Goal: Task Accomplishment & Management: Manage account settings

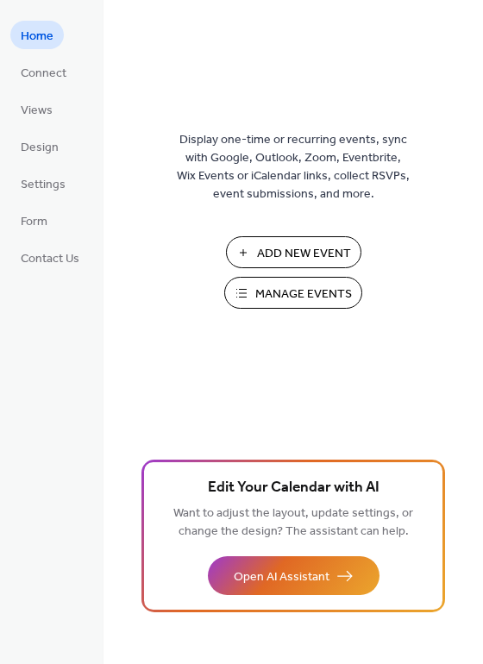
click at [285, 286] on span "Manage Events" at bounding box center [303, 295] width 97 height 18
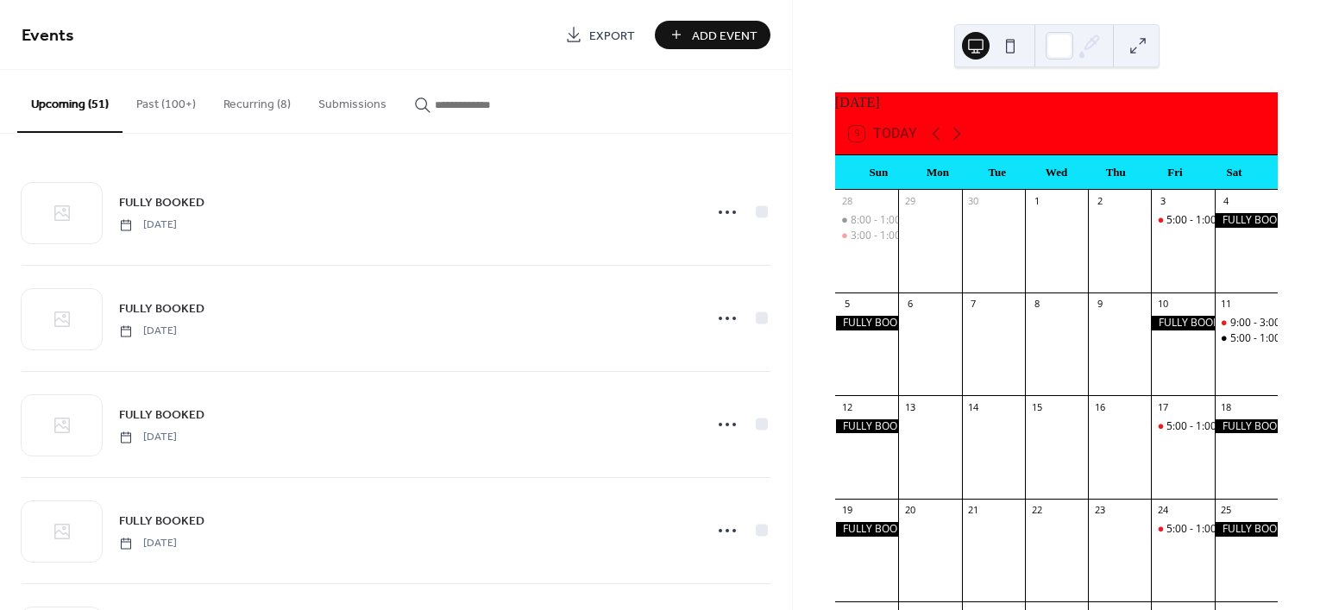
click at [238, 100] on button "Recurring (8)" at bounding box center [257, 100] width 95 height 61
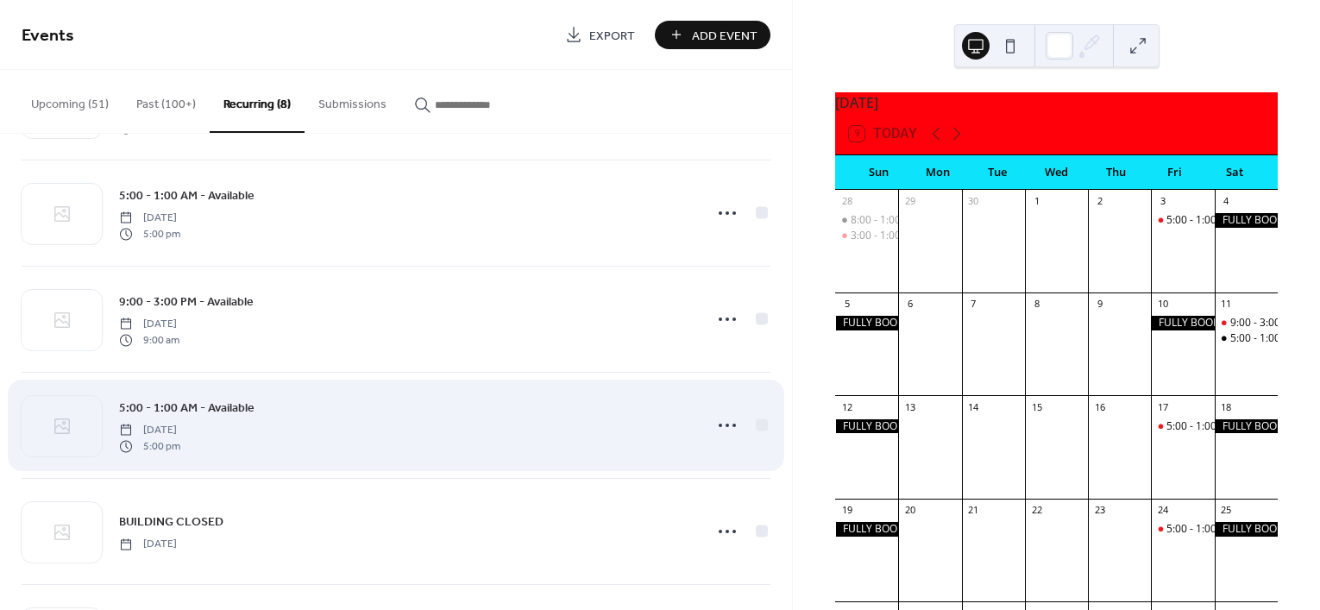
scroll to position [216, 0]
click at [725, 419] on icon at bounding box center [728, 421] width 28 height 28
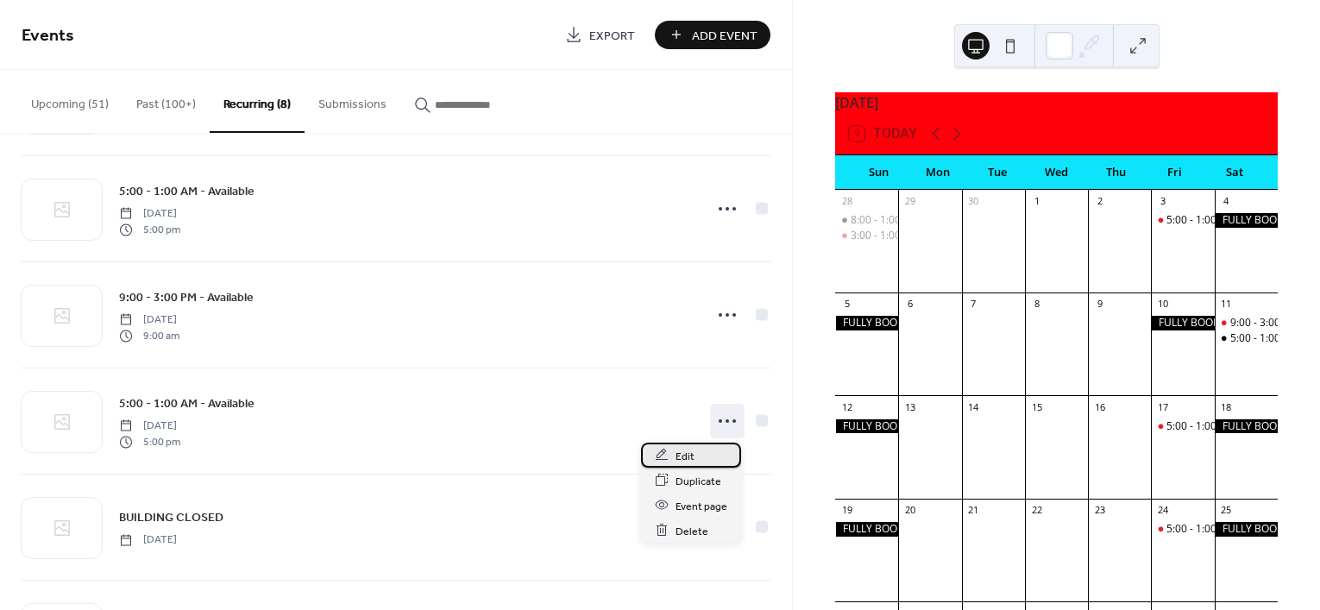
click at [695, 450] on div "Edit" at bounding box center [691, 455] width 100 height 25
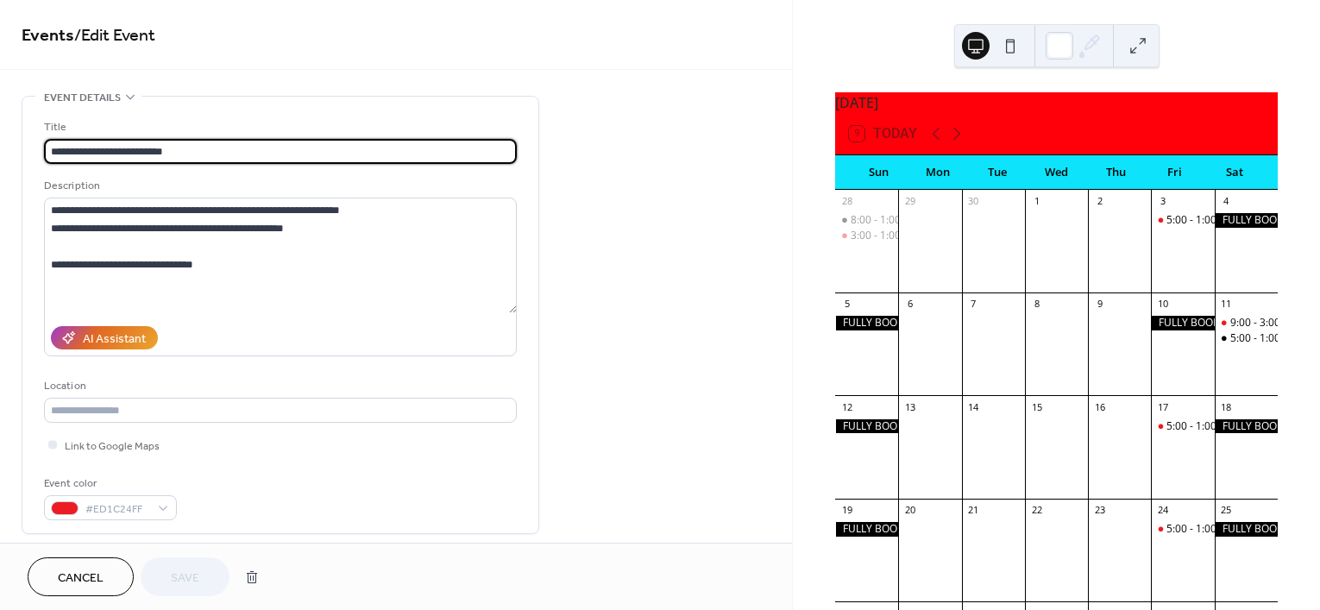
type input "**********"
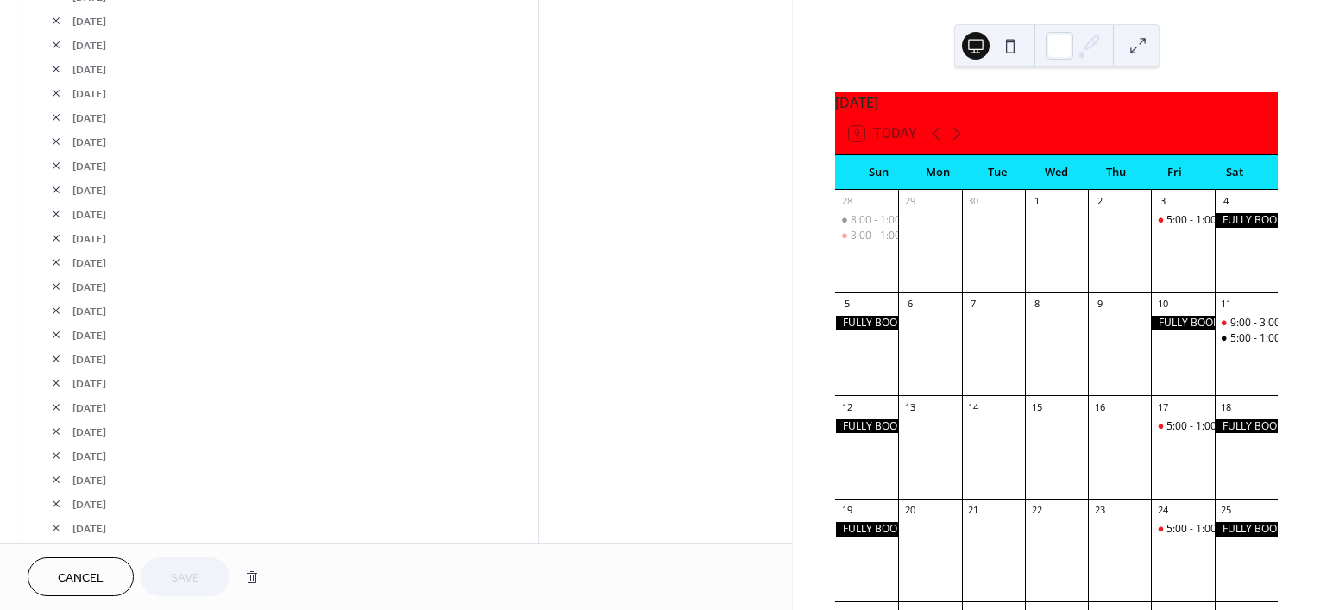
scroll to position [1795, 0]
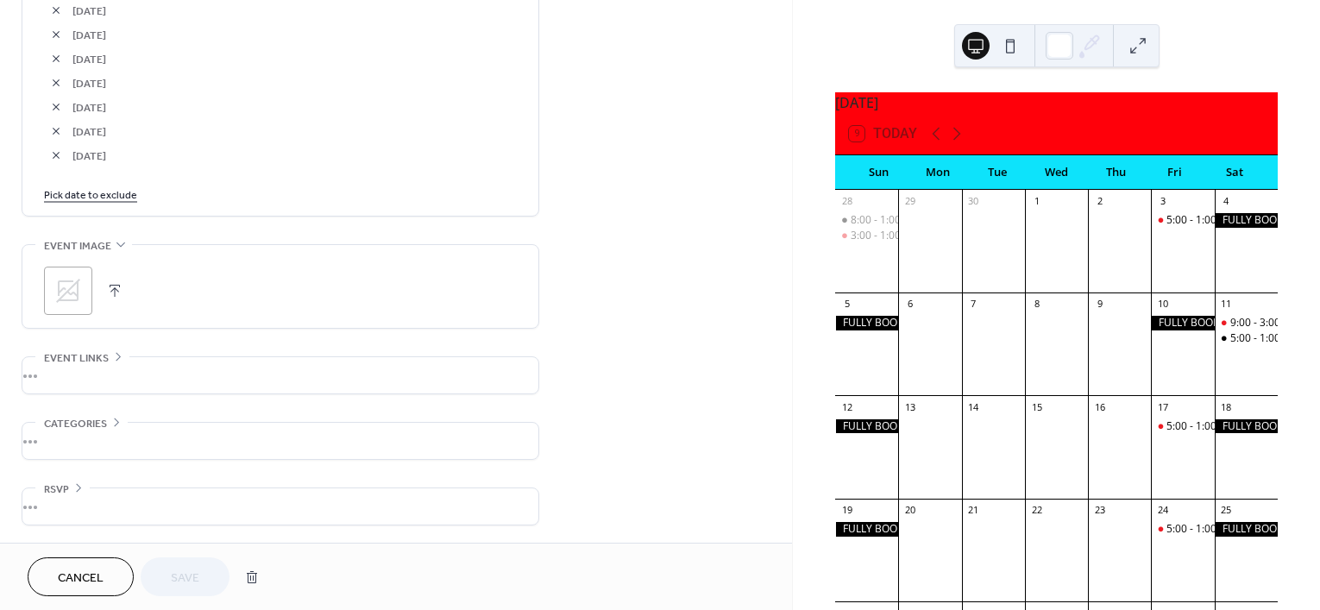
click at [84, 192] on link "Pick date to exclude" at bounding box center [90, 194] width 93 height 18
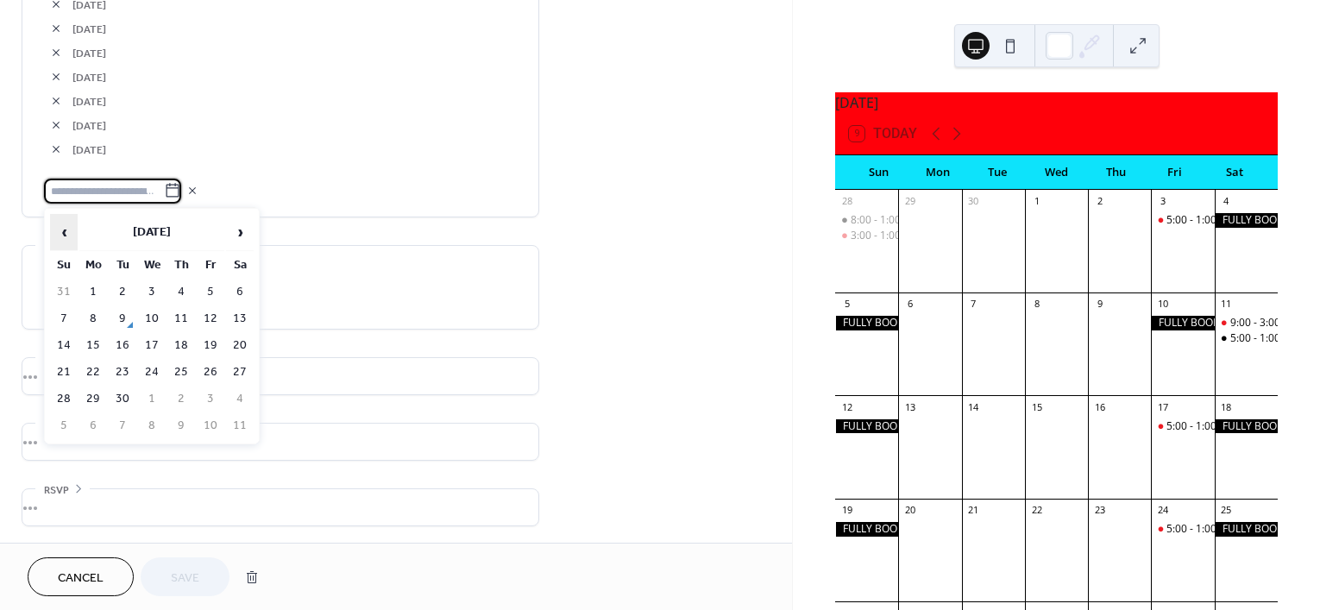
click at [67, 231] on span "‹" at bounding box center [64, 232] width 26 height 35
click at [231, 231] on span "›" at bounding box center [240, 232] width 26 height 35
click at [230, 323] on td "11" at bounding box center [240, 318] width 28 height 25
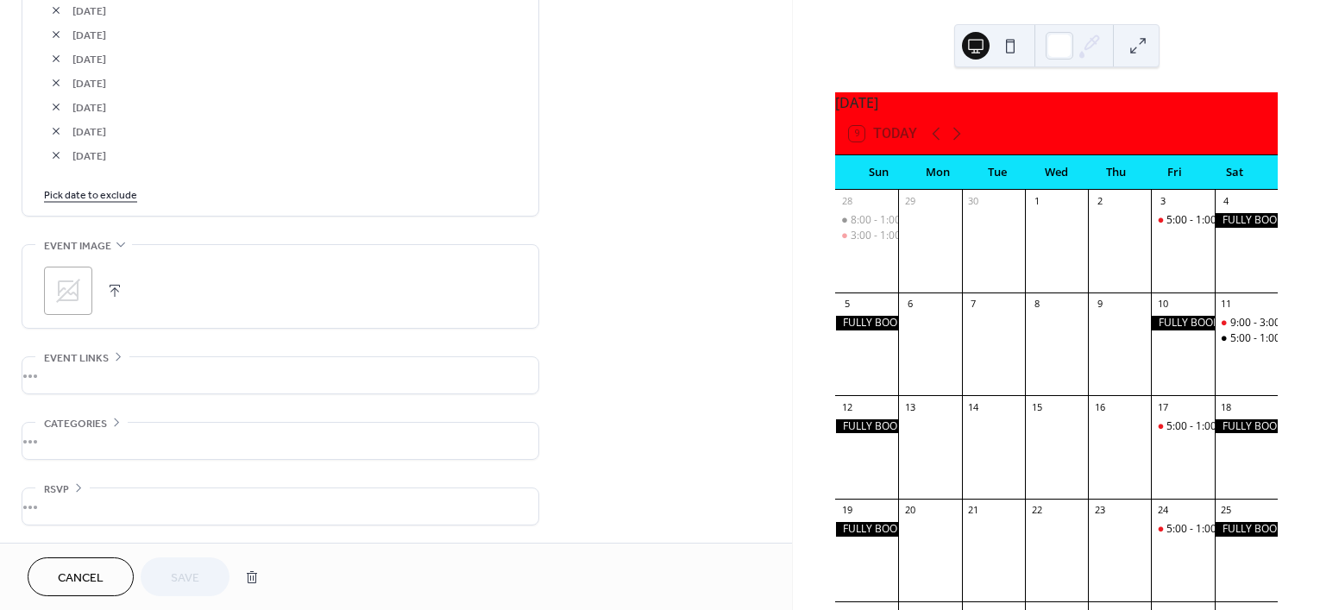
click at [101, 193] on link "Pick date to exclude" at bounding box center [90, 194] width 93 height 18
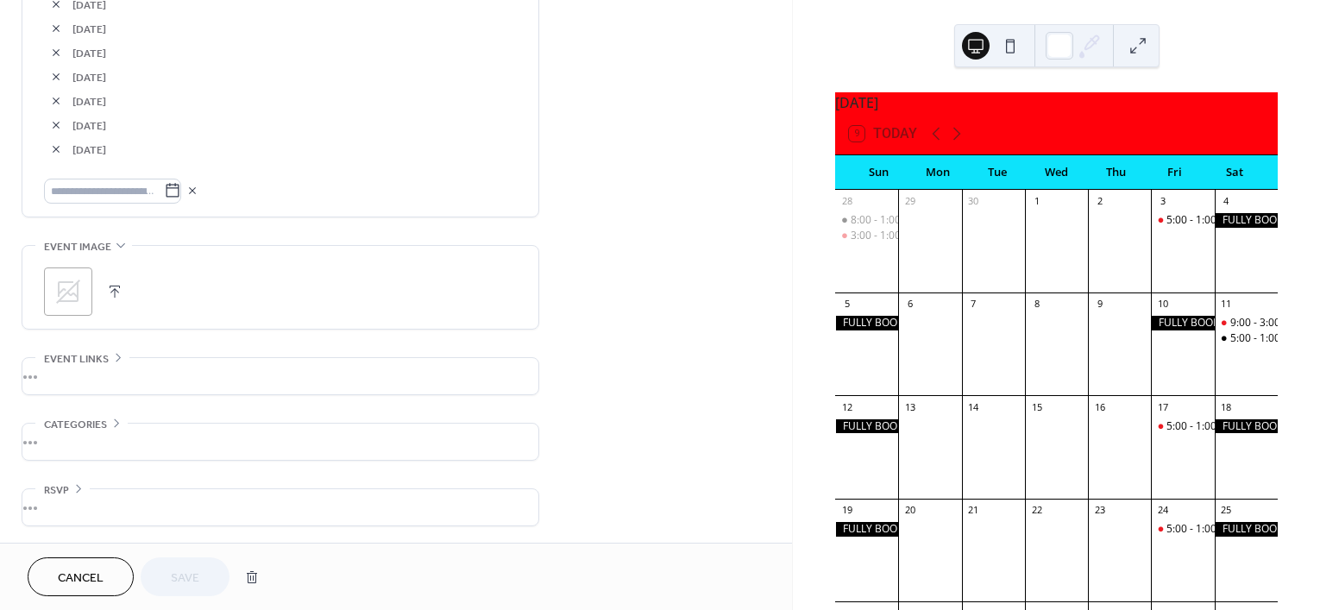
click at [285, 89] on div "[DATE]" at bounding box center [280, 101] width 473 height 24
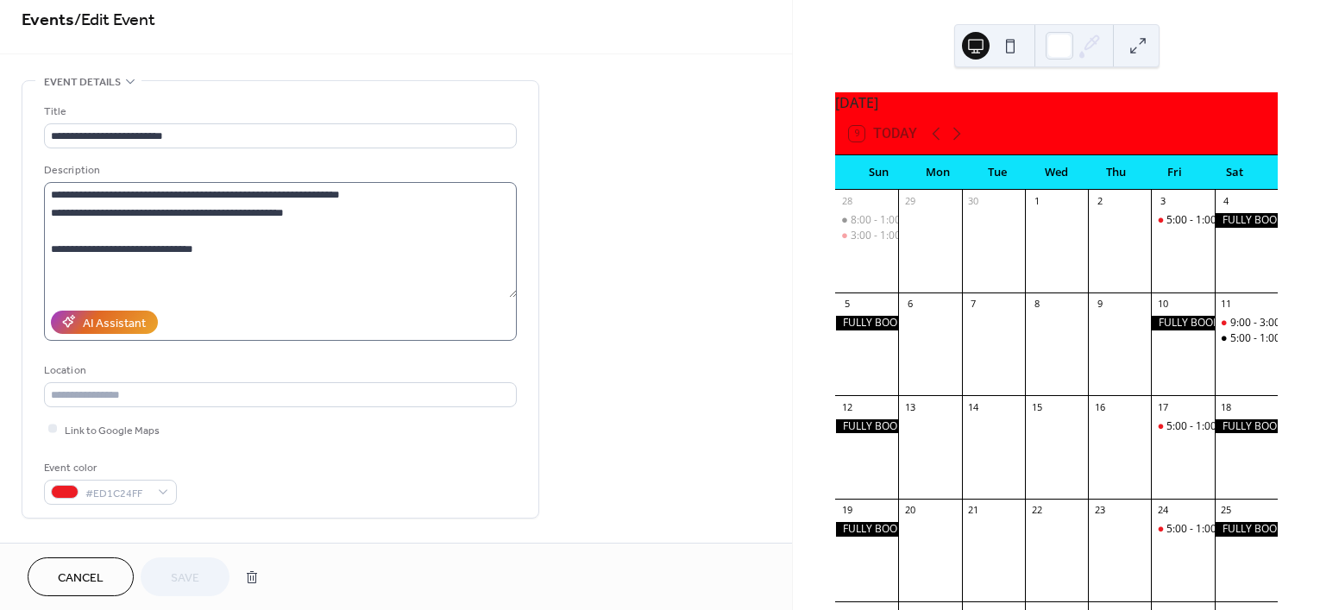
scroll to position [0, 0]
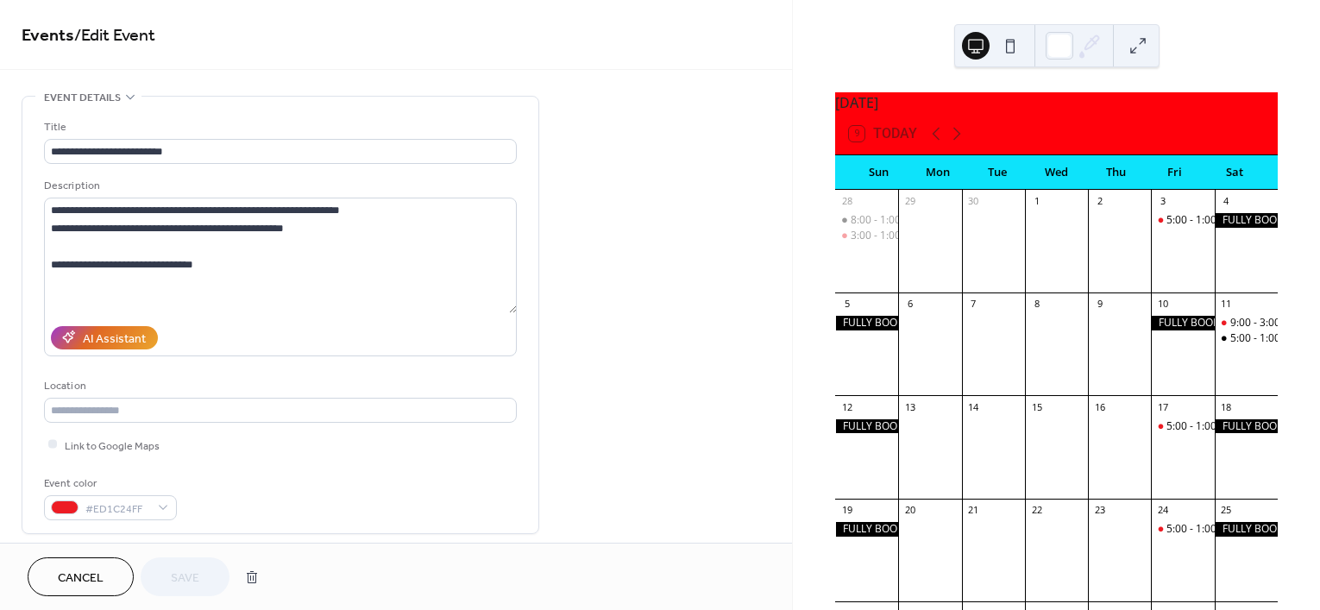
click at [191, 580] on div "Cancel Save" at bounding box center [148, 576] width 240 height 39
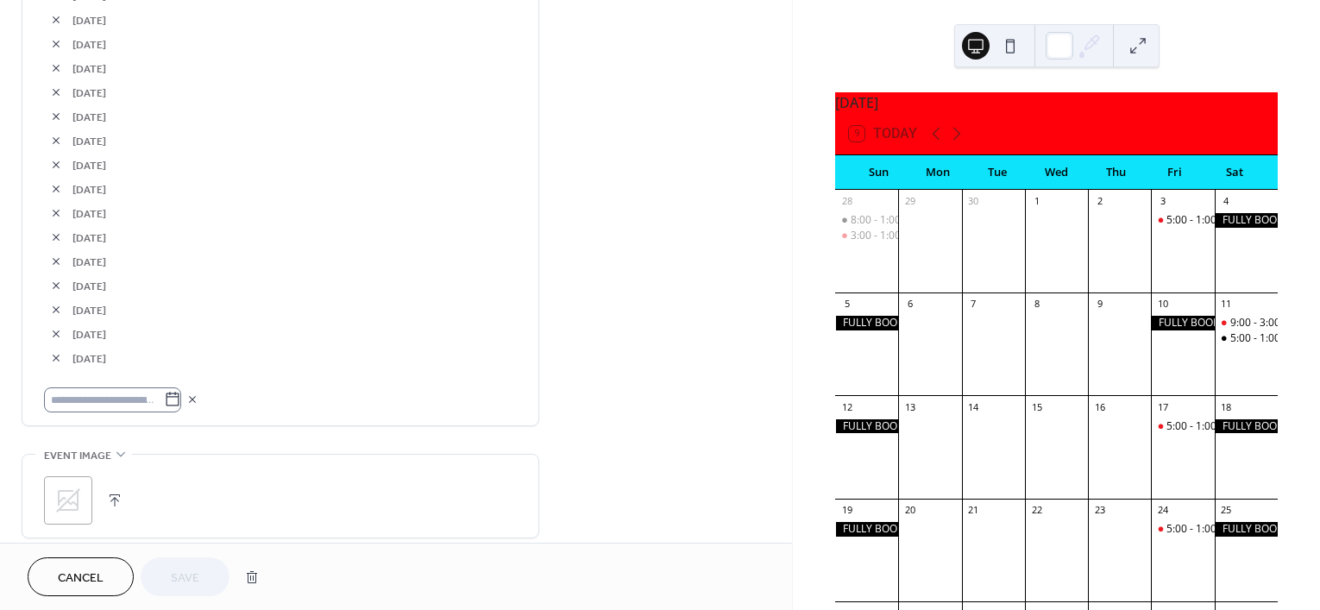
scroll to position [1618, 0]
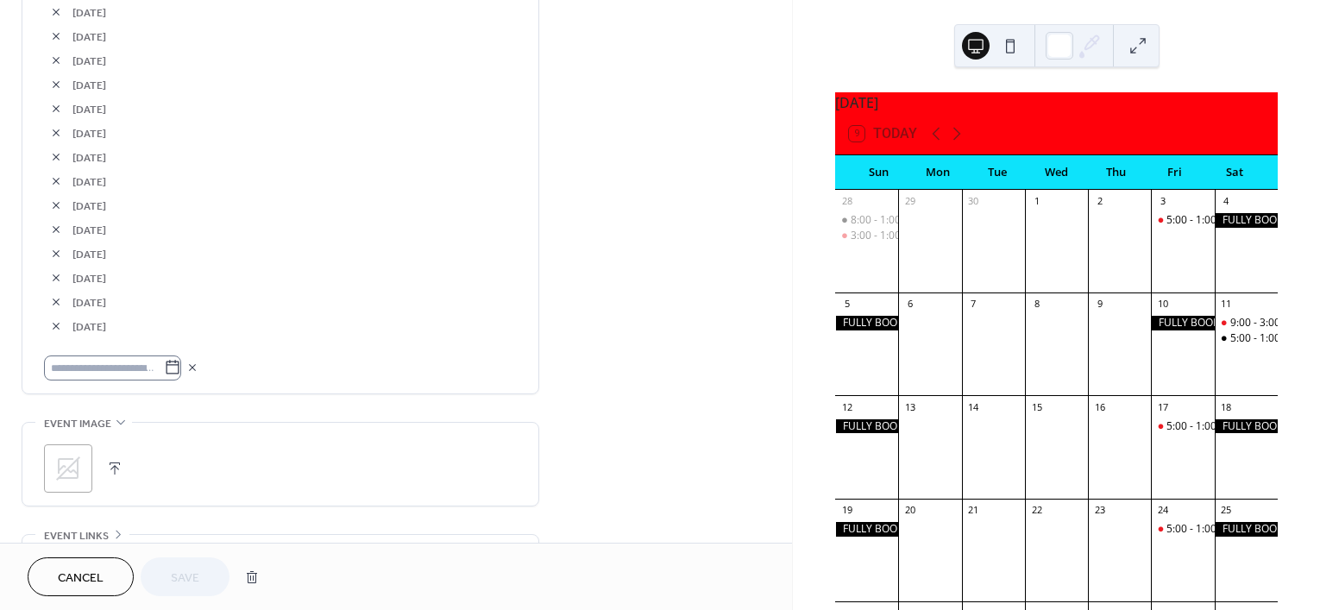
click at [181, 370] on icon at bounding box center [172, 367] width 17 height 17
click at [164, 370] on input "text" at bounding box center [104, 367] width 120 height 25
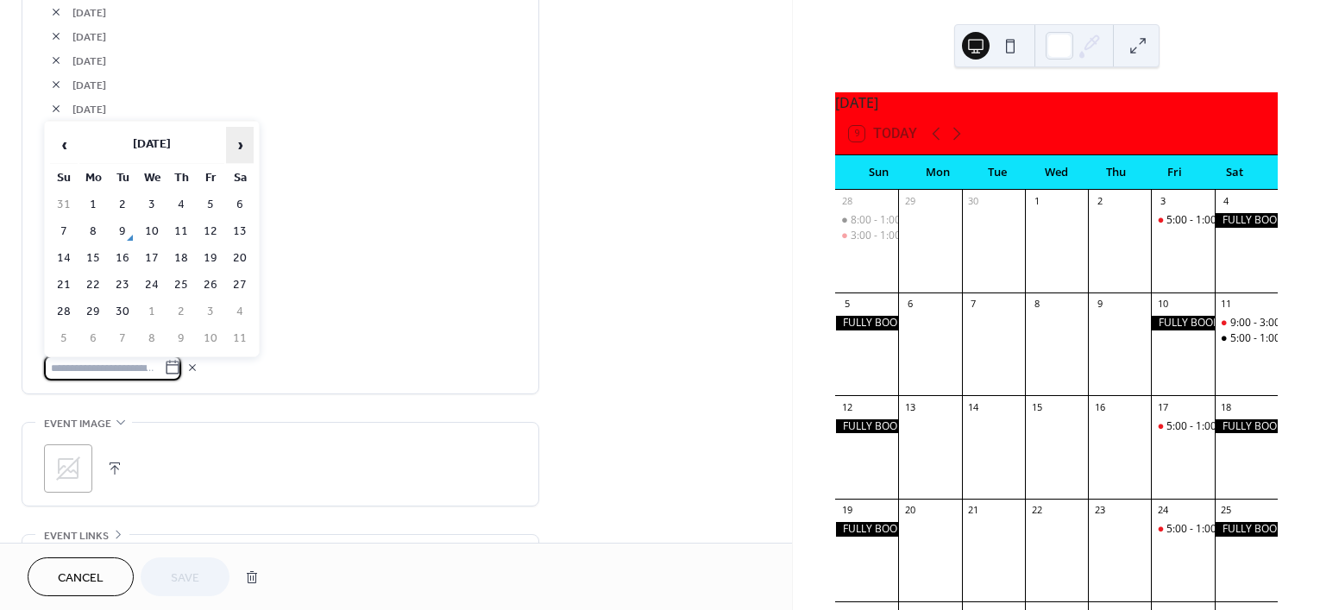
click at [251, 143] on span "›" at bounding box center [240, 145] width 26 height 35
click at [230, 232] on td "11" at bounding box center [240, 231] width 28 height 25
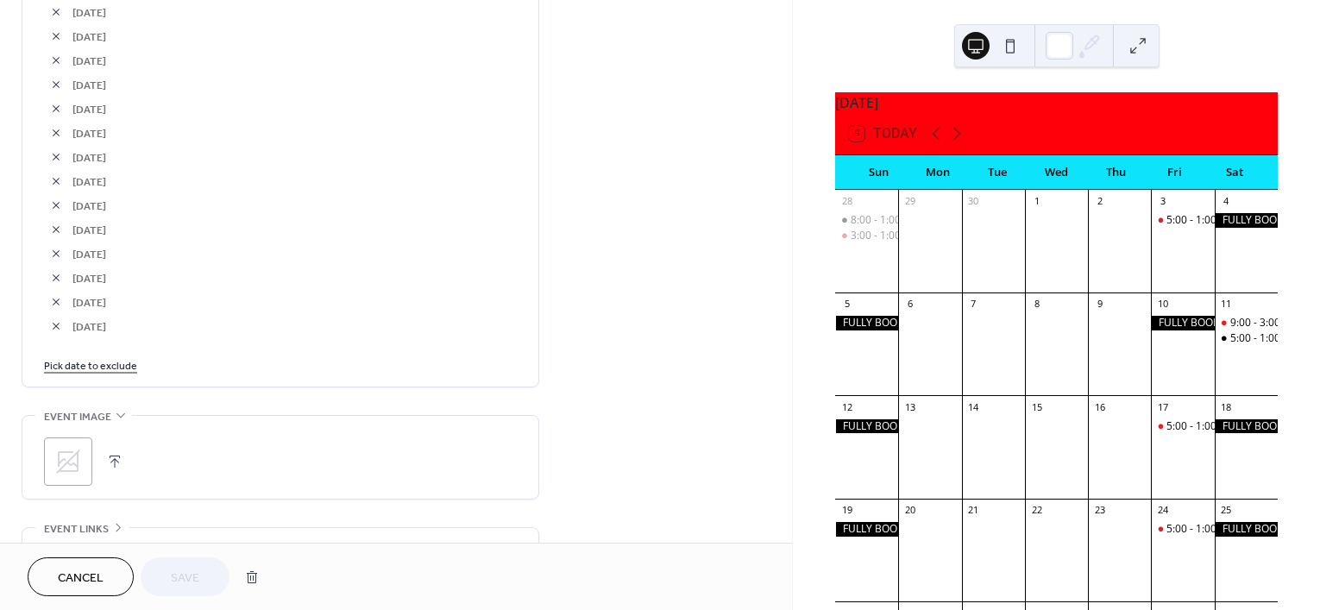
click at [110, 370] on link "Pick date to exclude" at bounding box center [90, 364] width 93 height 18
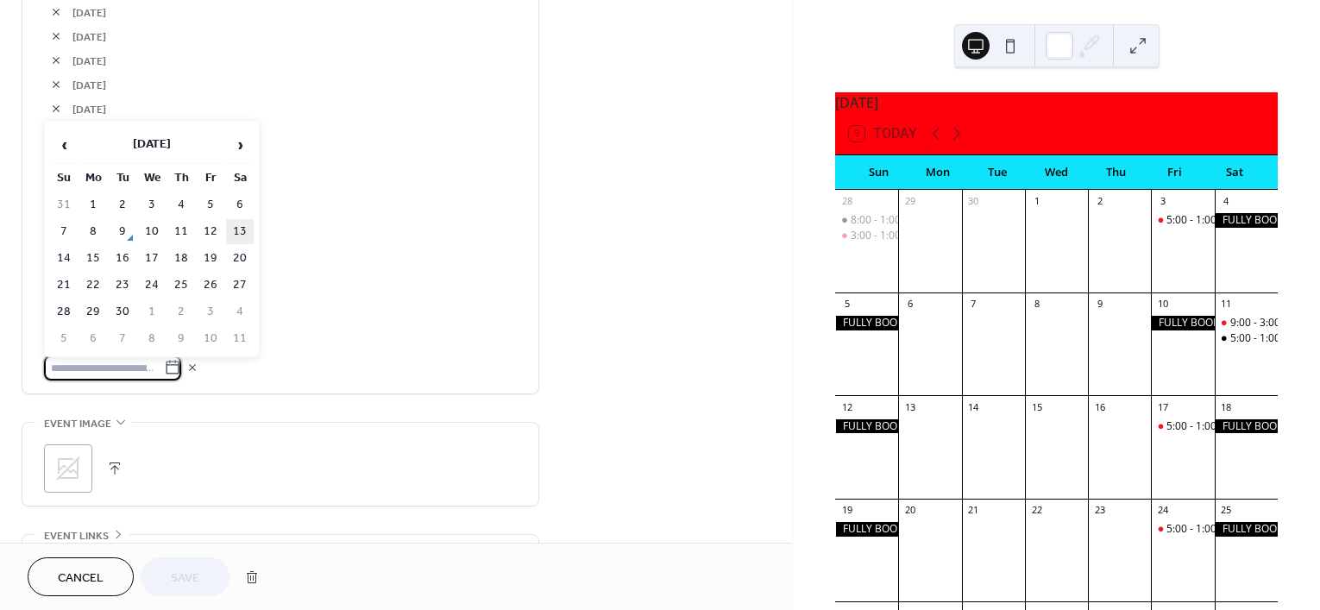
click at [237, 236] on td "13" at bounding box center [240, 231] width 28 height 25
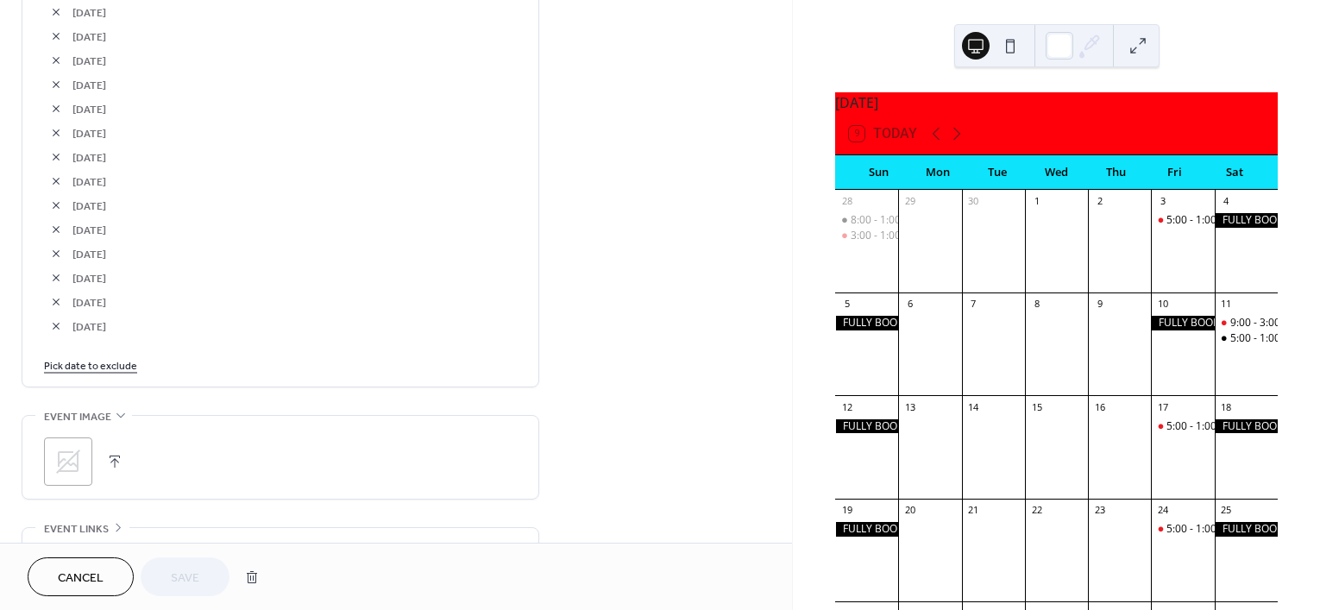
click at [101, 359] on link "Pick date to exclude" at bounding box center [90, 364] width 93 height 18
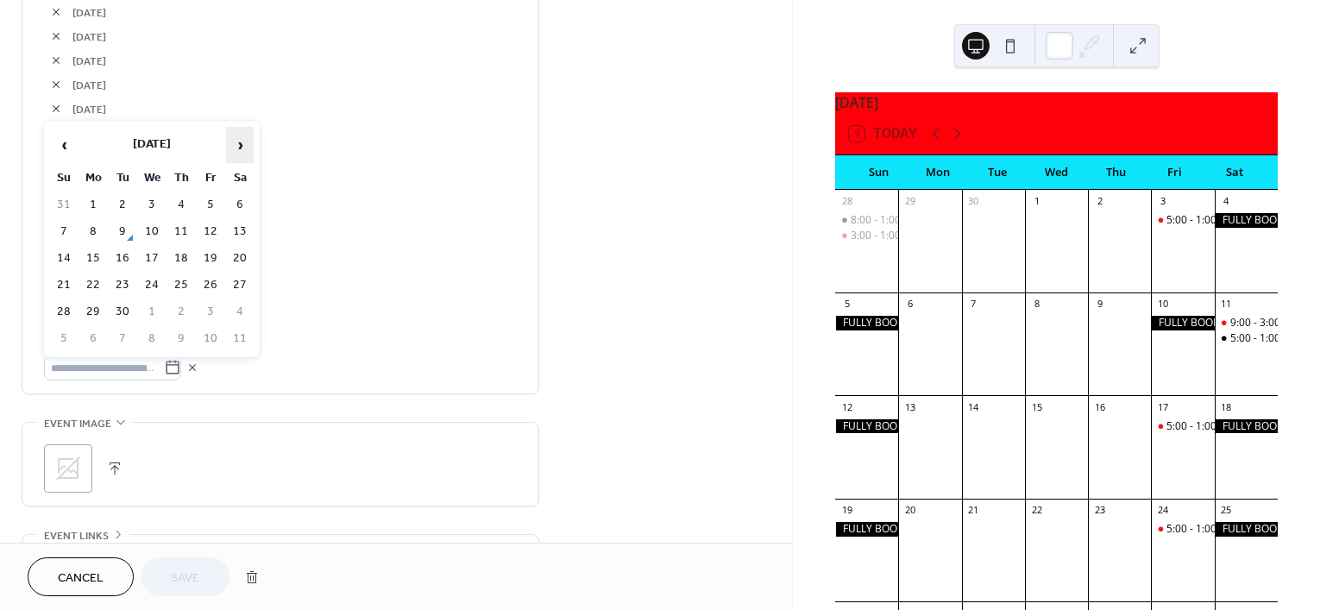
click at [231, 148] on span "›" at bounding box center [240, 145] width 26 height 35
click at [231, 234] on td "11" at bounding box center [240, 231] width 28 height 25
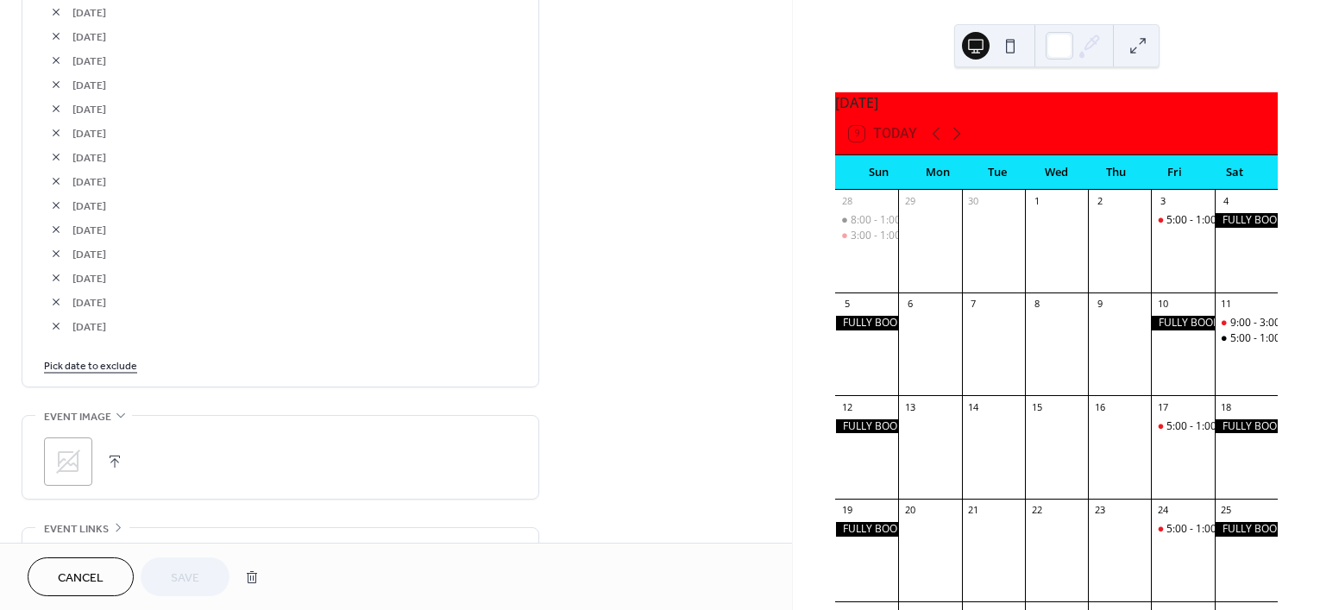
click at [69, 588] on span "Cancel" at bounding box center [81, 578] width 46 height 18
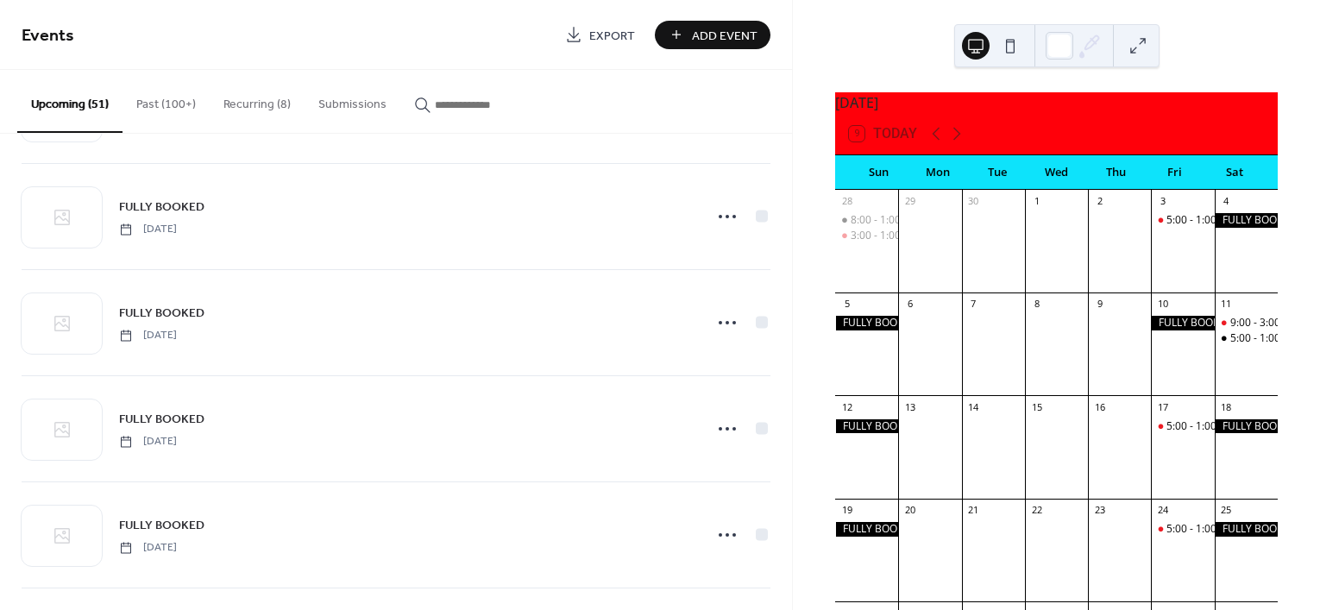
scroll to position [108, 0]
click at [256, 97] on button "Recurring (8)" at bounding box center [257, 100] width 95 height 61
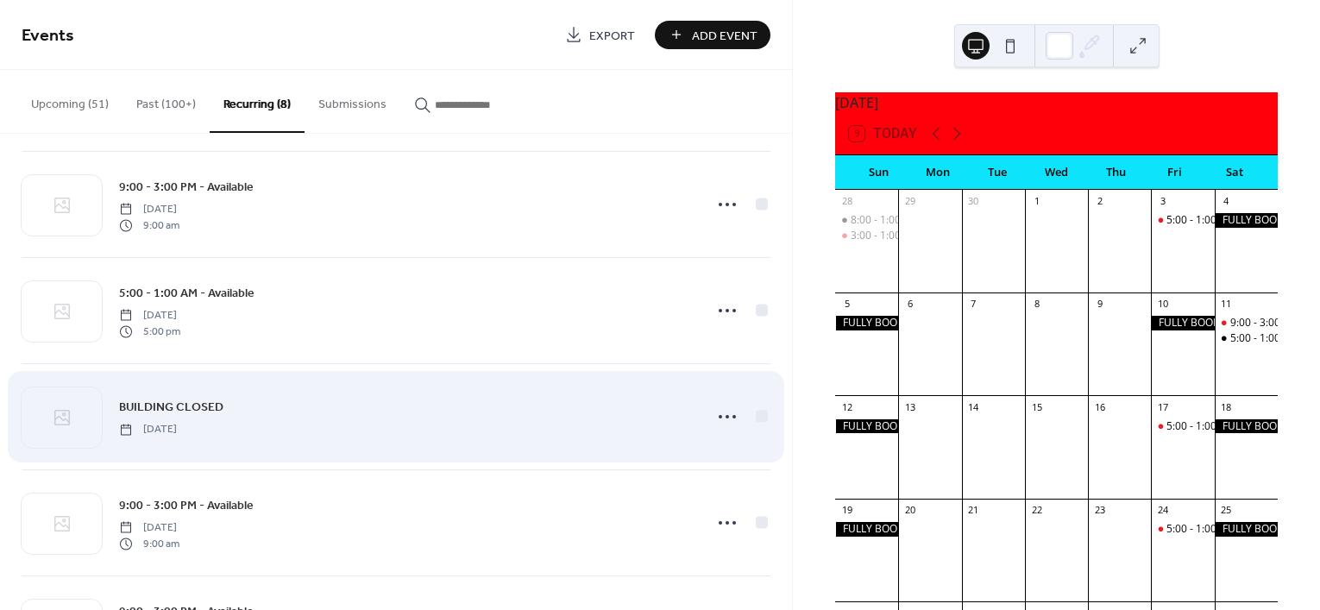
scroll to position [317, 0]
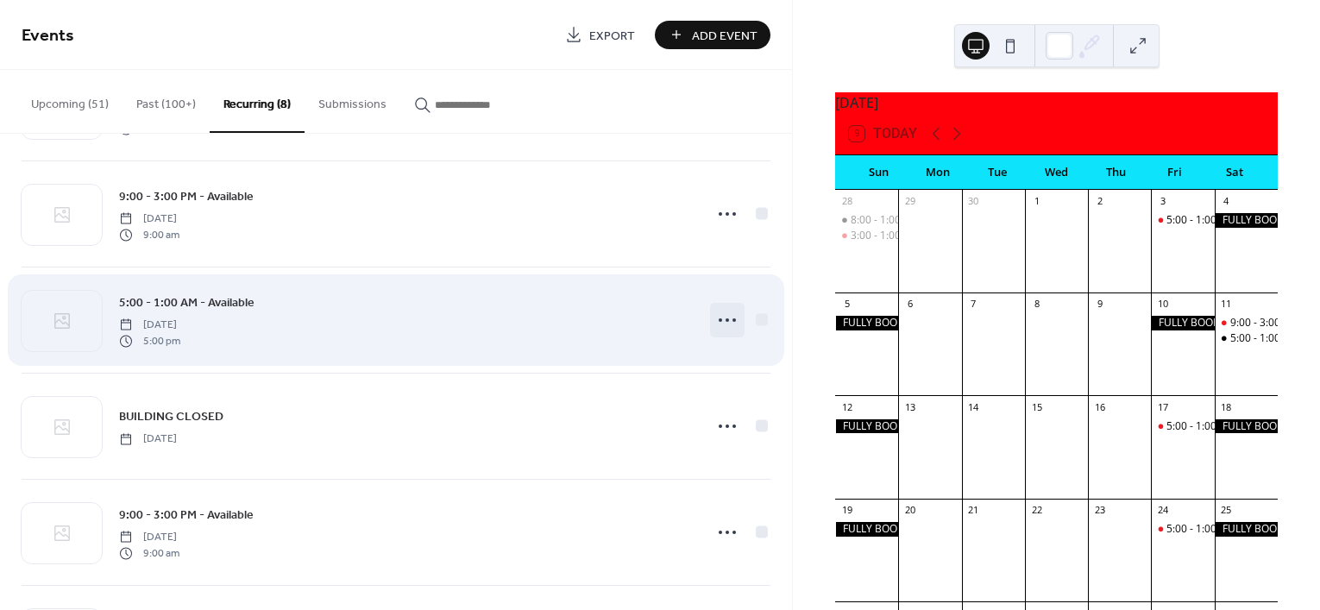
click at [726, 320] on icon at bounding box center [728, 320] width 28 height 28
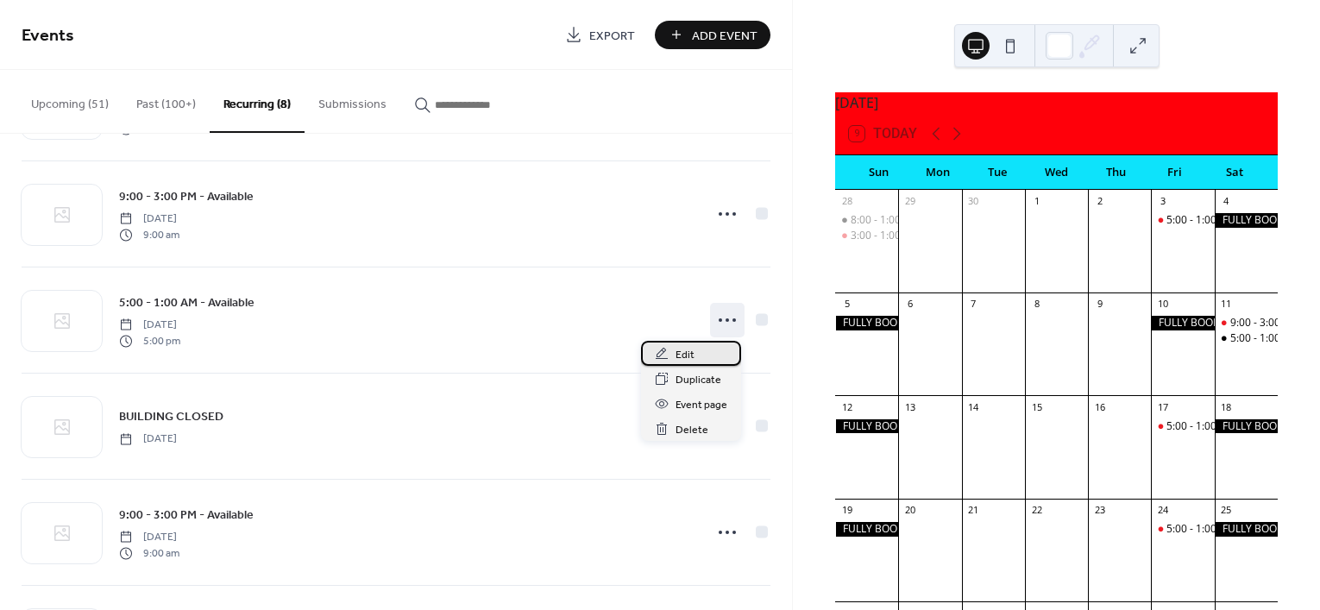
click at [693, 351] on span "Edit" at bounding box center [685, 355] width 19 height 18
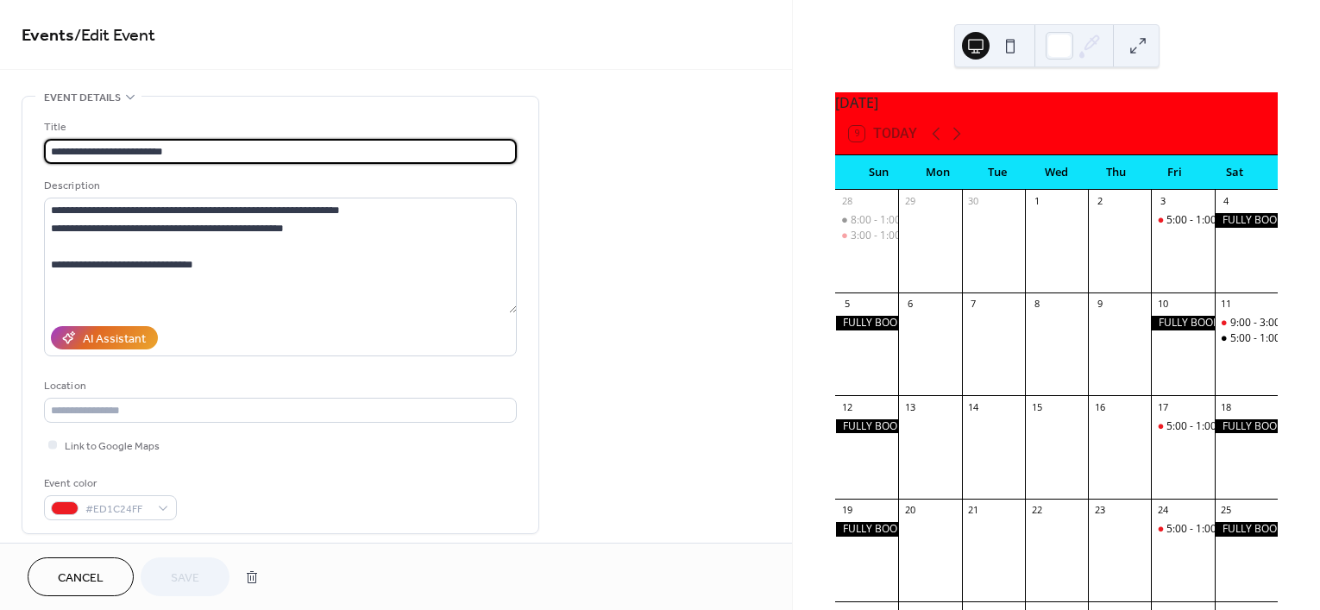
type input "**********"
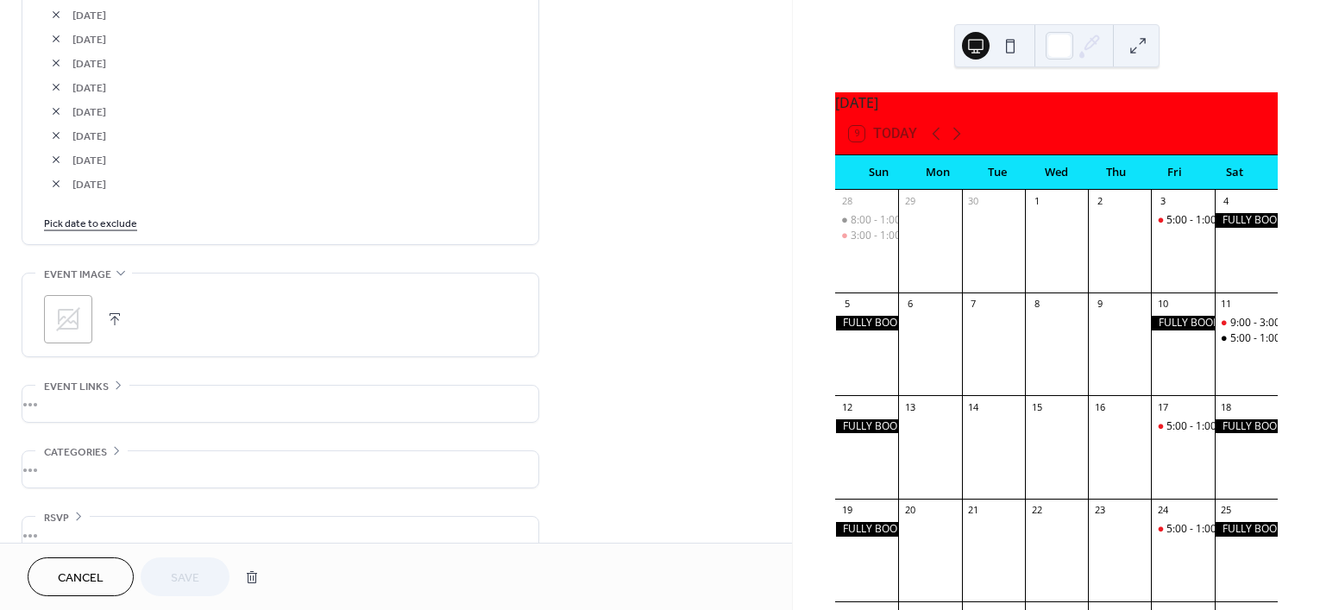
scroll to position [1795, 0]
click at [102, 189] on link "Pick date to exclude" at bounding box center [90, 194] width 93 height 18
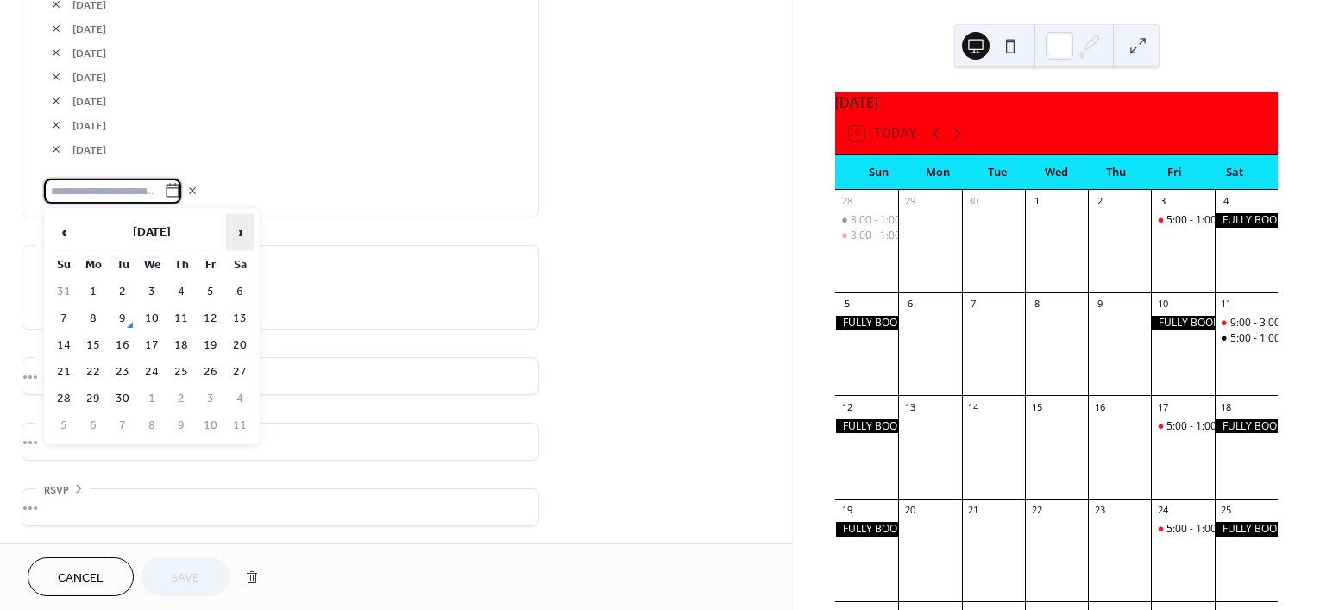
click at [237, 227] on span "›" at bounding box center [240, 232] width 26 height 35
click at [248, 320] on td "11" at bounding box center [240, 318] width 28 height 25
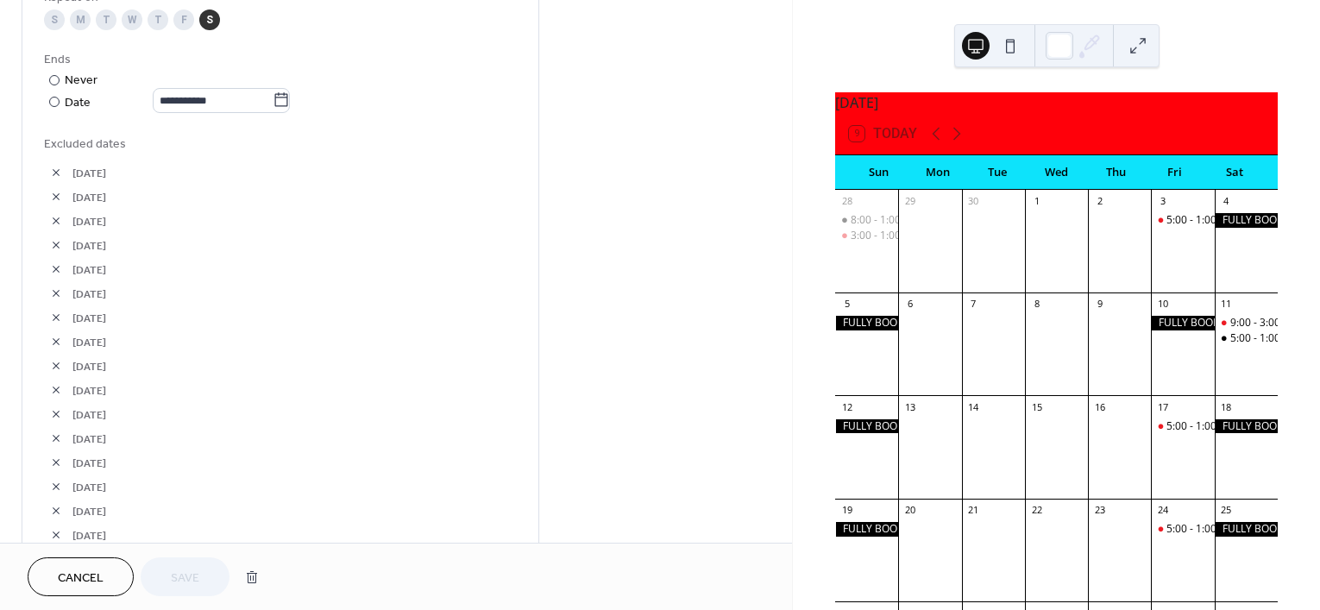
scroll to position [932, 0]
click at [114, 570] on button "Cancel" at bounding box center [81, 576] width 106 height 39
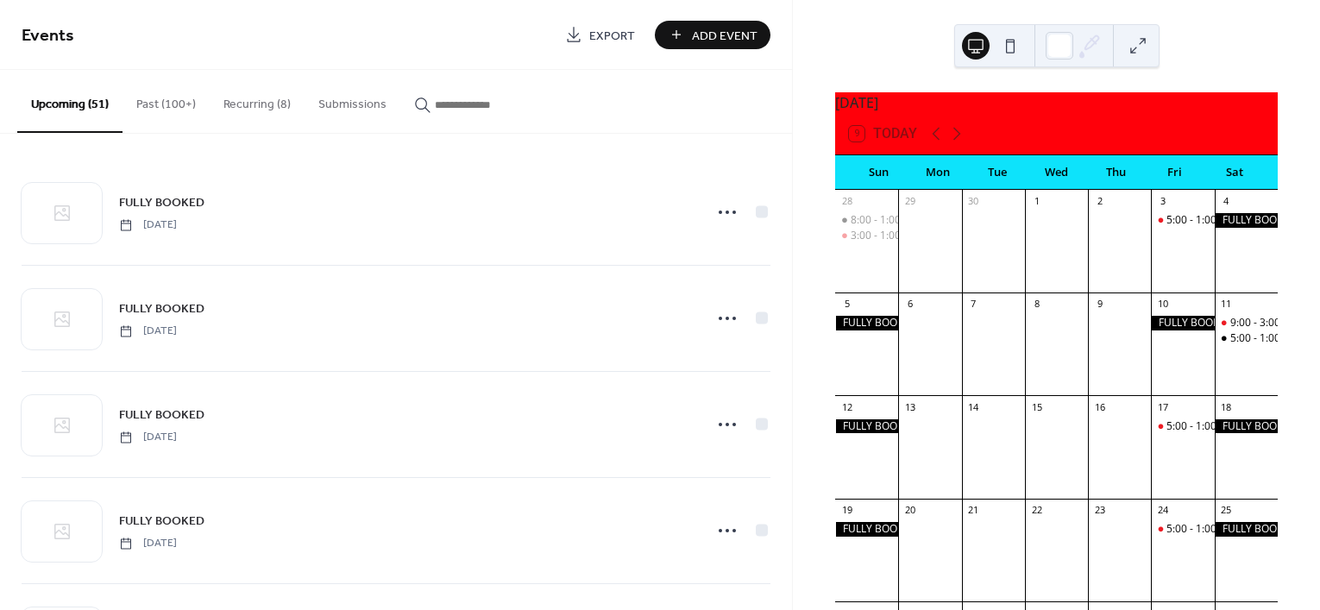
click at [265, 98] on button "Recurring (8)" at bounding box center [257, 100] width 95 height 61
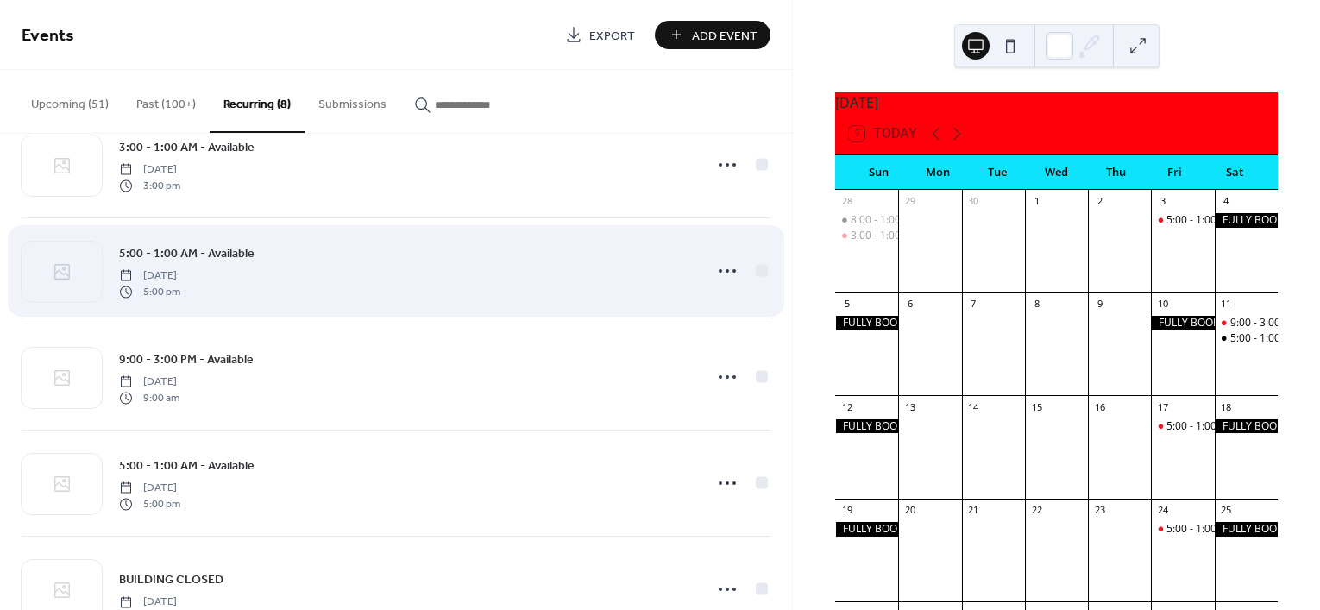
scroll to position [216, 0]
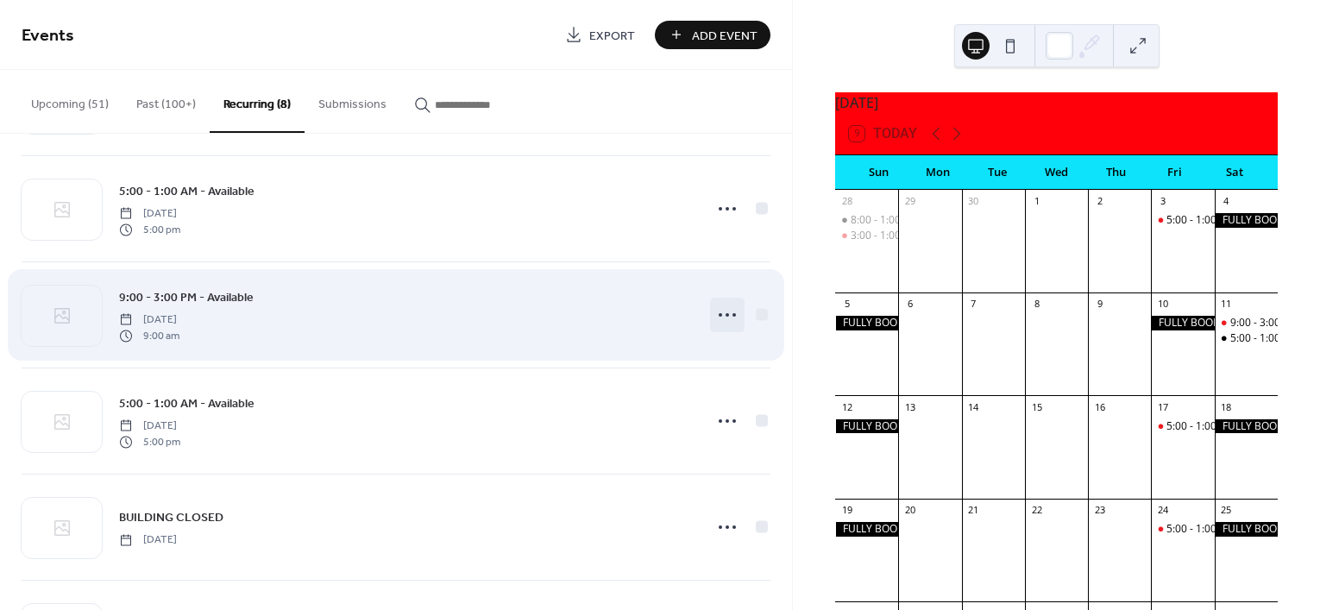
click at [716, 311] on icon at bounding box center [728, 315] width 28 height 28
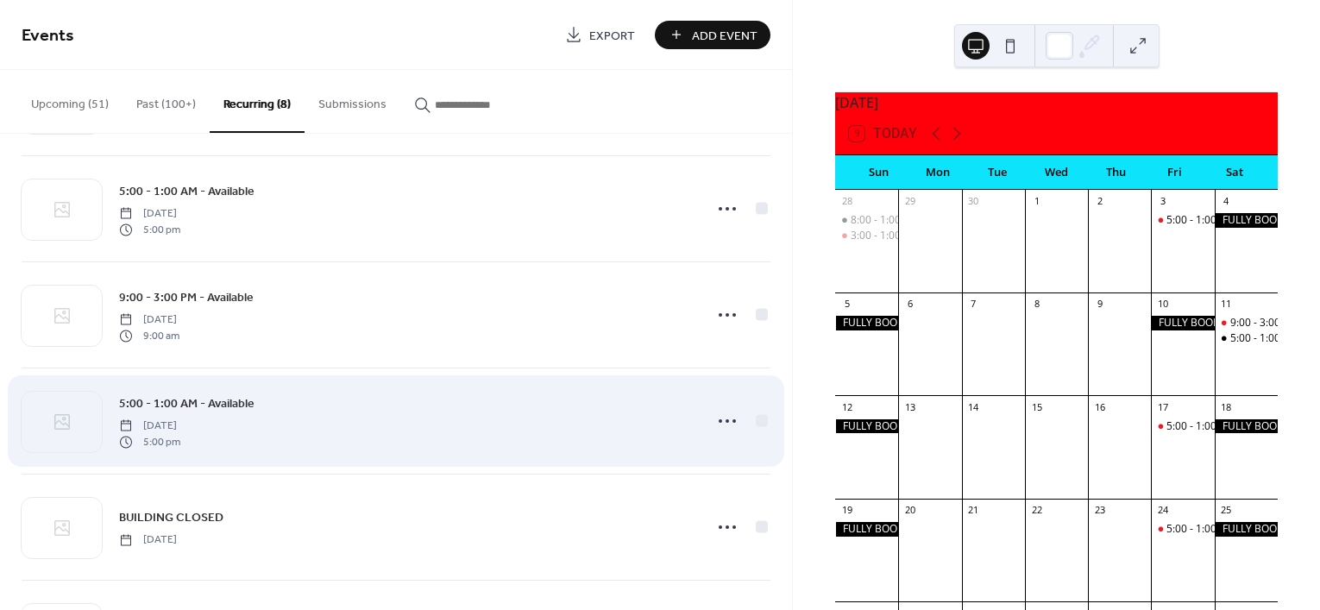
click at [434, 412] on div "5:00 - 1:00 AM - Available [DATE] 5:00 pm" at bounding box center [406, 420] width 574 height 55
click at [723, 412] on icon at bounding box center [728, 421] width 28 height 28
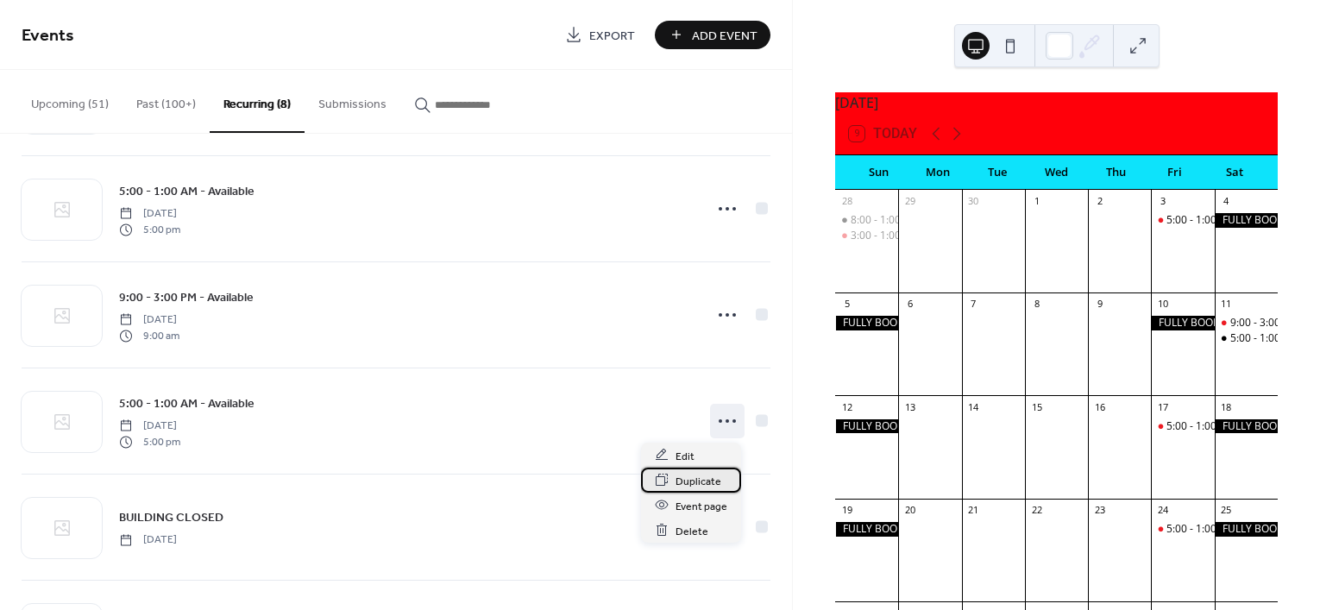
click at [669, 476] on icon at bounding box center [662, 480] width 14 height 14
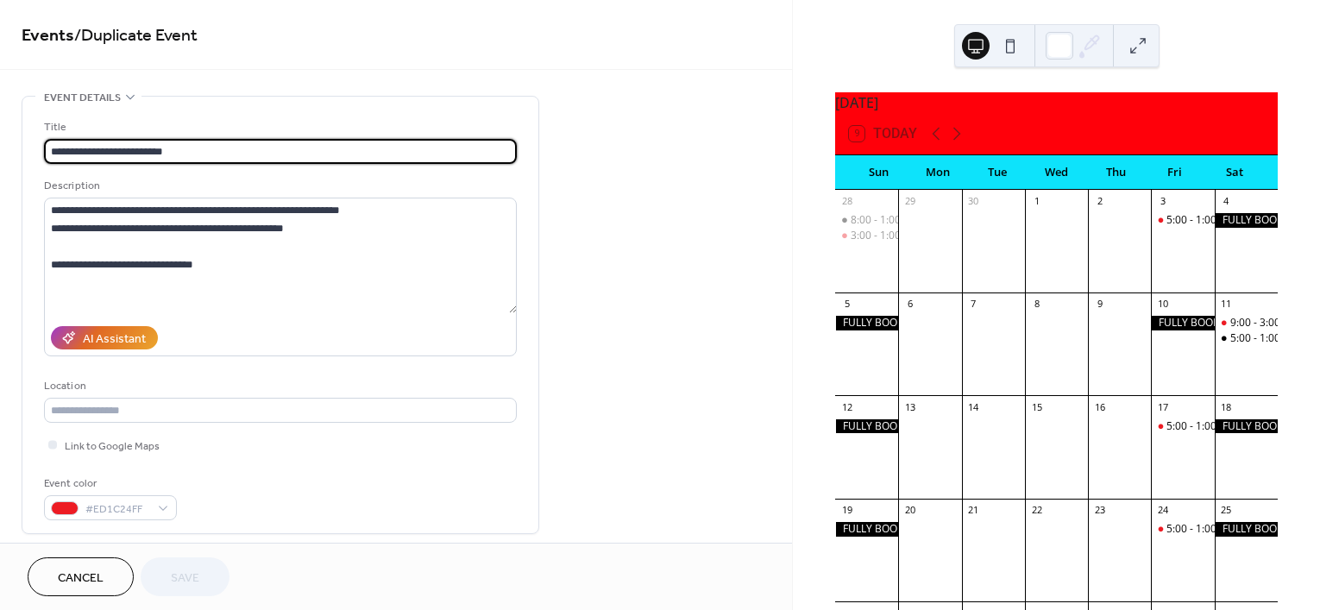
type input "**********"
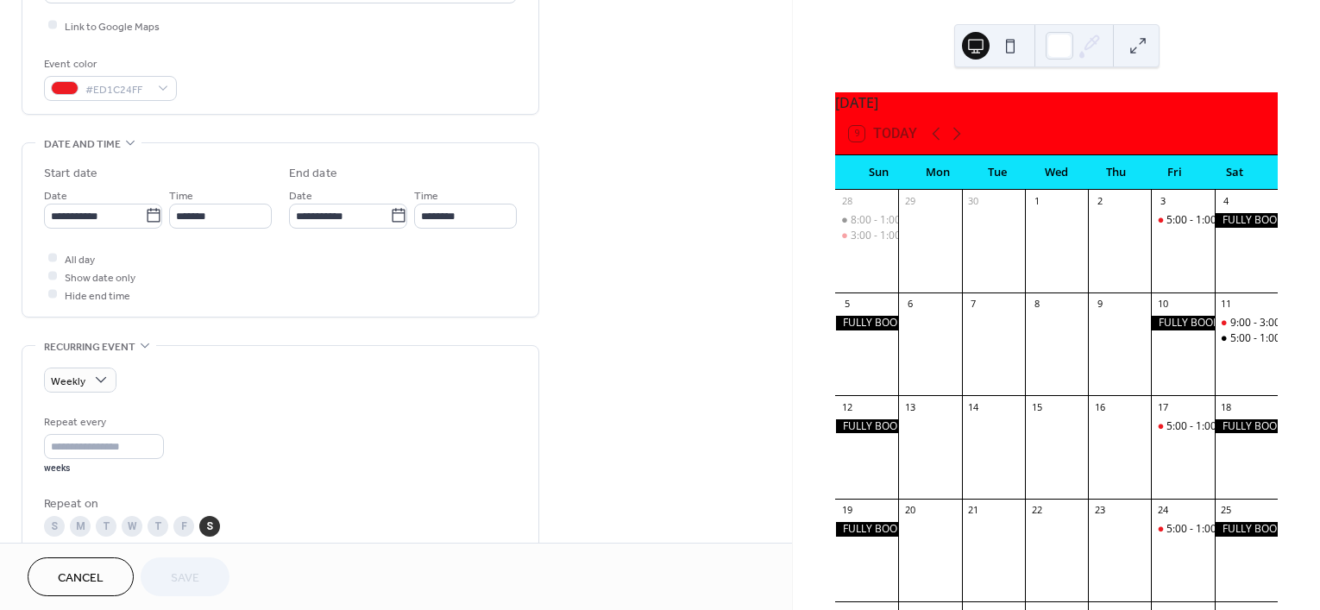
scroll to position [431, 0]
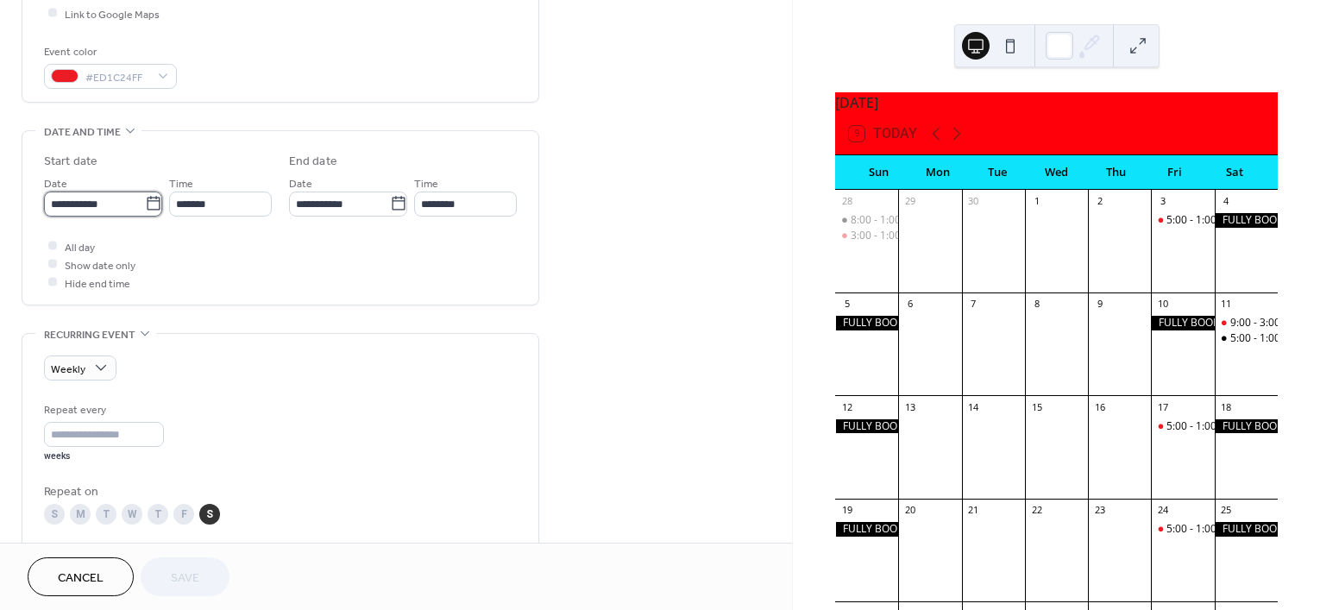
click at [86, 214] on input "**********" at bounding box center [94, 204] width 101 height 25
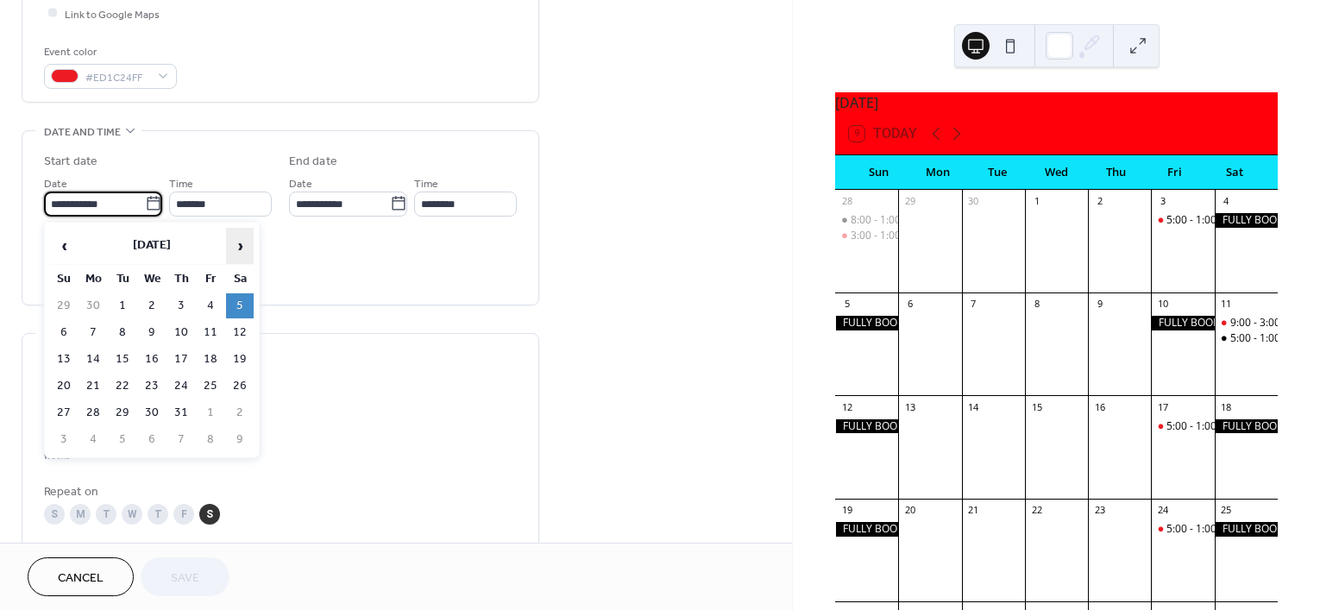
click at [226, 248] on th "›" at bounding box center [240, 246] width 28 height 37
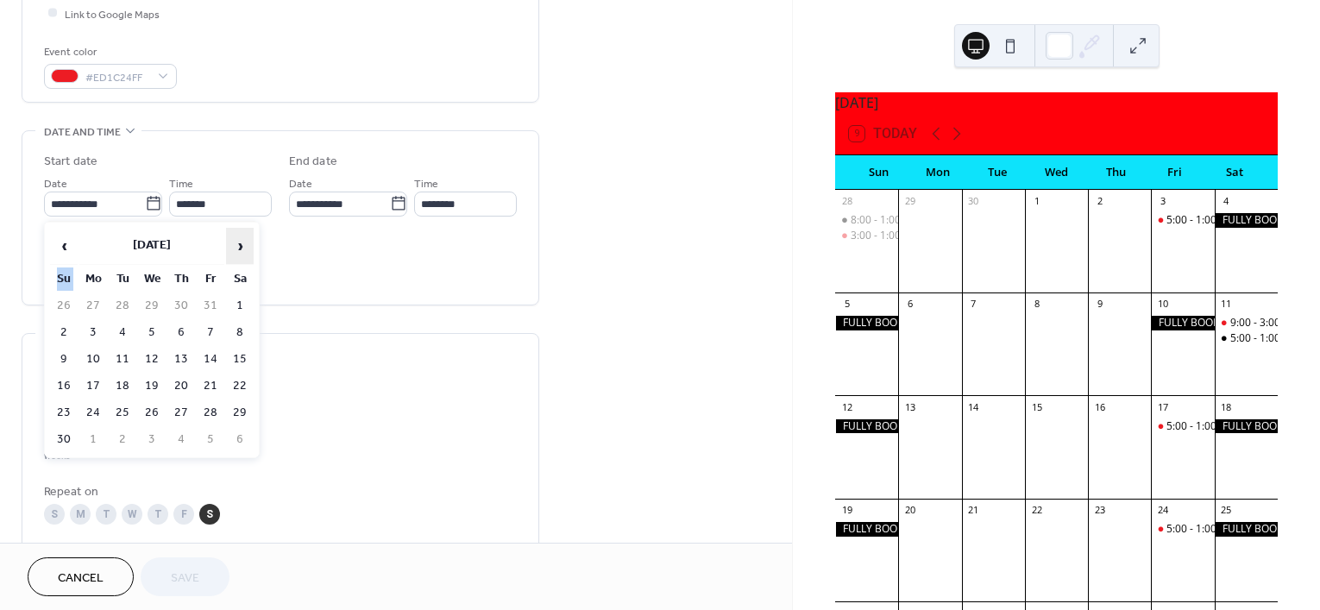
click at [226, 248] on th "›" at bounding box center [240, 246] width 28 height 37
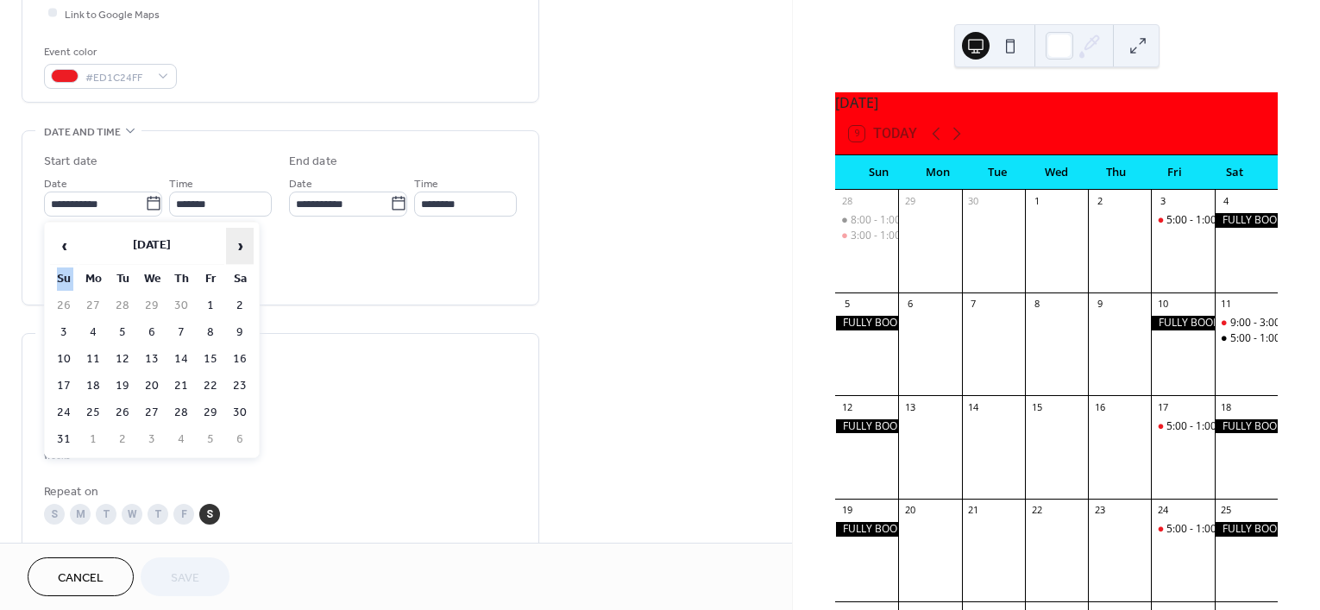
click at [226, 248] on th "›" at bounding box center [240, 246] width 28 height 37
click at [243, 249] on span "›" at bounding box center [240, 246] width 26 height 35
click at [154, 300] on td "1" at bounding box center [152, 305] width 28 height 25
type input "**********"
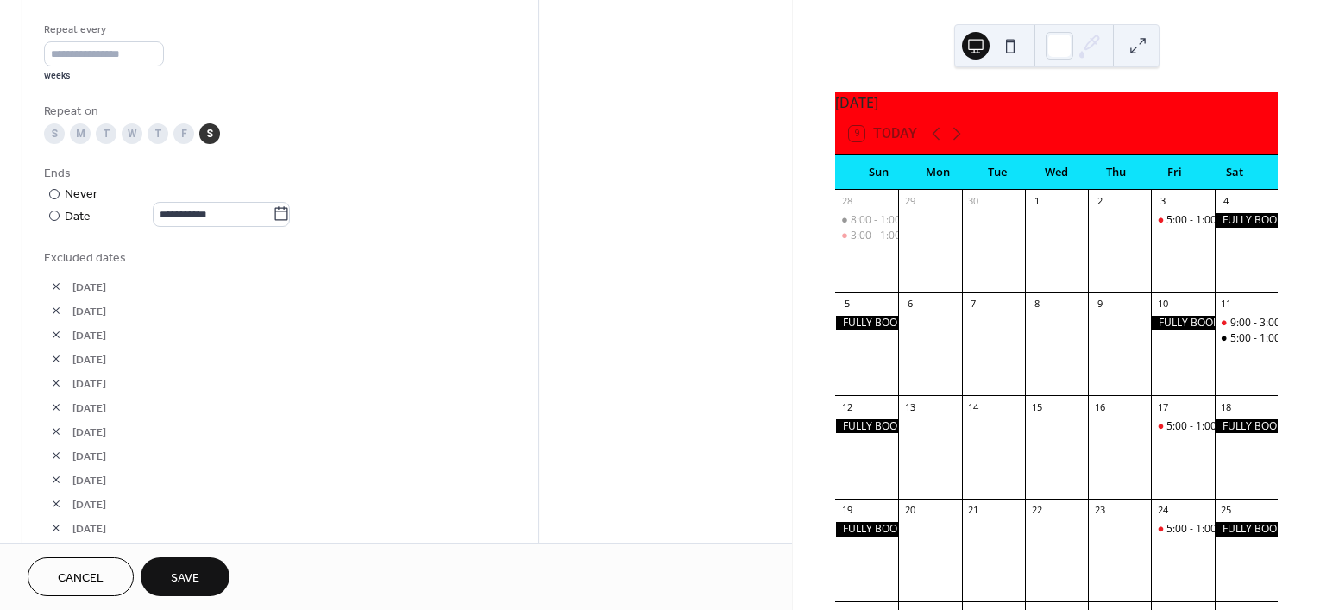
scroll to position [971, 0]
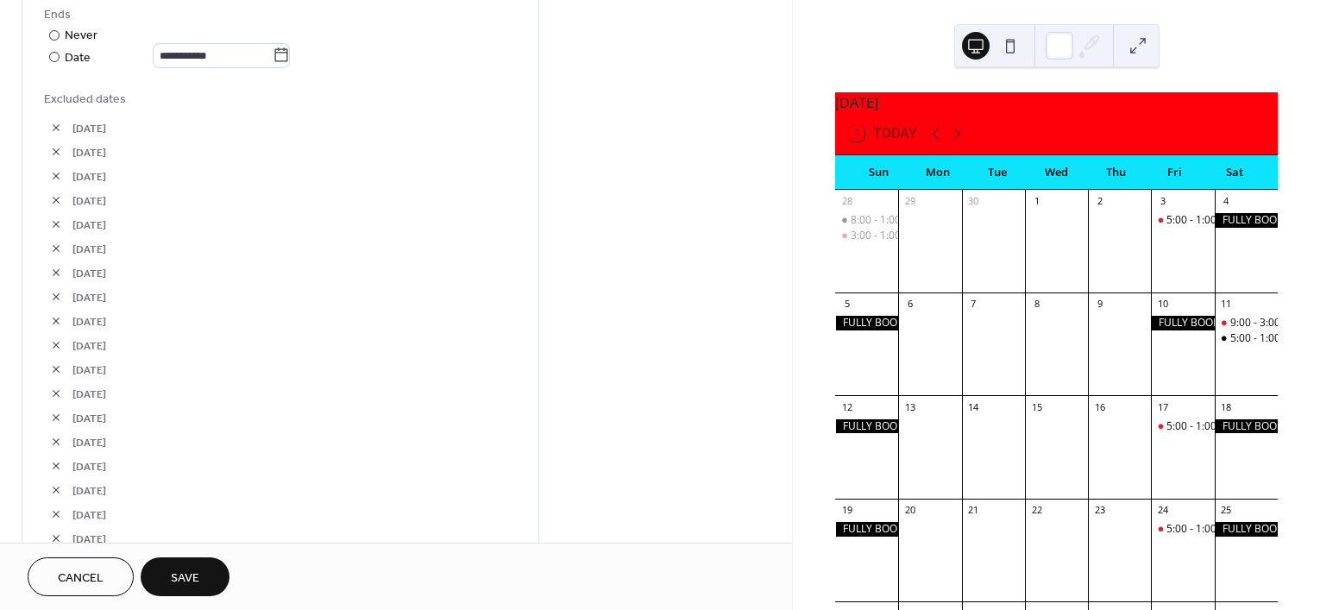
click at [181, 569] on span "Save" at bounding box center [185, 578] width 28 height 18
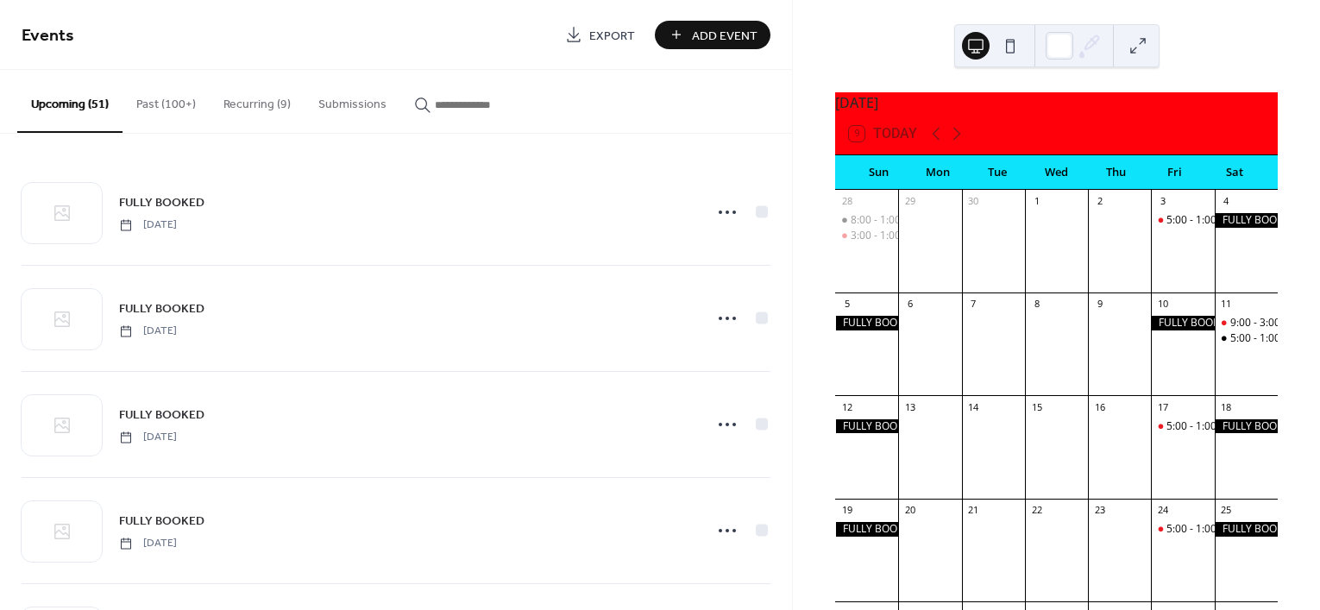
click at [261, 97] on button "Recurring (9)" at bounding box center [257, 100] width 95 height 61
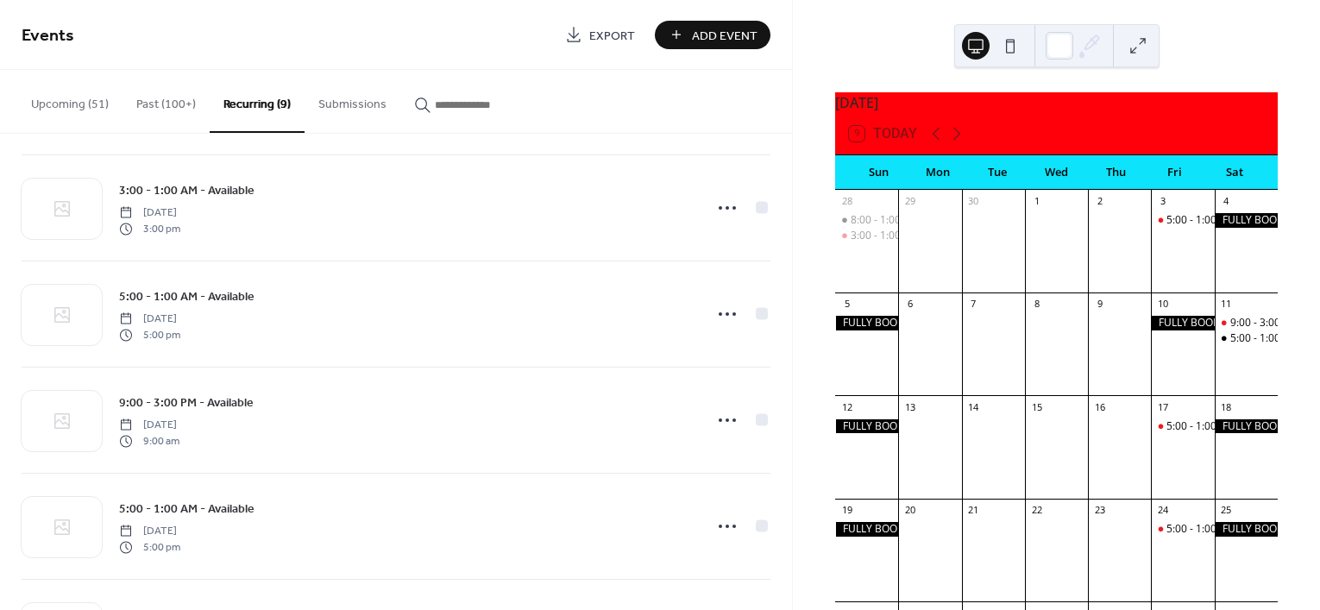
scroll to position [99, 0]
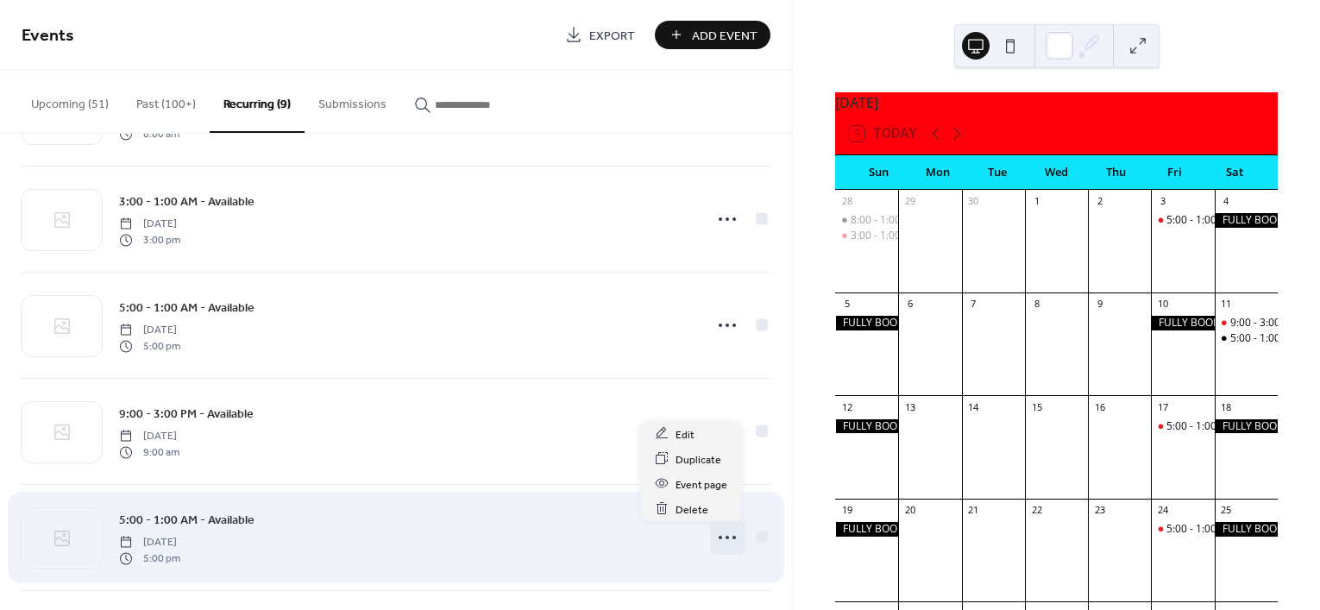
click at [726, 536] on icon at bounding box center [728, 538] width 28 height 28
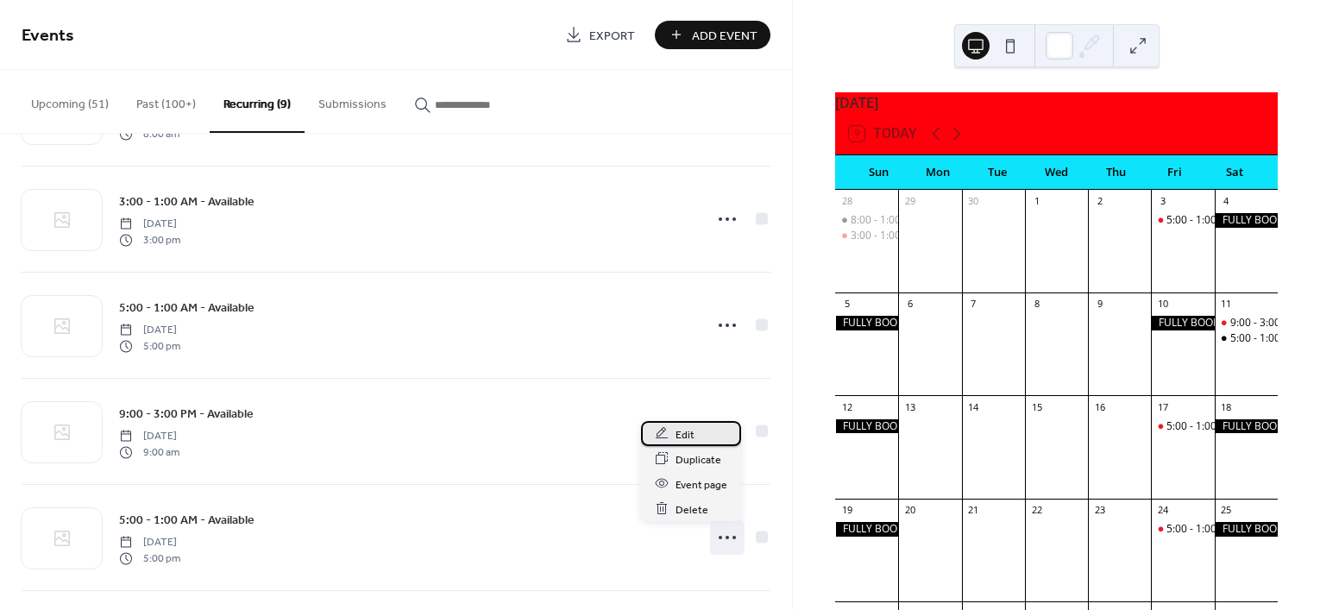
click at [690, 435] on span "Edit" at bounding box center [685, 434] width 19 height 18
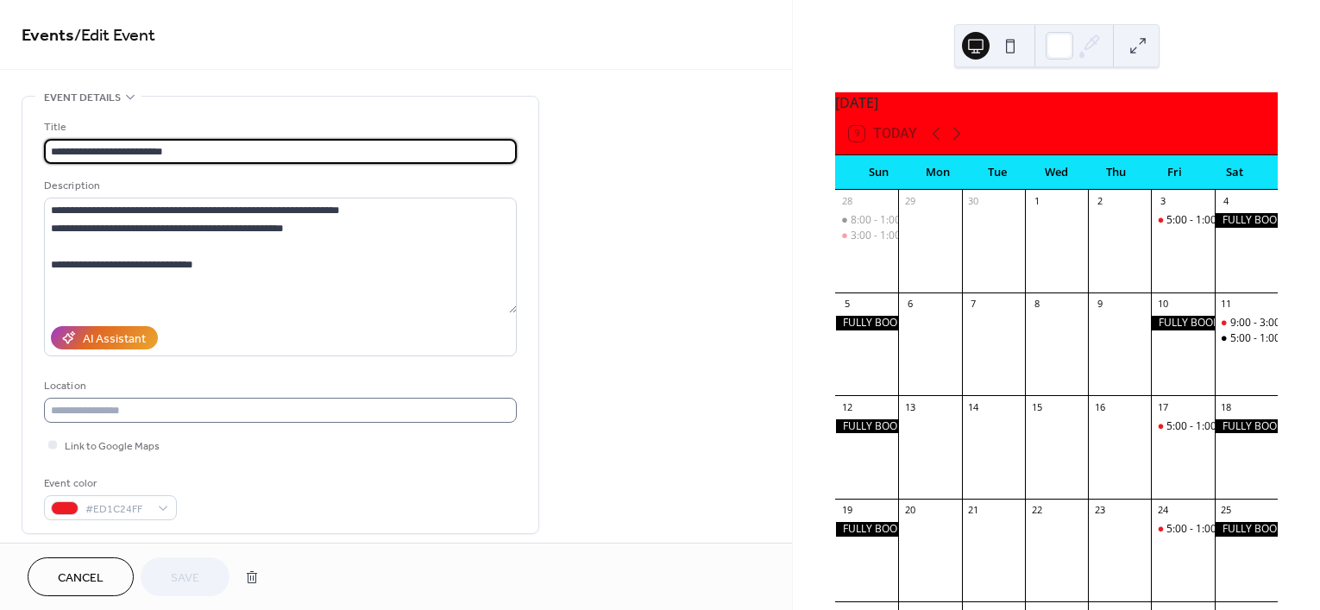
type input "**********"
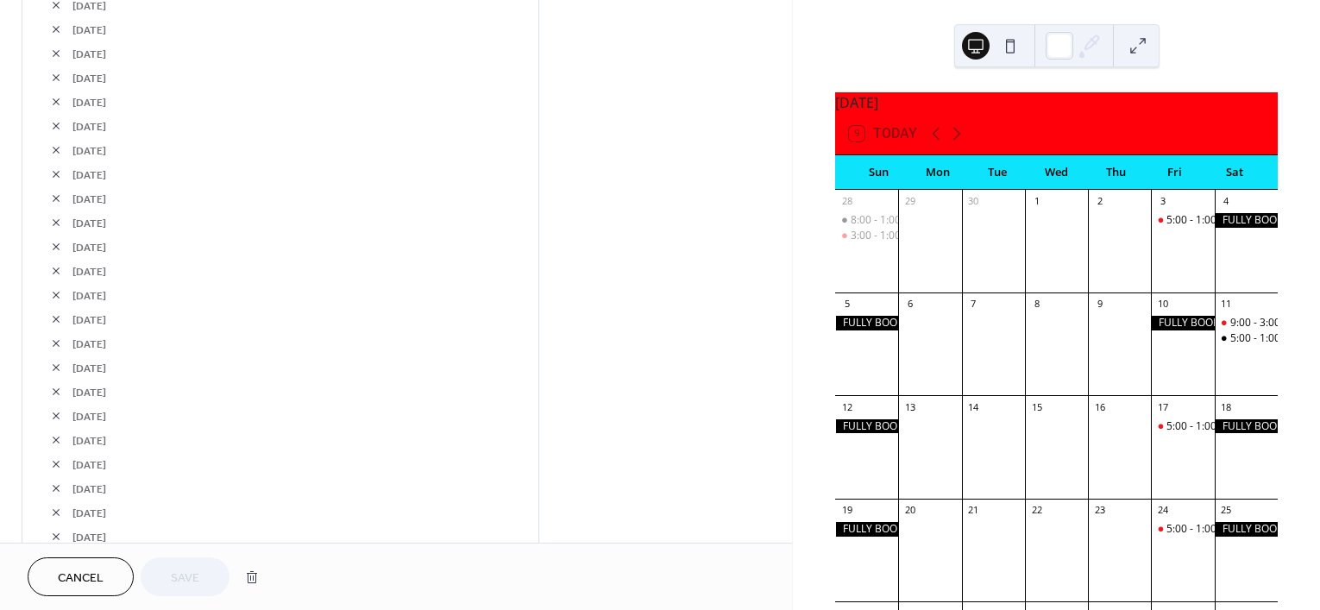
scroll to position [1402, 0]
click at [53, 399] on button "button" at bounding box center [56, 397] width 24 height 24
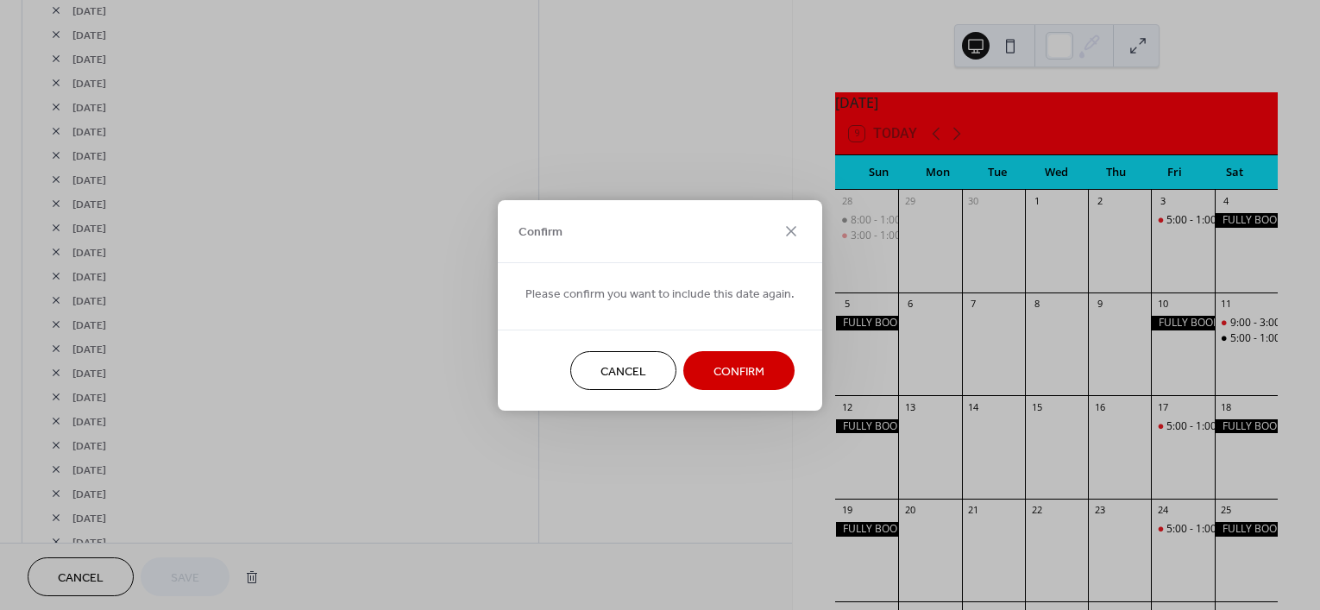
click at [725, 383] on button "Confirm" at bounding box center [738, 370] width 111 height 39
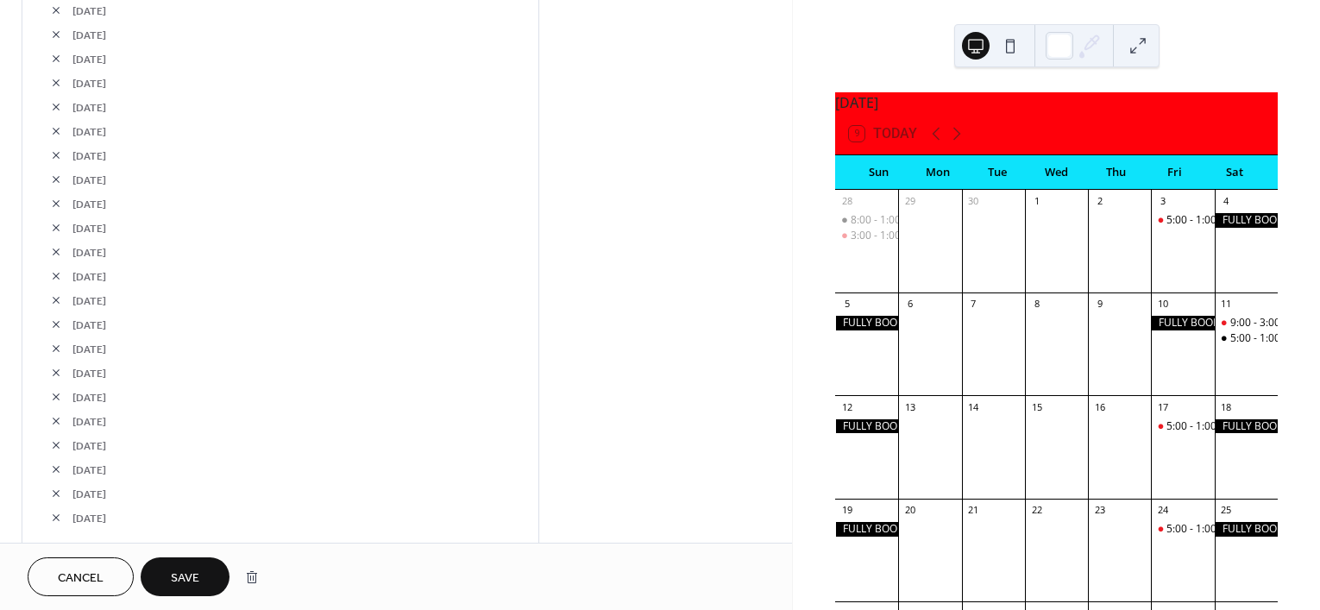
click at [57, 394] on button "button" at bounding box center [56, 397] width 24 height 24
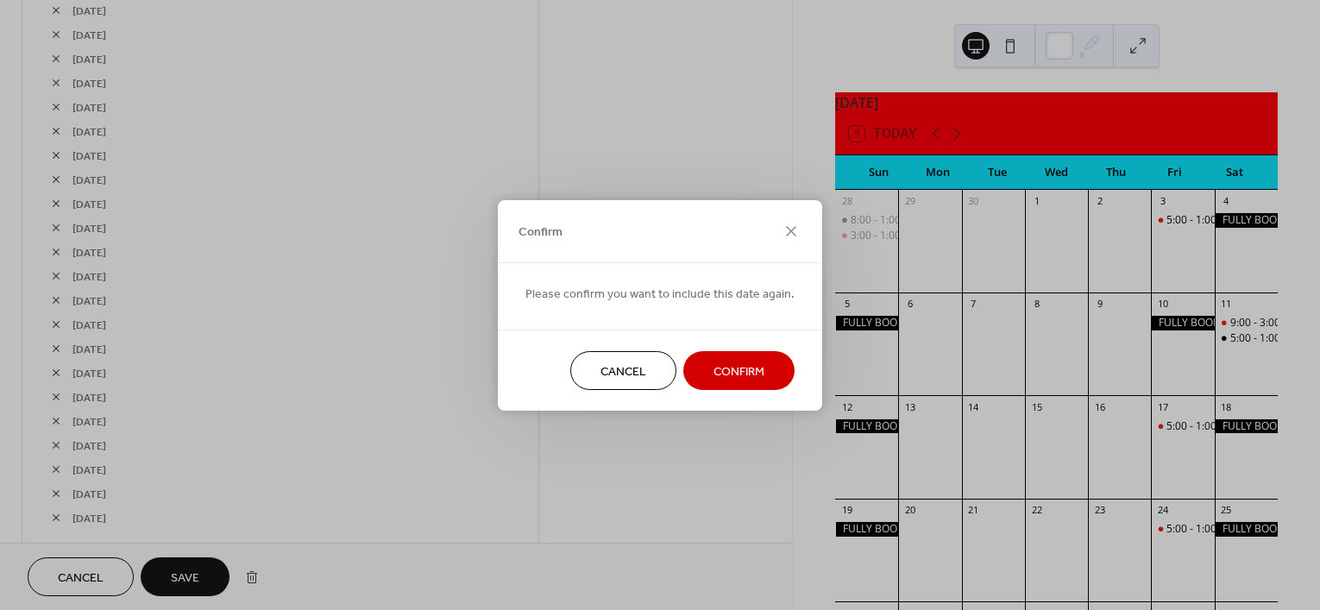
click at [746, 356] on button "Confirm" at bounding box center [738, 370] width 111 height 39
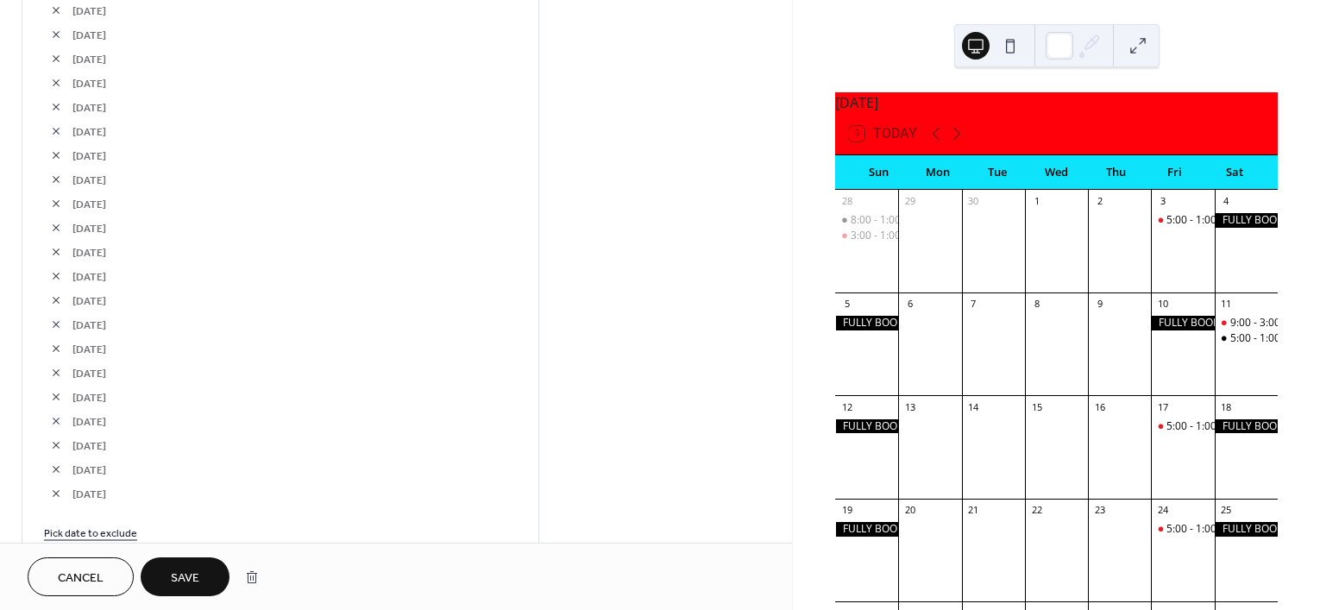
click at [59, 396] on button "button" at bounding box center [56, 397] width 24 height 24
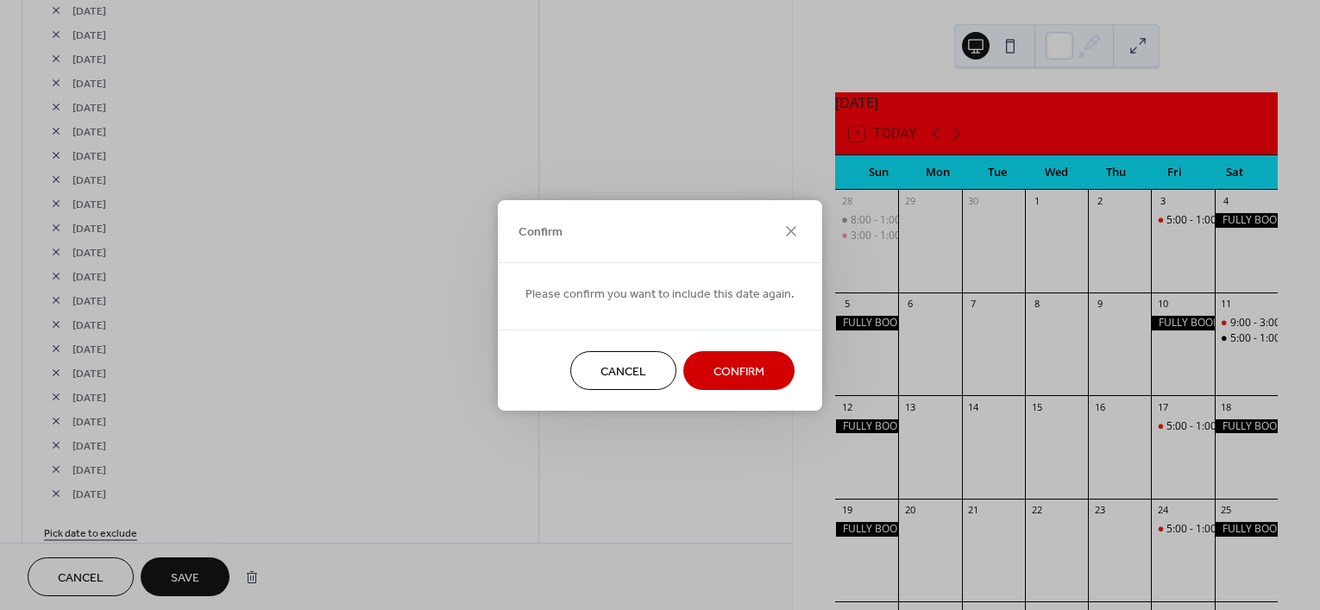
click at [714, 370] on span "Confirm" at bounding box center [739, 371] width 51 height 18
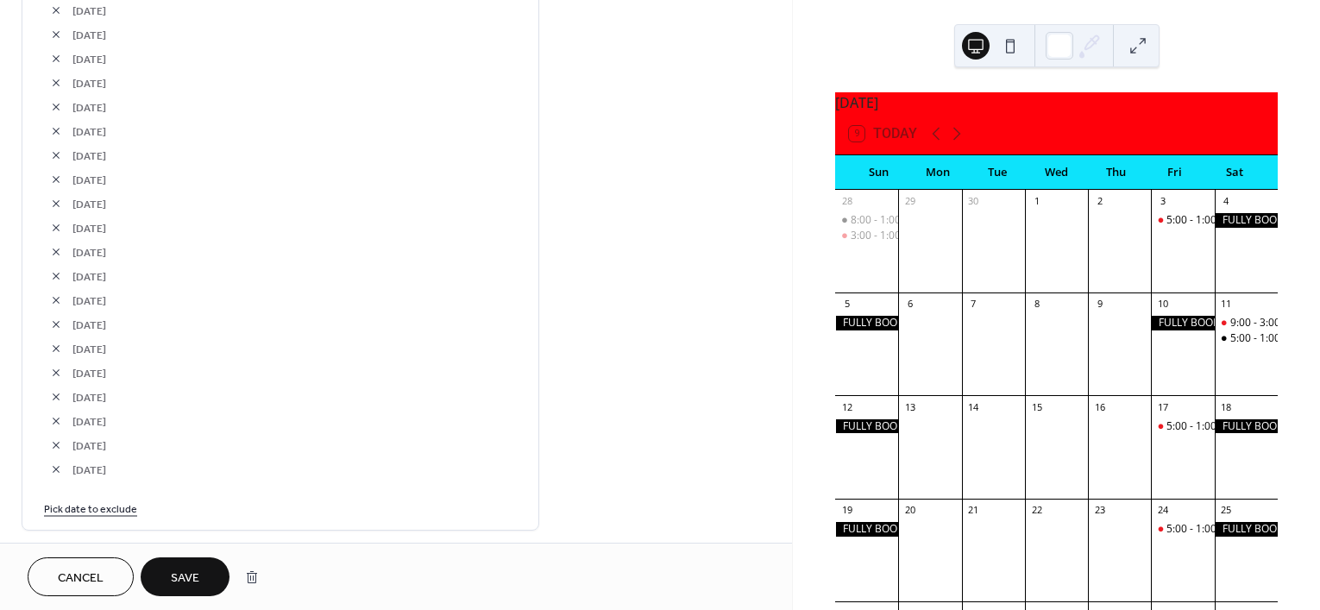
click at [65, 398] on button "button" at bounding box center [56, 397] width 24 height 24
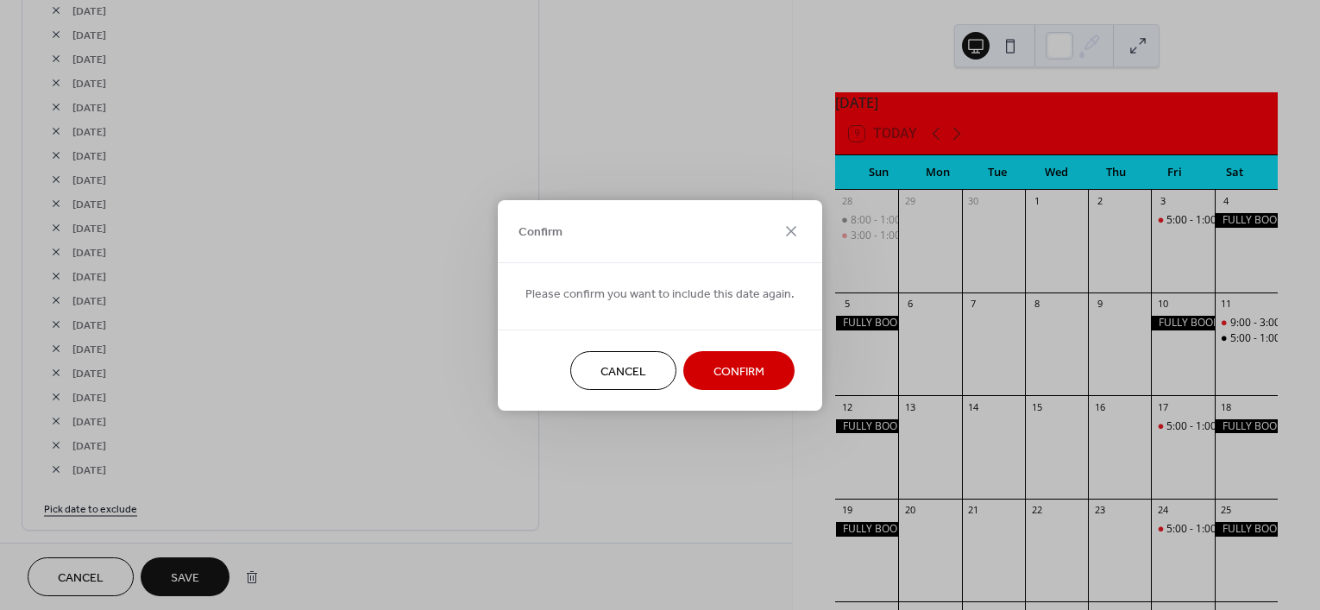
drag, startPoint x: 674, startPoint y: 351, endPoint x: 699, endPoint y: 351, distance: 25.0
click at [675, 351] on div "Cancel Confirm" at bounding box center [660, 370] width 324 height 81
click at [719, 351] on button "Confirm" at bounding box center [738, 370] width 111 height 39
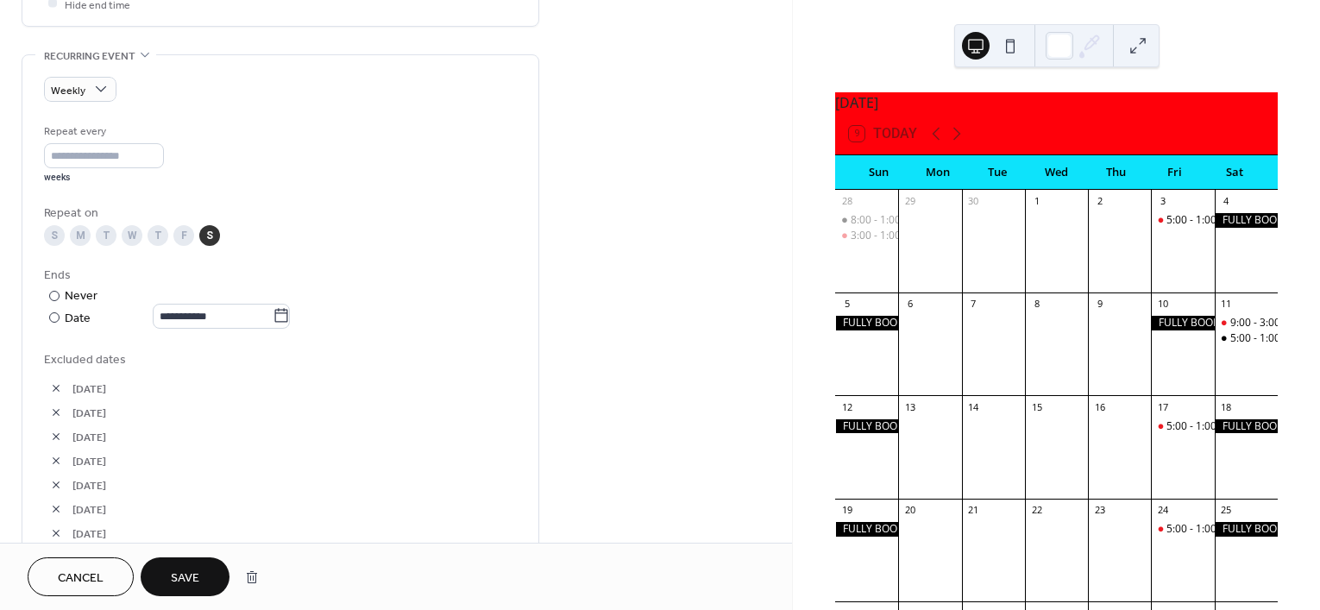
scroll to position [755, 0]
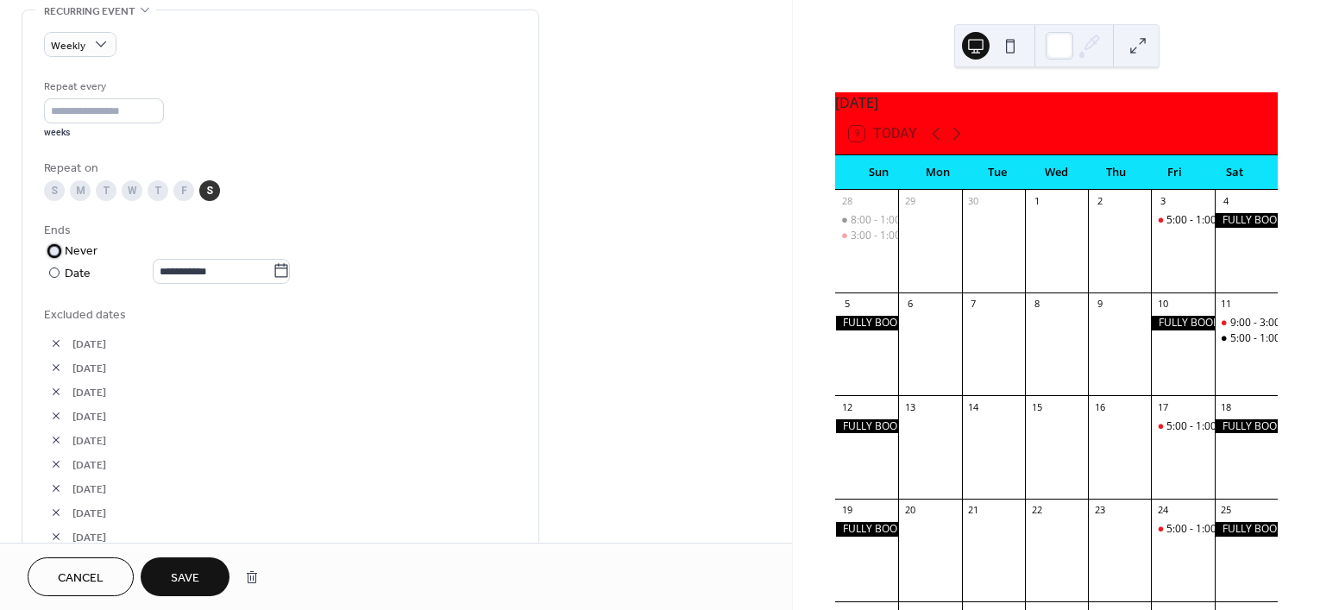
click at [230, 255] on label "​ Never" at bounding box center [168, 251] width 249 height 18
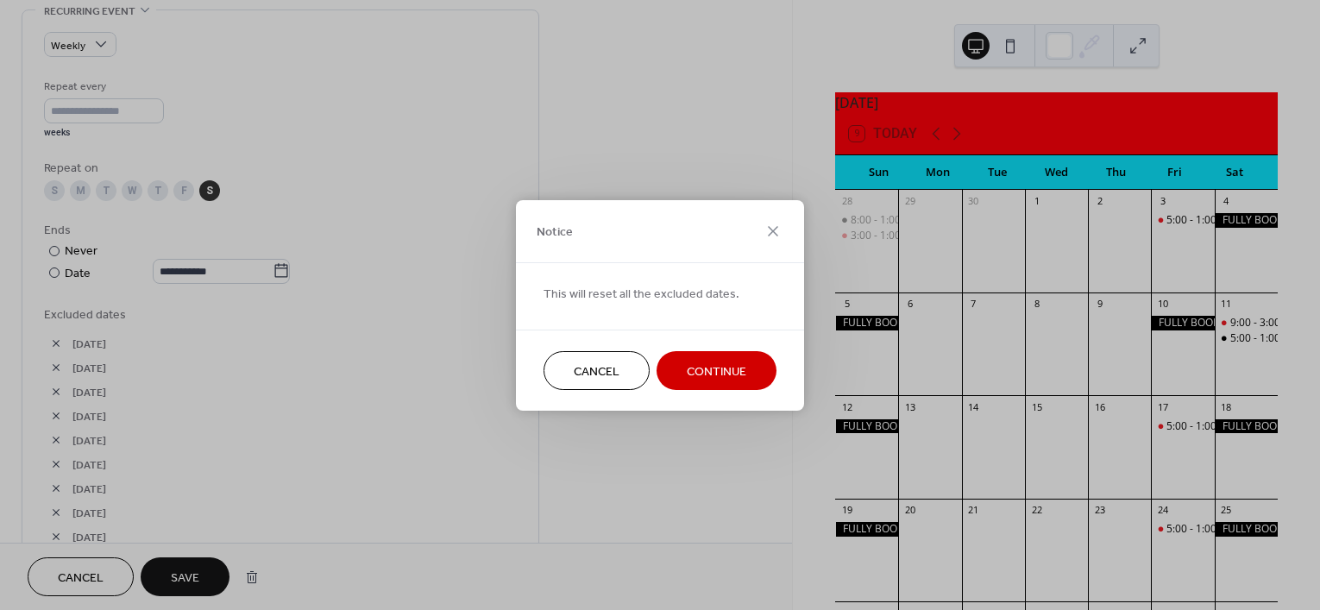
click at [230, 275] on div "Notice This will reset all the excluded dates. Cancel Continue" at bounding box center [660, 305] width 1320 height 610
click at [436, 165] on div "Notice This will reset all the excluded dates. Cancel Continue" at bounding box center [660, 305] width 1320 height 610
click at [719, 377] on span "Continue" at bounding box center [717, 371] width 60 height 18
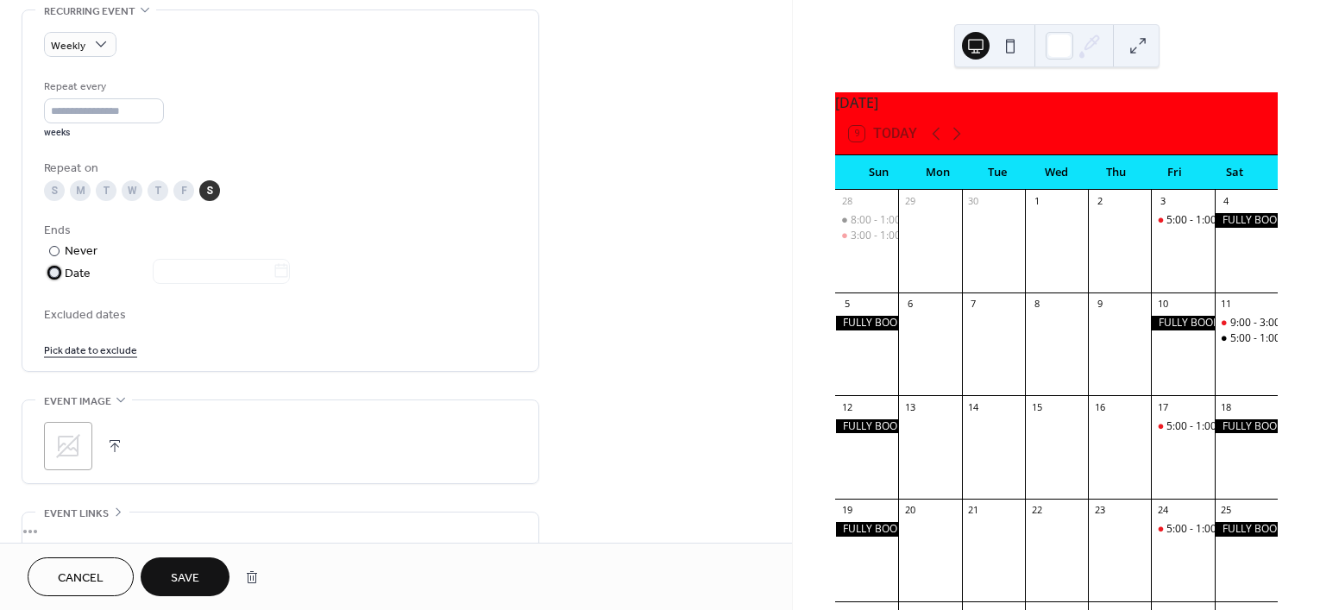
click at [61, 265] on label "​ Date" at bounding box center [168, 274] width 249 height 20
click at [230, 273] on input "text" at bounding box center [213, 271] width 120 height 25
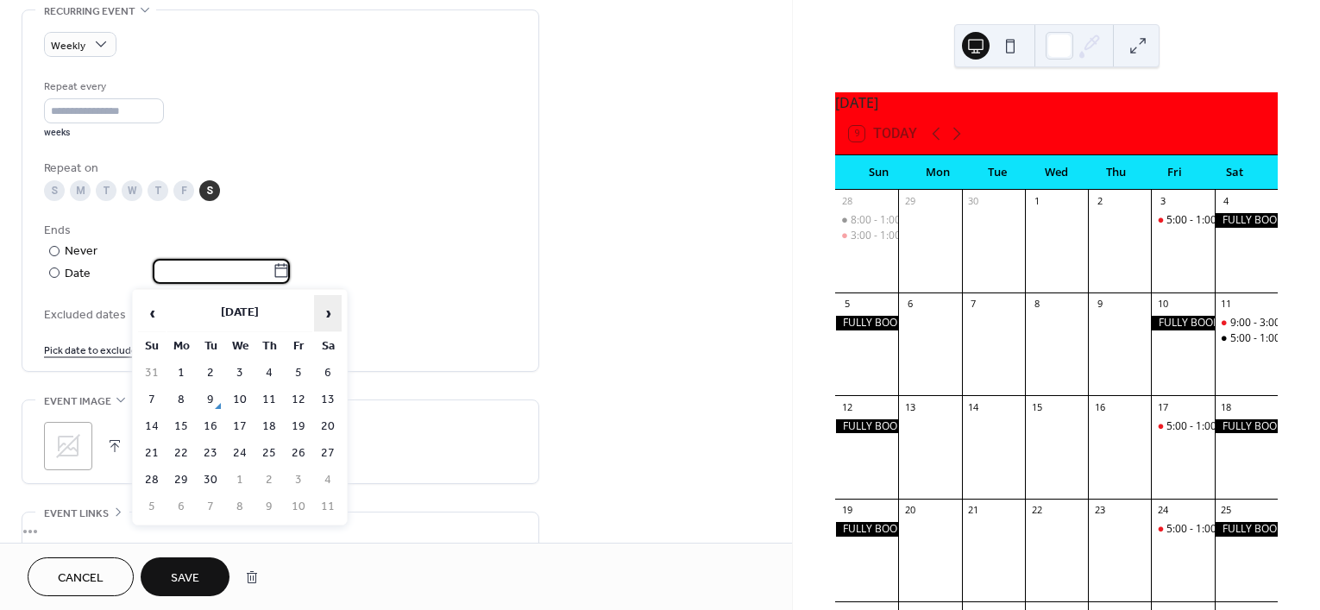
click at [330, 312] on span "›" at bounding box center [328, 313] width 26 height 35
click at [330, 311] on span "›" at bounding box center [328, 313] width 26 height 35
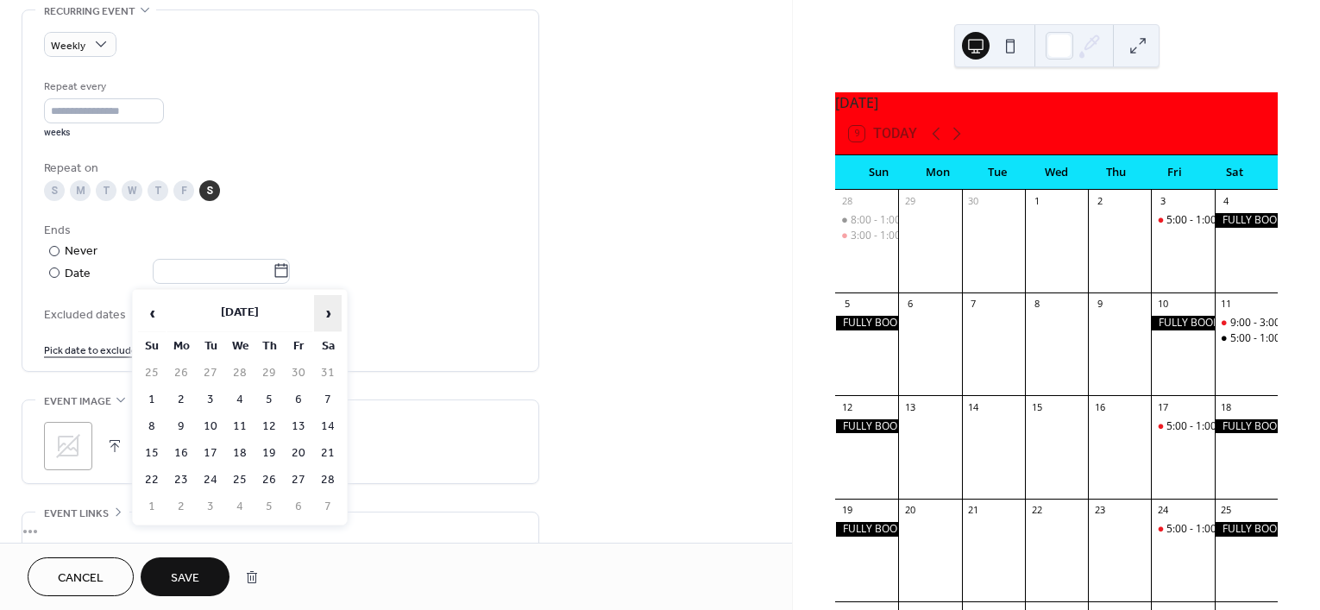
click at [330, 311] on span "›" at bounding box center [328, 313] width 26 height 35
click at [226, 482] on td "1" at bounding box center [240, 480] width 28 height 25
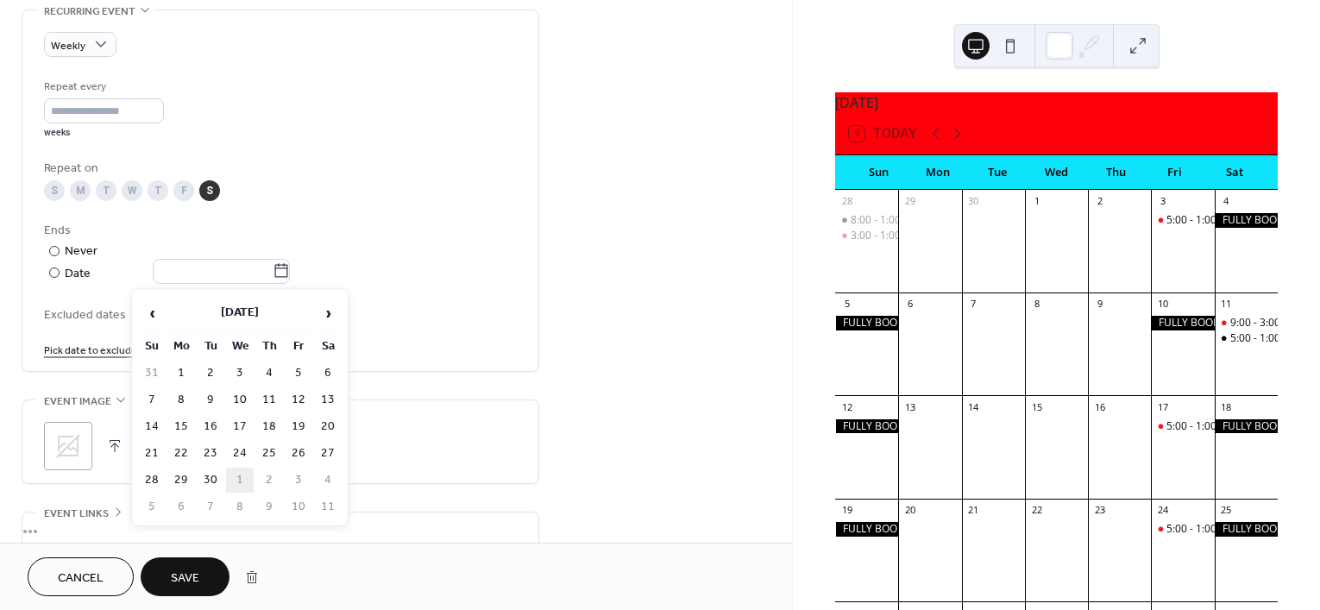
type input "**********"
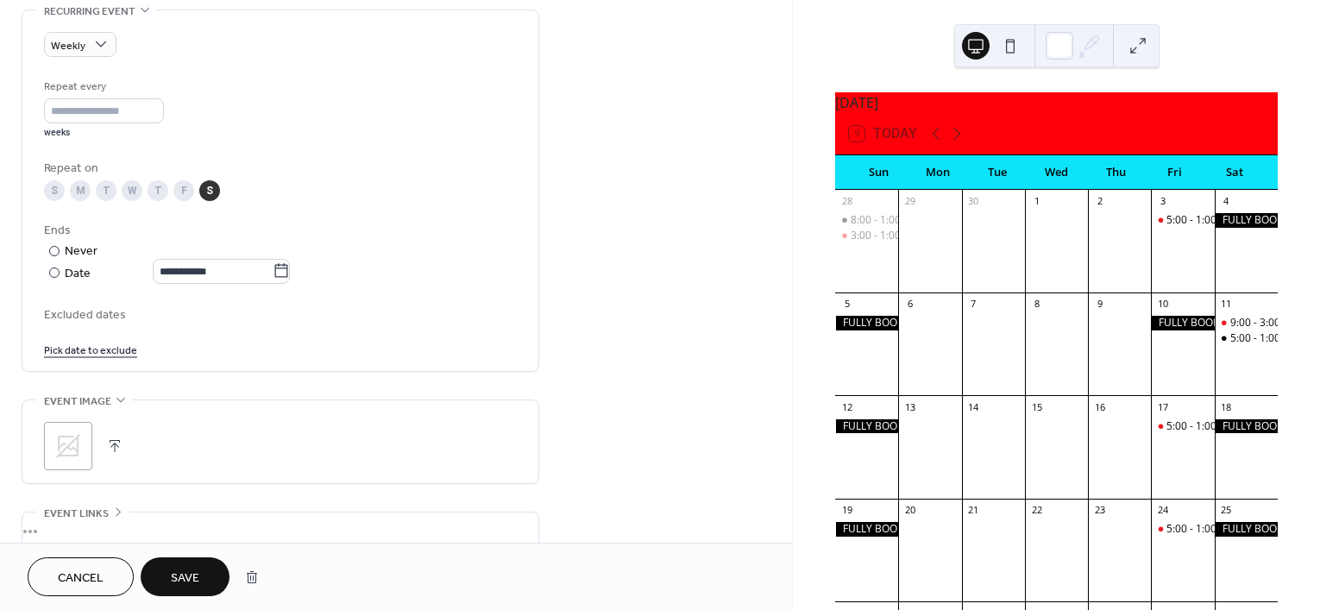
click at [118, 351] on link "Pick date to exclude" at bounding box center [90, 349] width 93 height 18
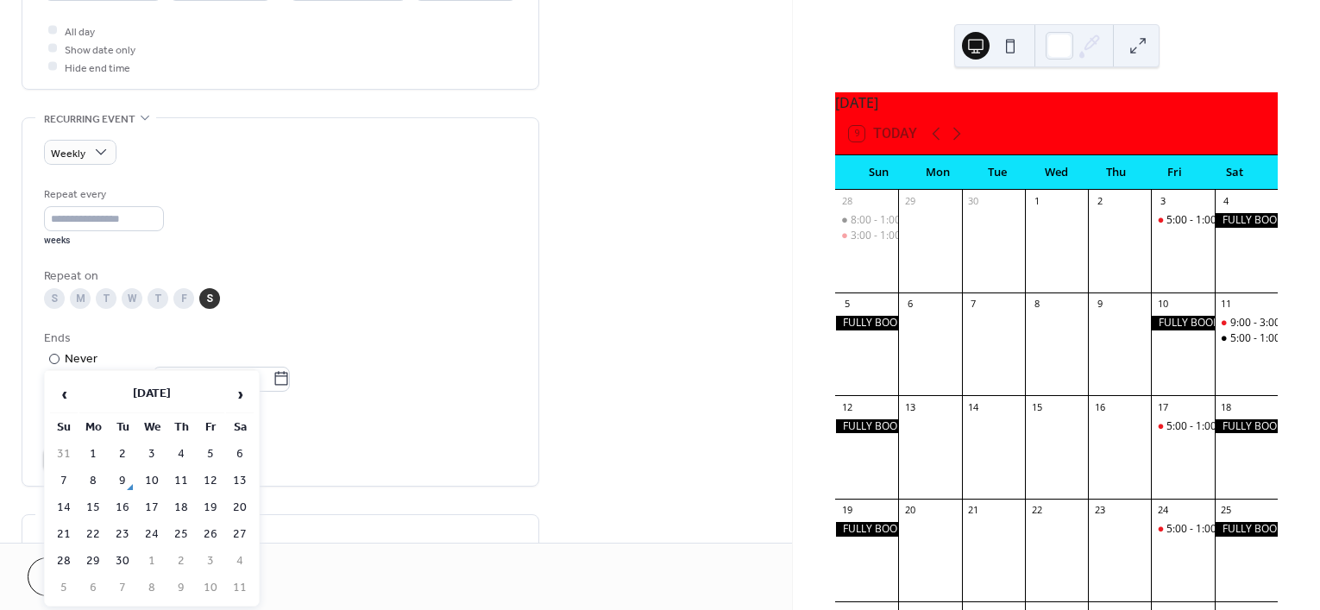
scroll to position [216, 0]
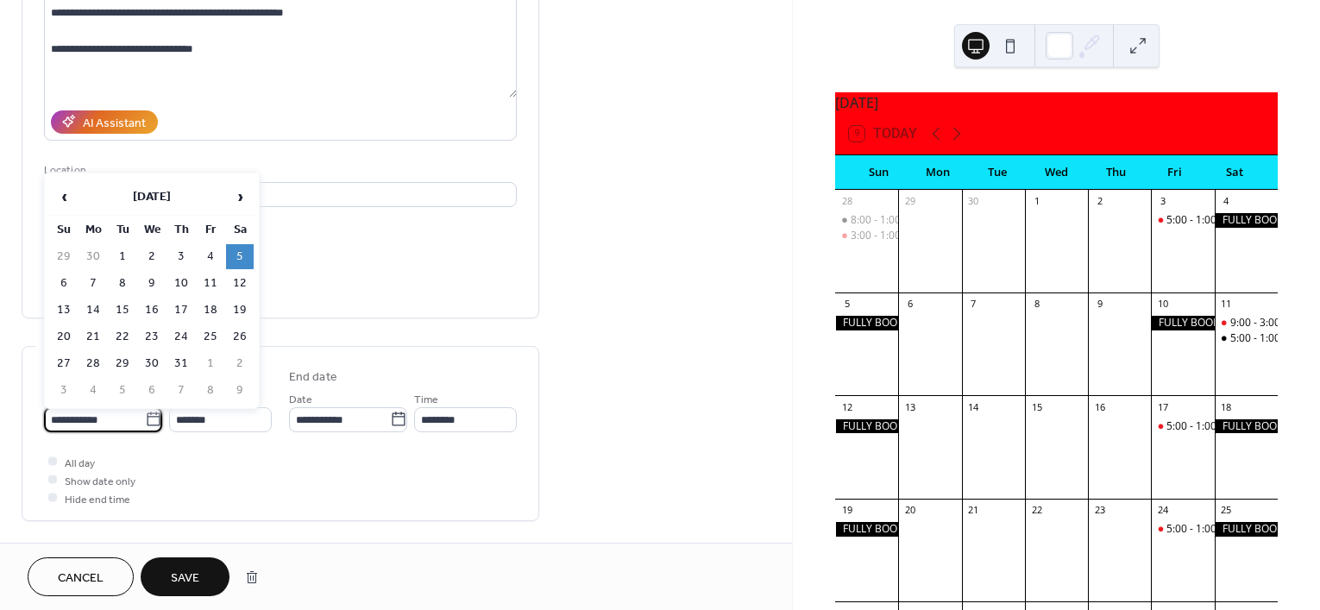
click at [102, 419] on input "**********" at bounding box center [94, 419] width 101 height 25
click at [229, 196] on span "›" at bounding box center [240, 196] width 26 height 35
click at [155, 256] on td "1" at bounding box center [152, 256] width 28 height 25
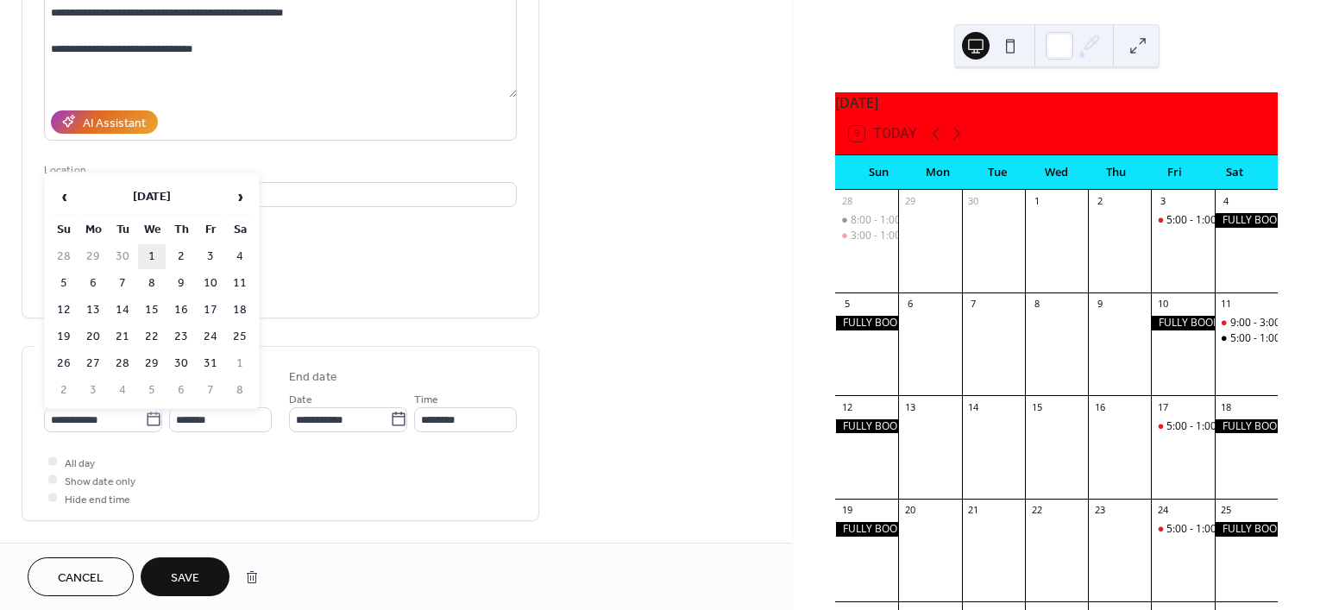
type input "**********"
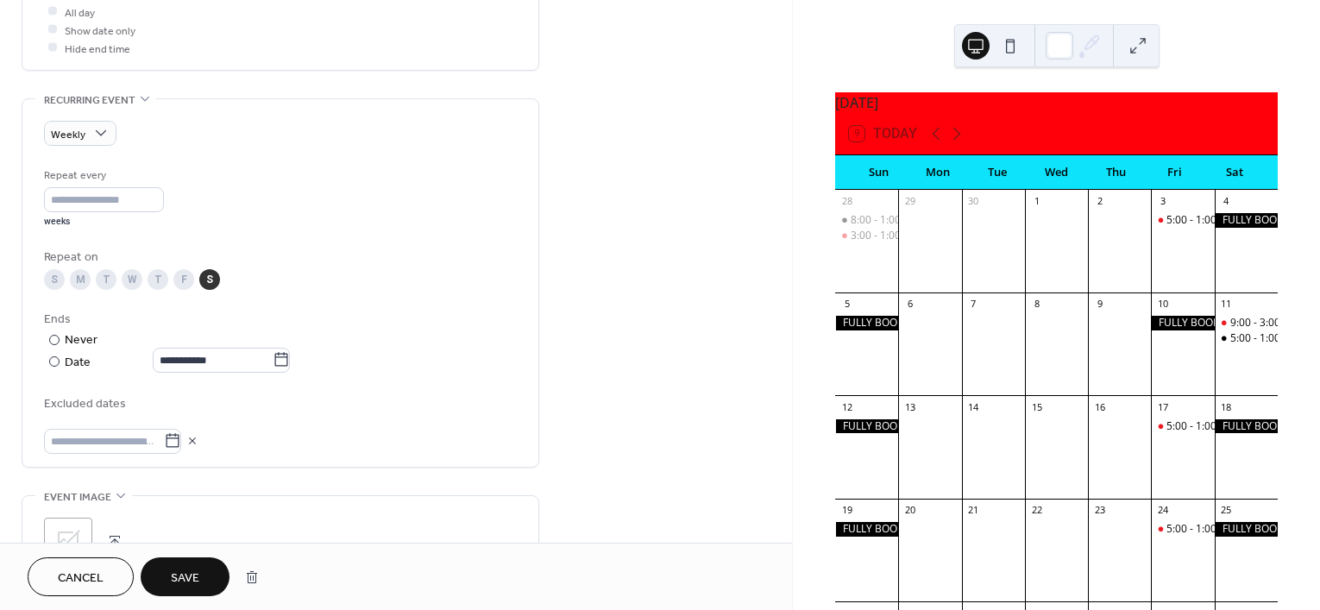
scroll to position [598, 0]
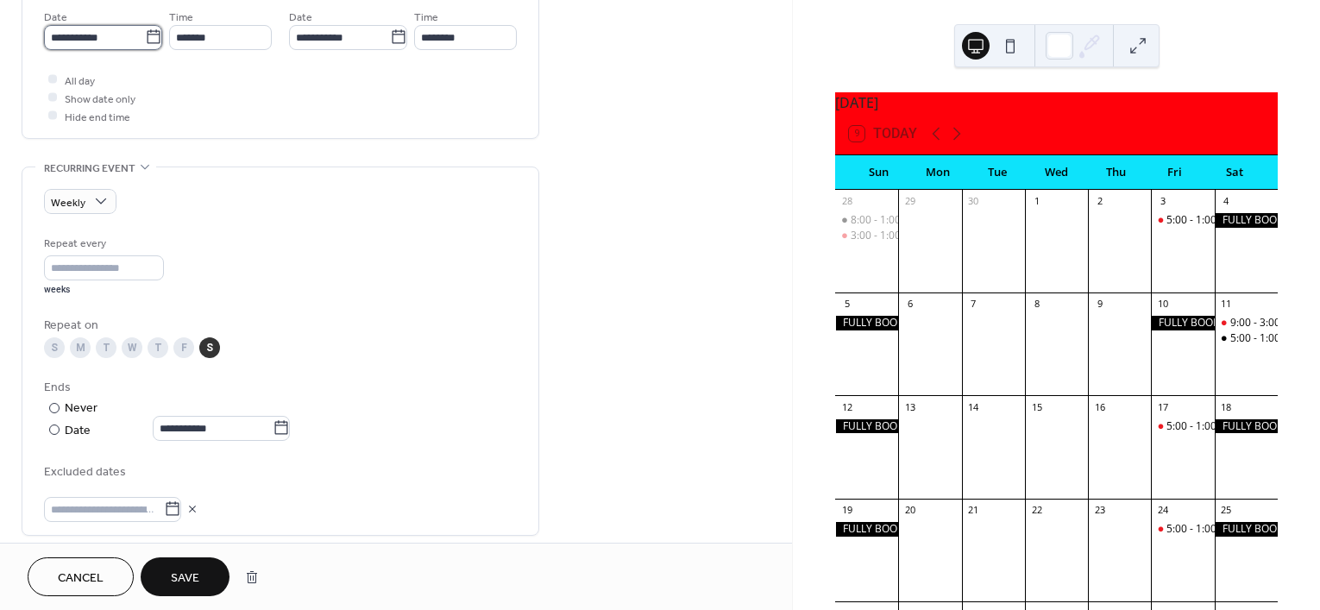
click at [110, 31] on input "**********" at bounding box center [94, 37] width 101 height 25
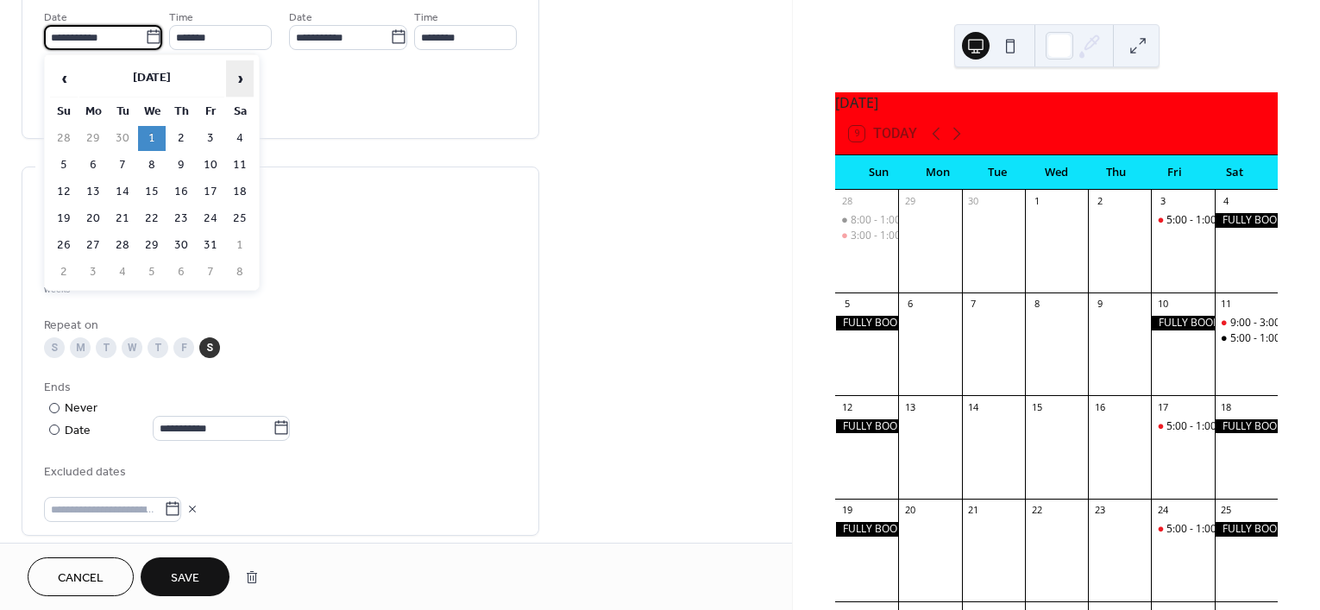
click at [247, 79] on span "›" at bounding box center [240, 78] width 26 height 35
click at [234, 135] on td "1" at bounding box center [240, 138] width 28 height 25
type input "**********"
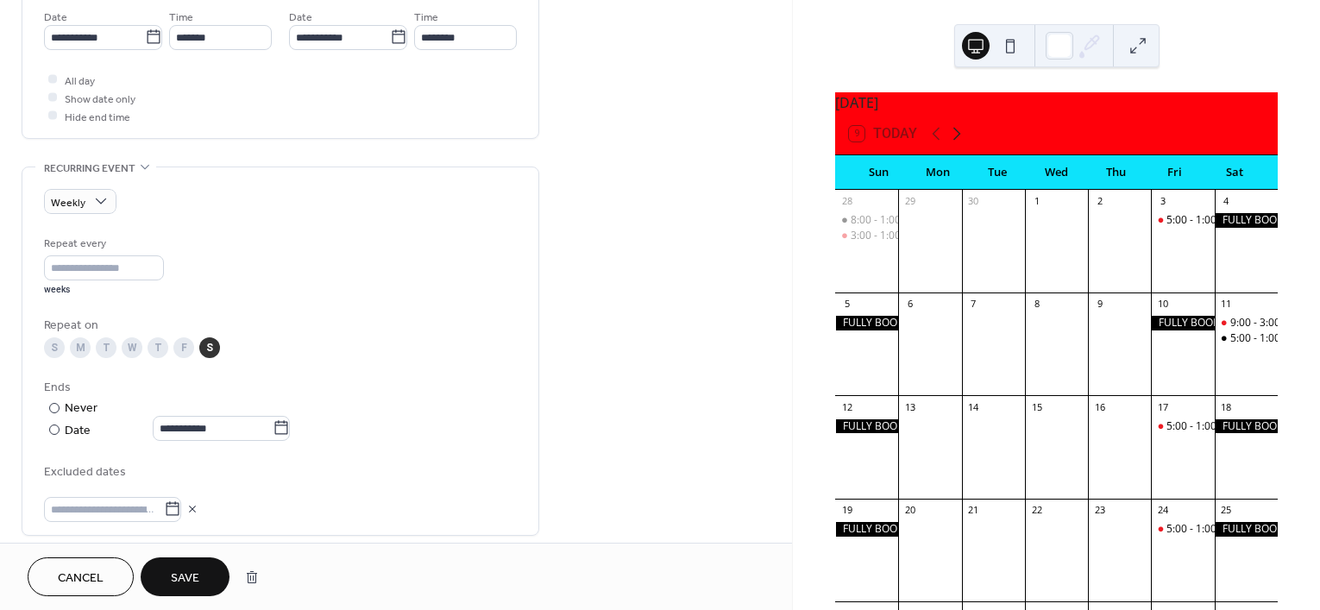
click at [962, 142] on icon at bounding box center [957, 133] width 21 height 21
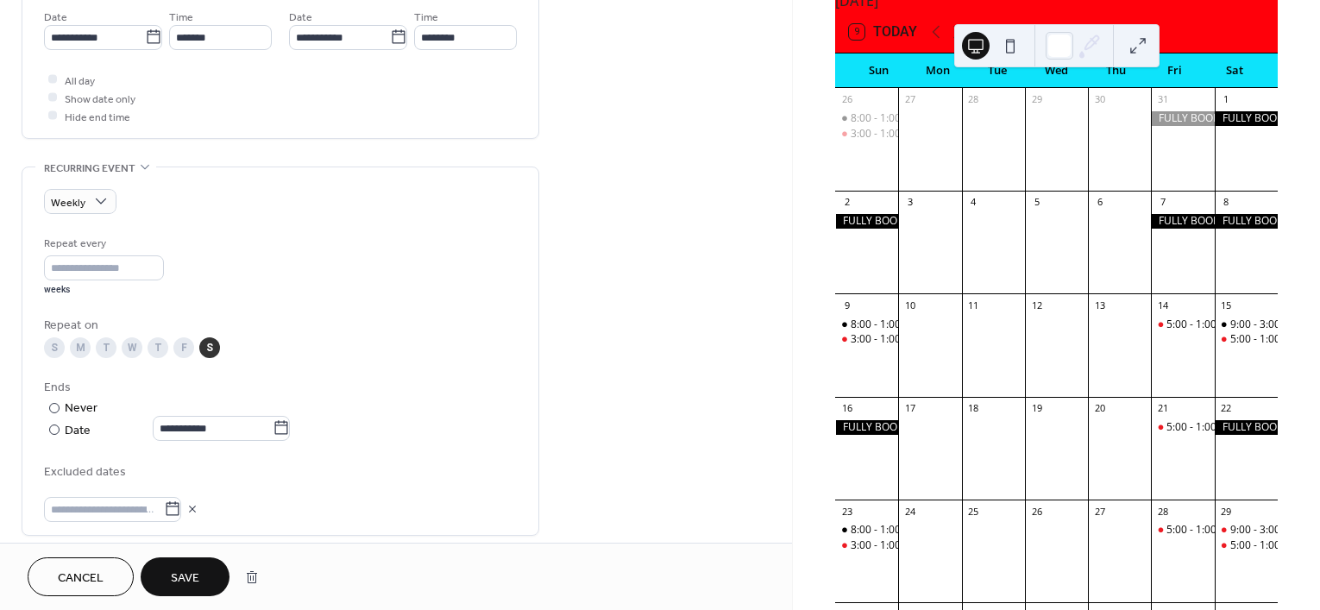
scroll to position [108, 0]
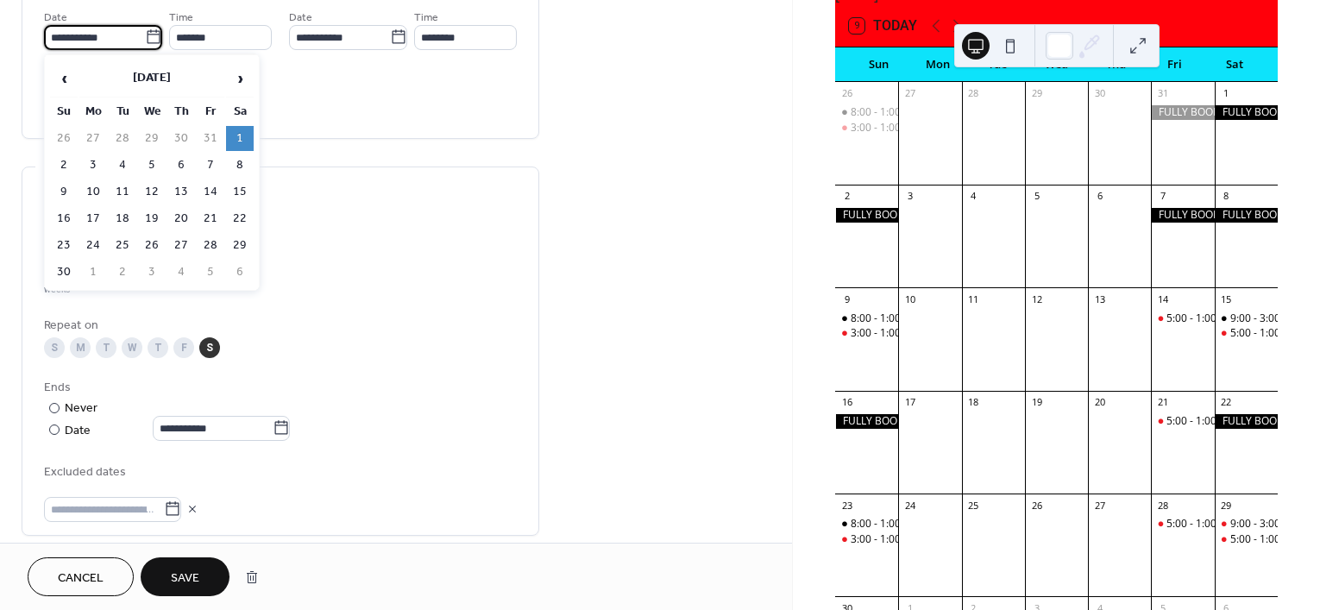
click at [95, 33] on input "**********" at bounding box center [94, 37] width 101 height 25
click at [242, 188] on td "15" at bounding box center [240, 191] width 28 height 25
type input "**********"
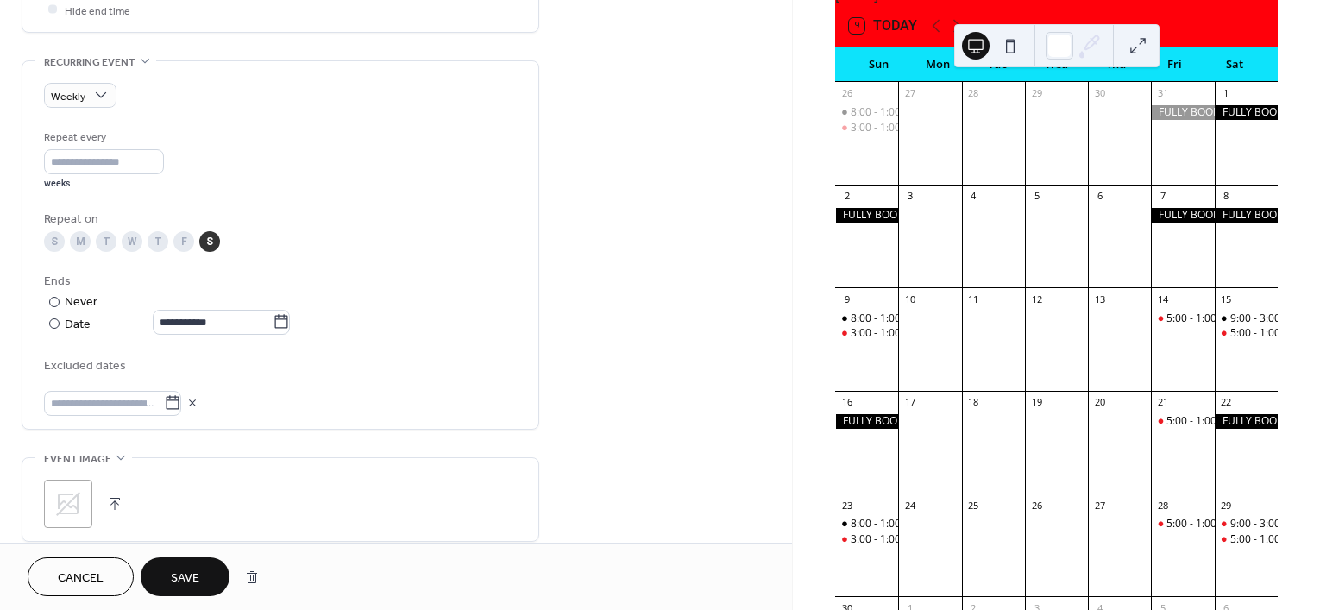
scroll to position [706, 0]
click at [104, 393] on input "text" at bounding box center [104, 401] width 120 height 25
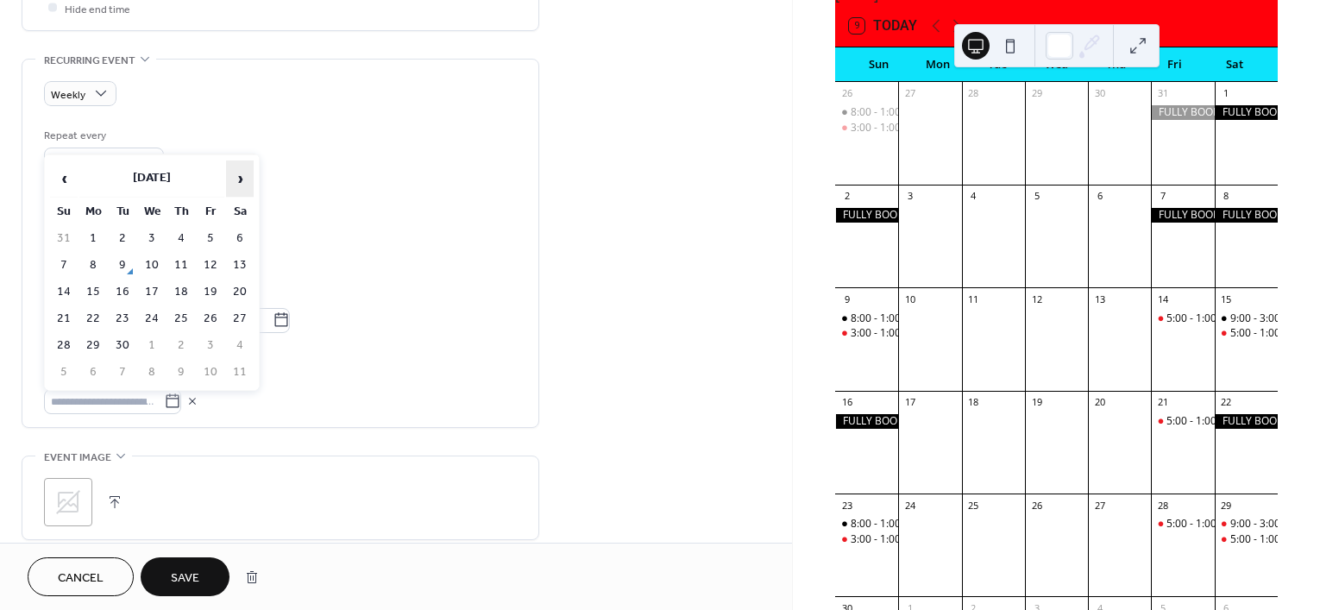
click at [237, 184] on span "›" at bounding box center [240, 178] width 26 height 35
click at [240, 313] on td "22" at bounding box center [240, 318] width 28 height 25
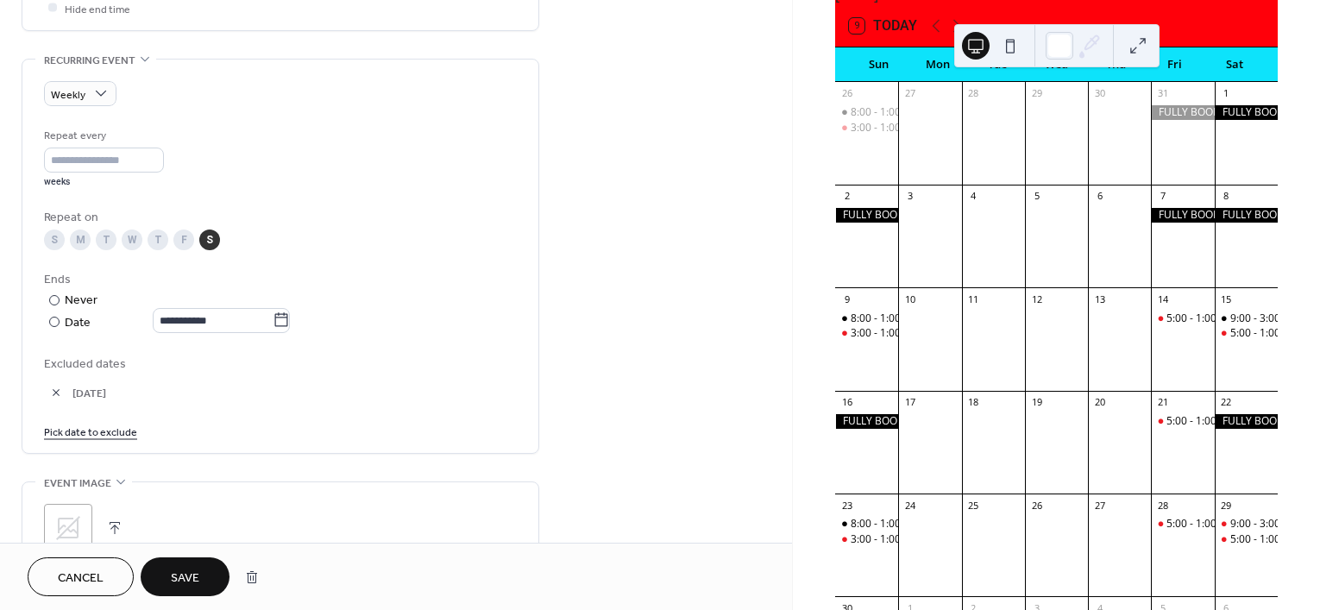
click at [101, 425] on link "Pick date to exclude" at bounding box center [90, 431] width 93 height 18
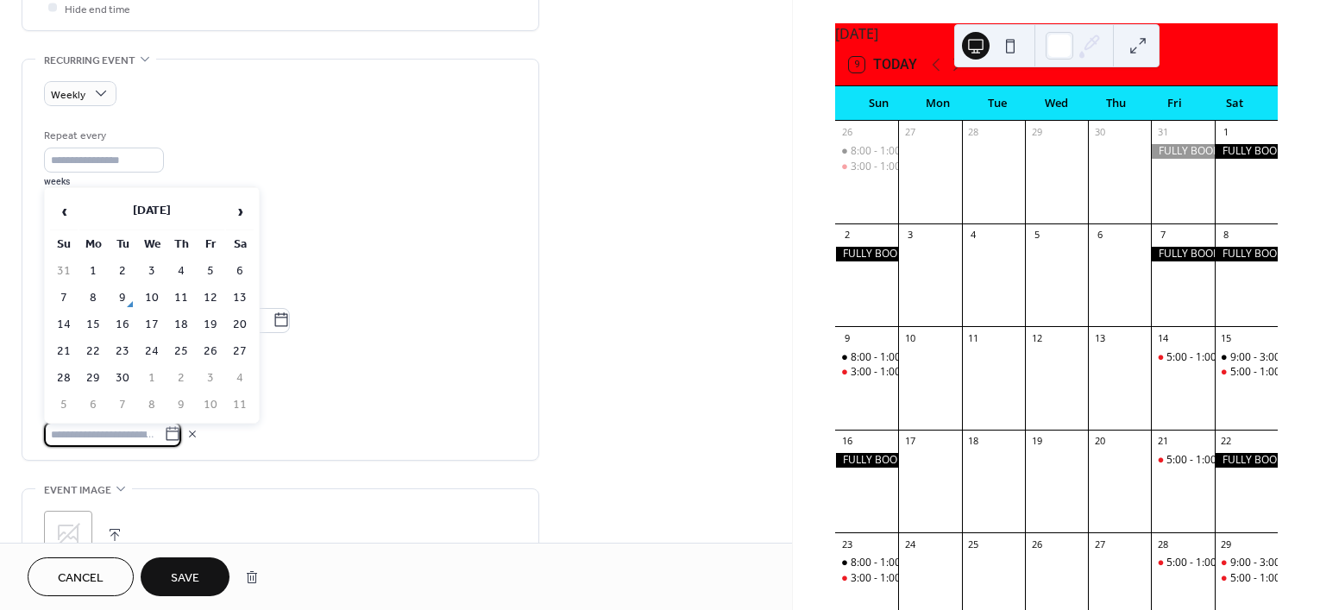
scroll to position [0, 0]
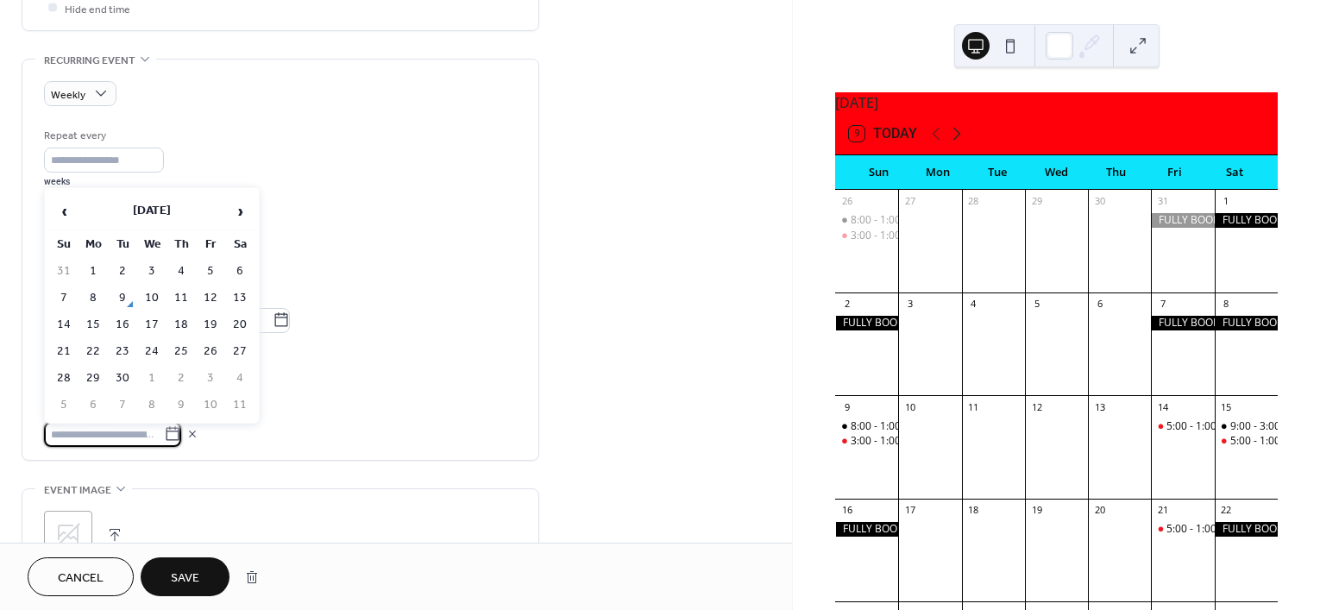
click at [963, 144] on icon at bounding box center [957, 133] width 21 height 21
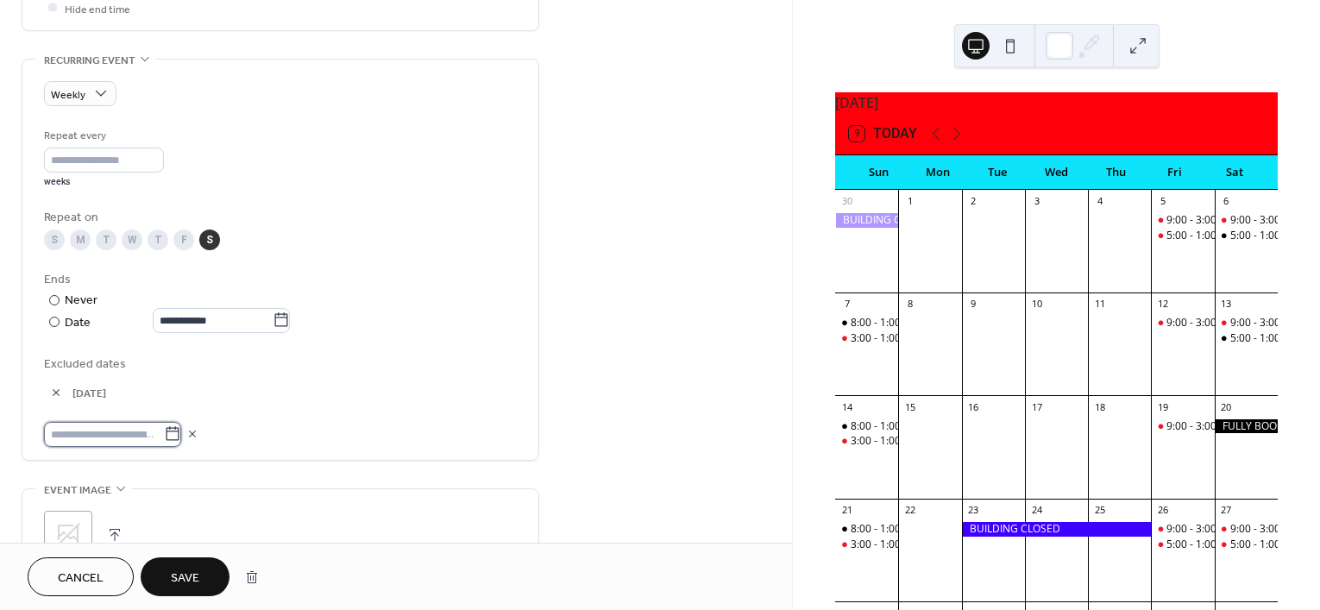
click at [138, 431] on input "text" at bounding box center [104, 434] width 120 height 25
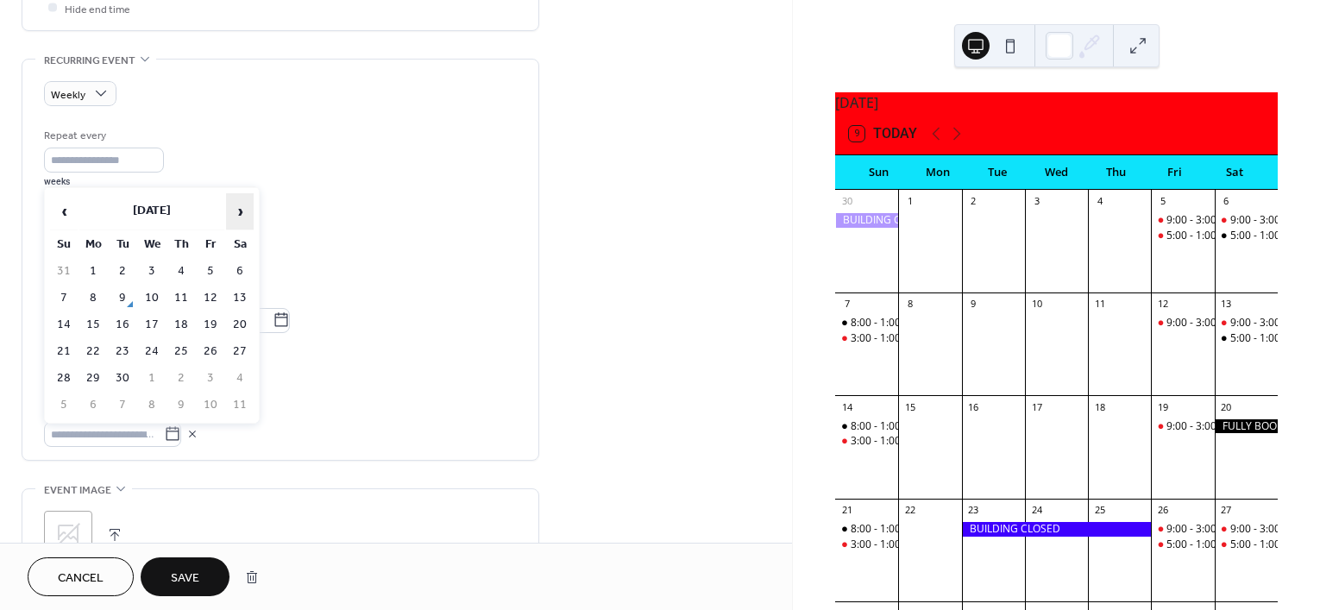
click at [246, 217] on span "›" at bounding box center [240, 211] width 26 height 35
click at [243, 270] on td "6" at bounding box center [240, 271] width 28 height 25
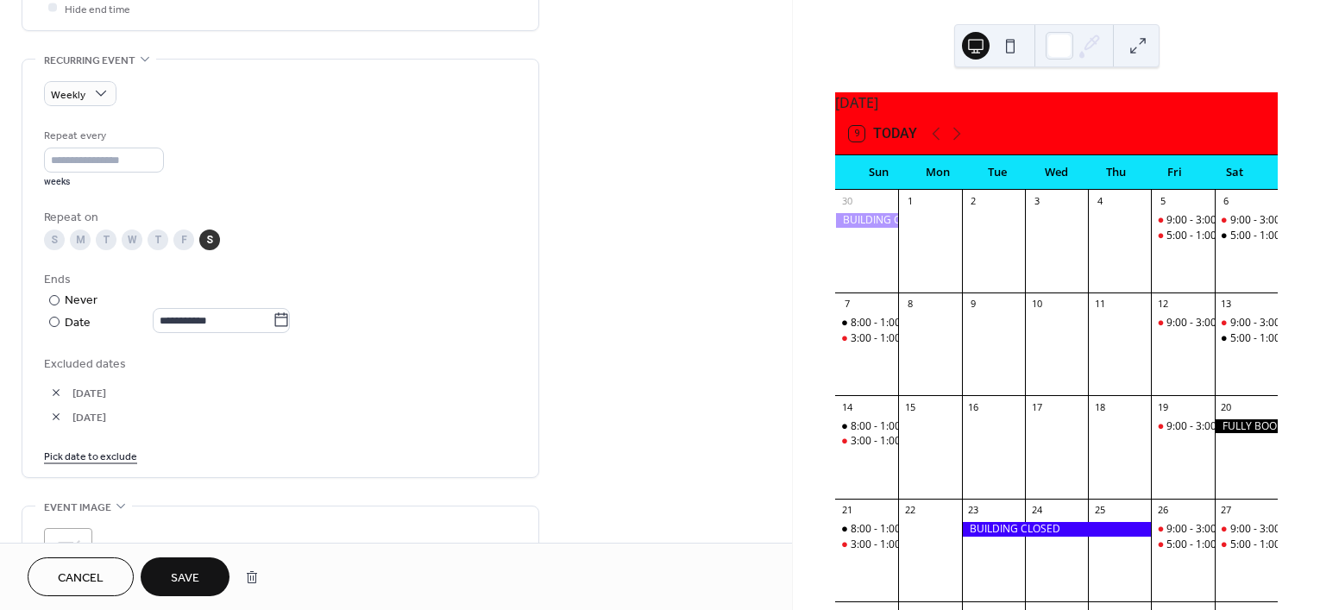
click at [116, 442] on div "Excluded dates [DATE] [DATE] Pick date to exclude" at bounding box center [280, 409] width 473 height 110
click at [114, 464] on link "Pick date to exclude" at bounding box center [90, 455] width 93 height 18
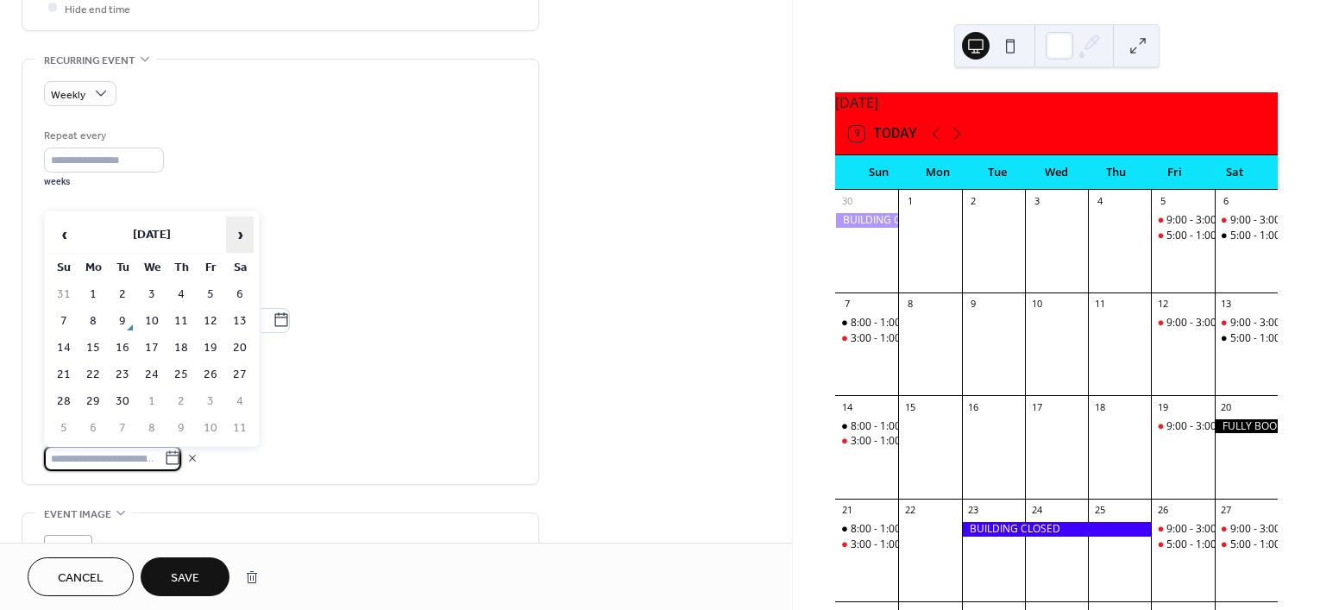
click at [243, 240] on span "›" at bounding box center [240, 234] width 26 height 35
click at [238, 329] on td "13" at bounding box center [240, 321] width 28 height 25
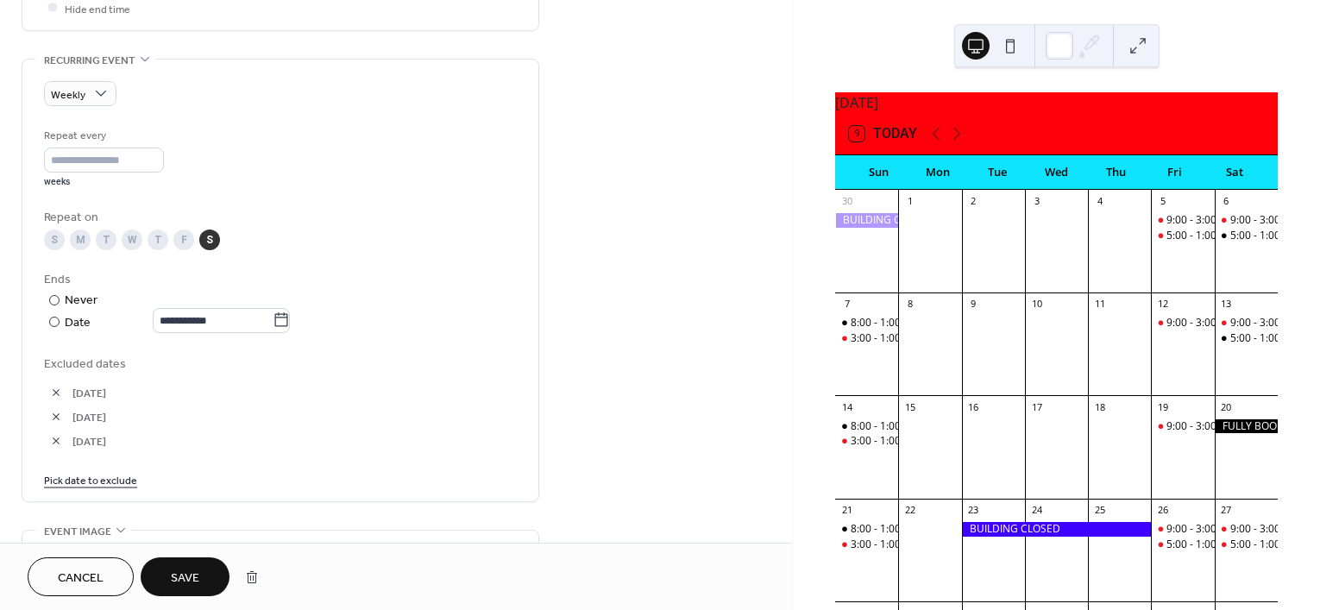
click at [99, 483] on link "Pick date to exclude" at bounding box center [90, 479] width 93 height 18
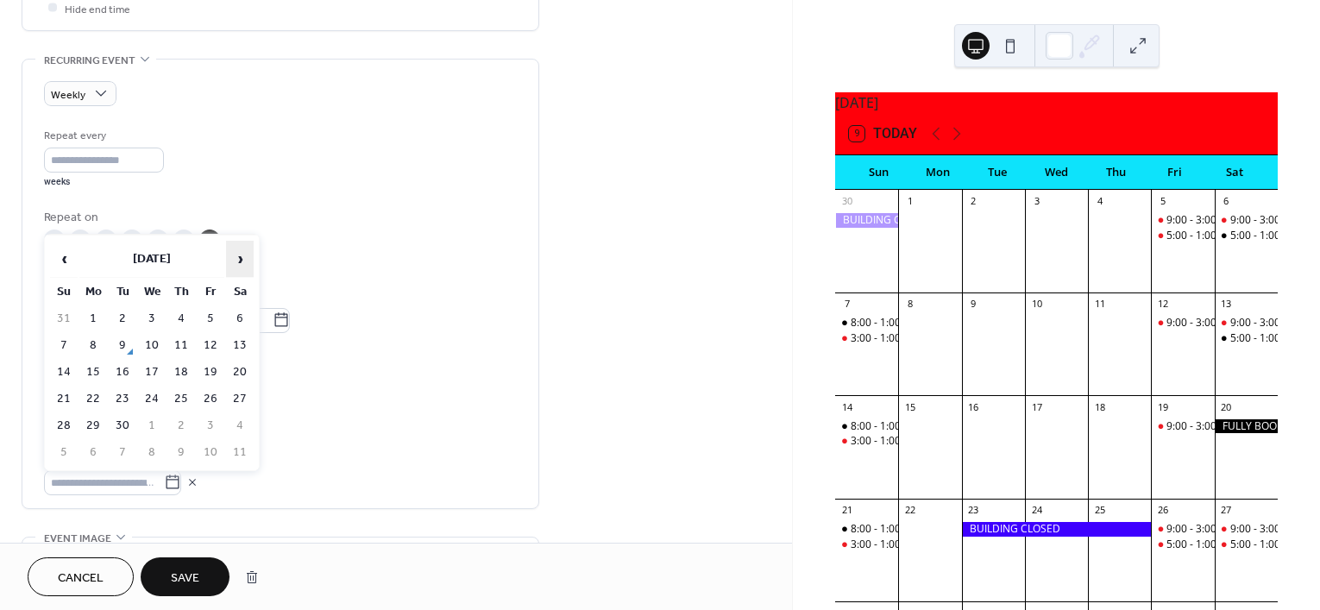
click at [243, 266] on span "›" at bounding box center [240, 259] width 26 height 35
click at [240, 372] on td "20" at bounding box center [240, 372] width 28 height 25
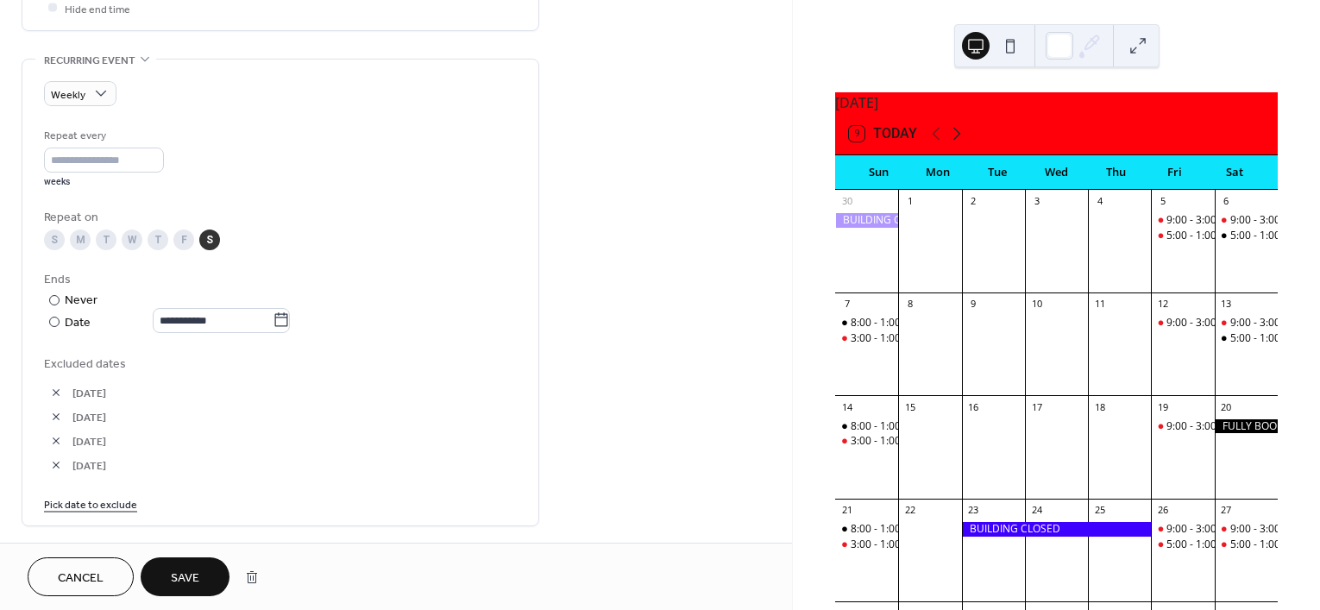
click at [953, 141] on icon at bounding box center [957, 133] width 21 height 21
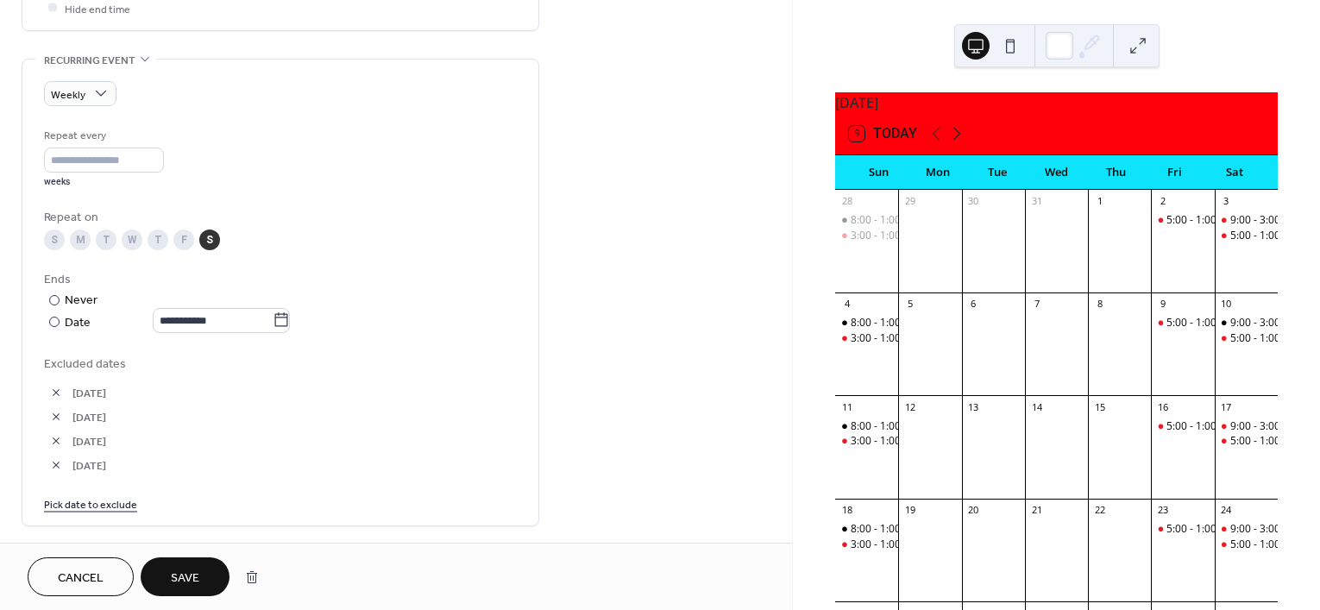
click at [952, 144] on icon at bounding box center [957, 133] width 21 height 21
click at [119, 503] on link "Pick date to exclude" at bounding box center [90, 503] width 93 height 18
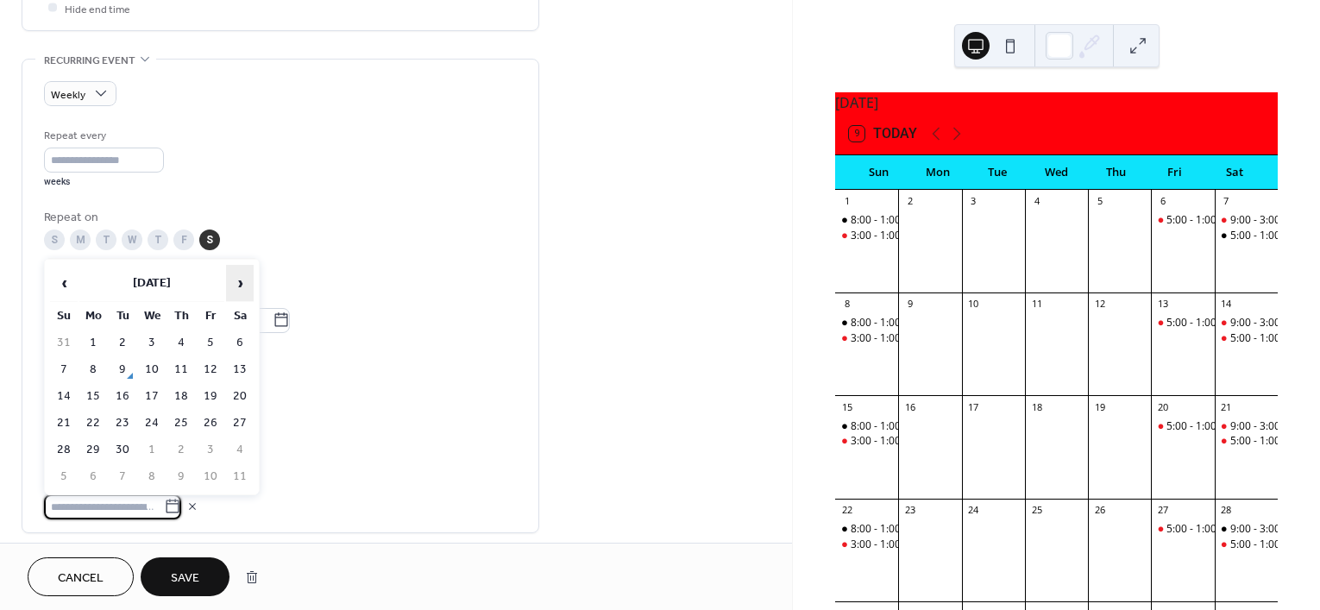
click at [244, 292] on span "›" at bounding box center [240, 283] width 26 height 35
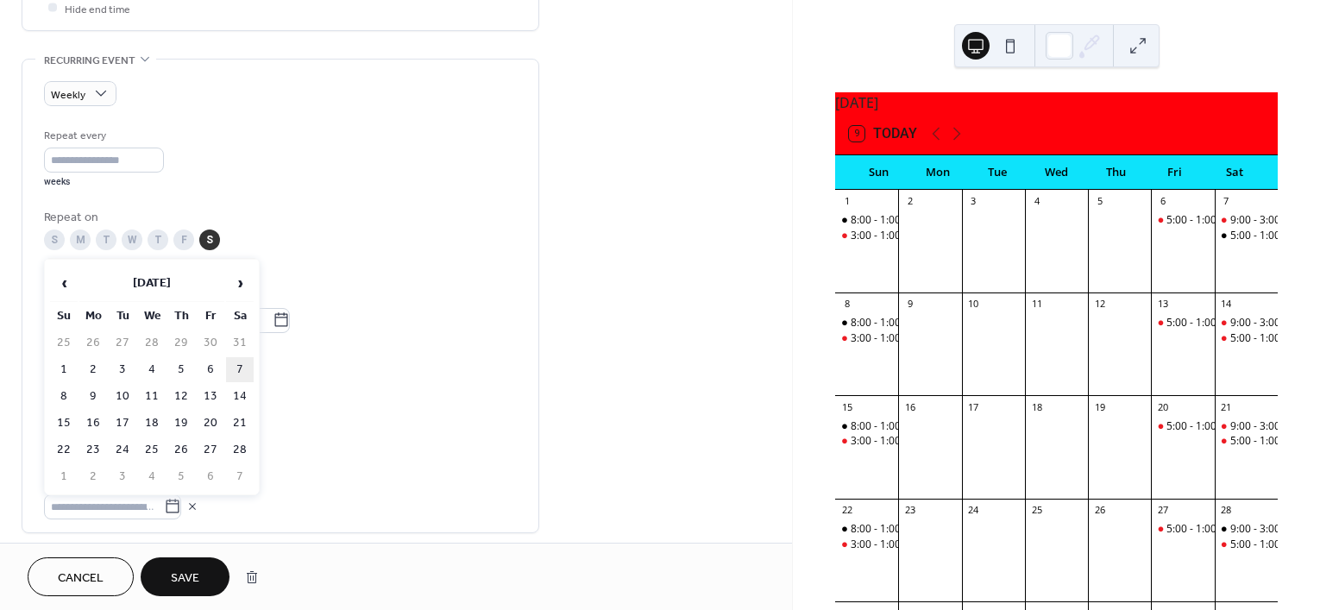
click at [243, 377] on td "7" at bounding box center [240, 369] width 28 height 25
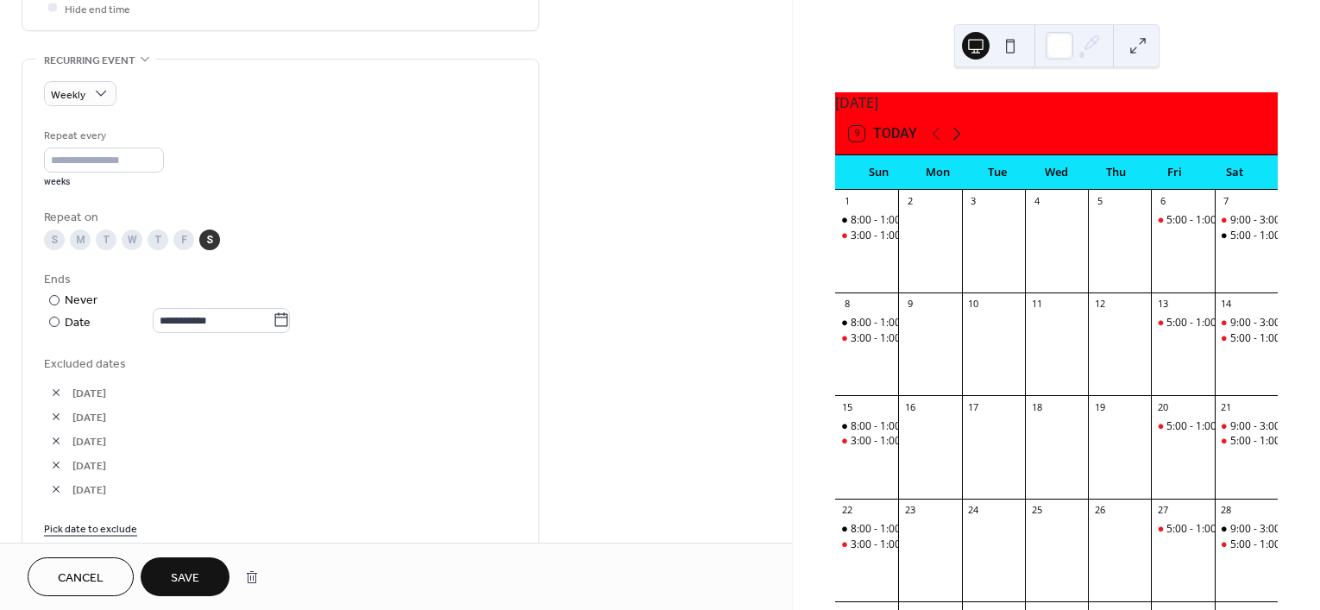
click at [956, 140] on icon at bounding box center [957, 133] width 21 height 21
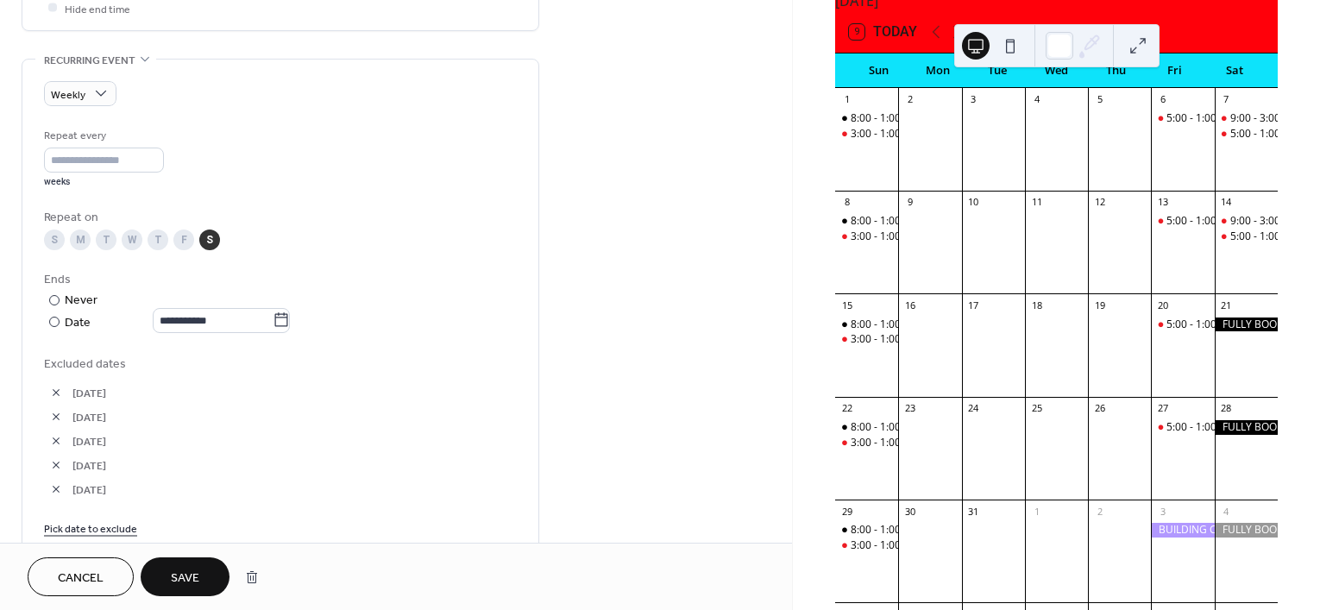
scroll to position [108, 0]
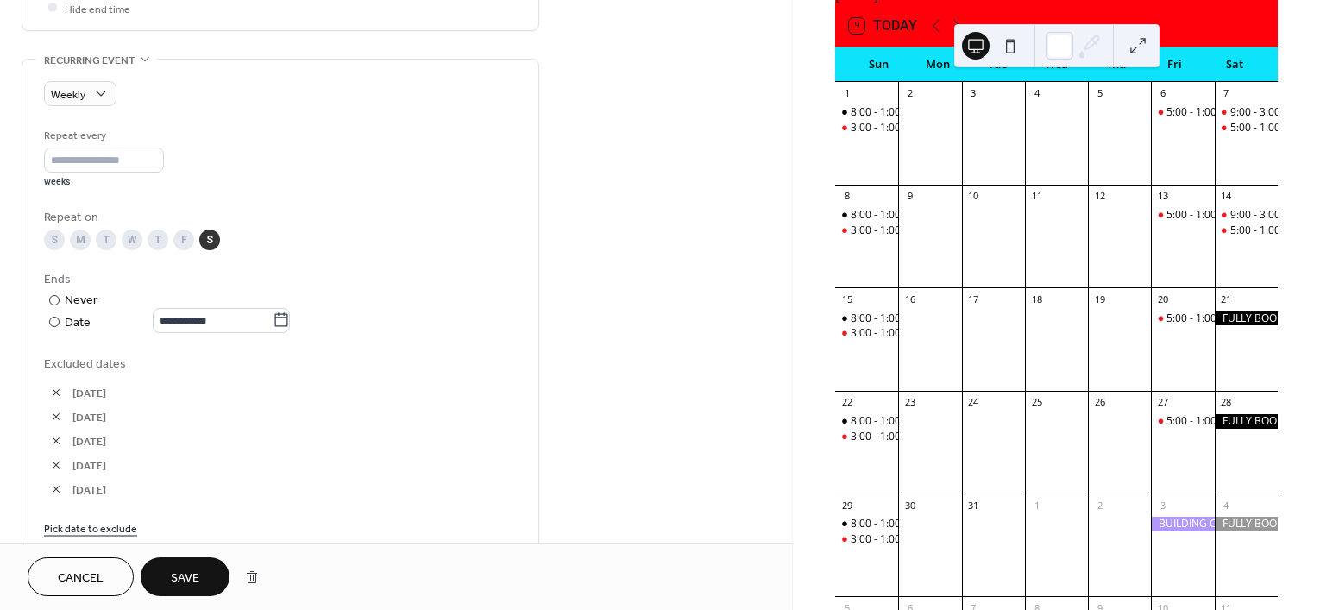
click at [93, 529] on link "Pick date to exclude" at bounding box center [90, 528] width 93 height 18
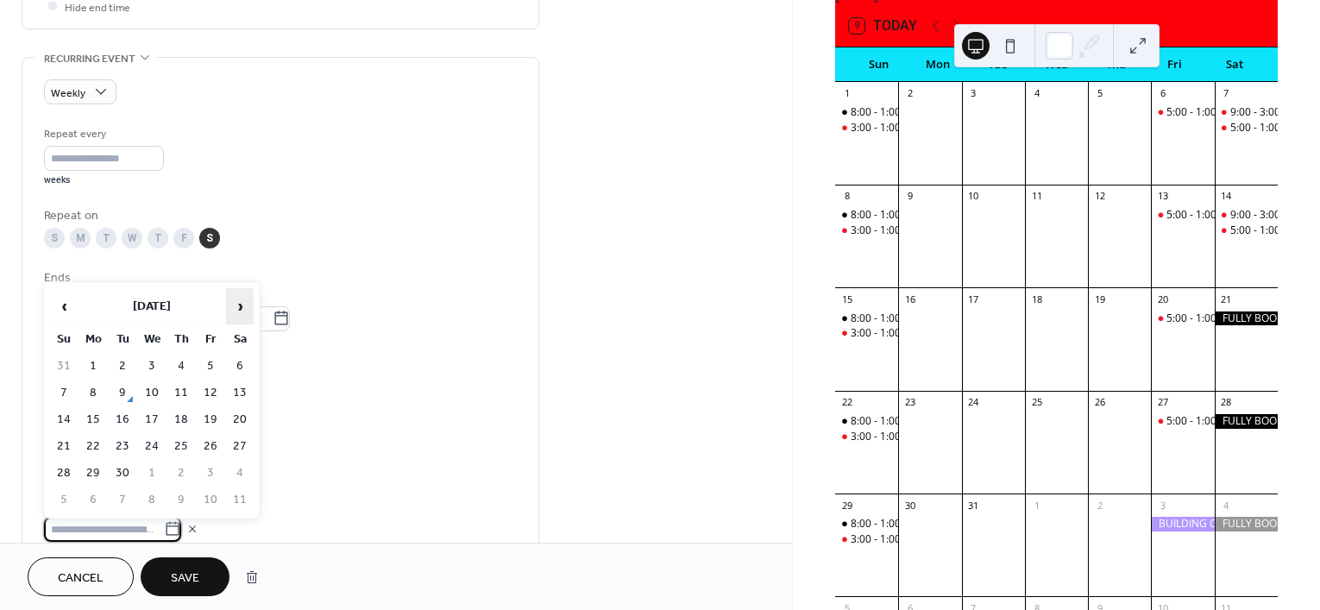
click at [244, 307] on span "›" at bounding box center [240, 306] width 26 height 35
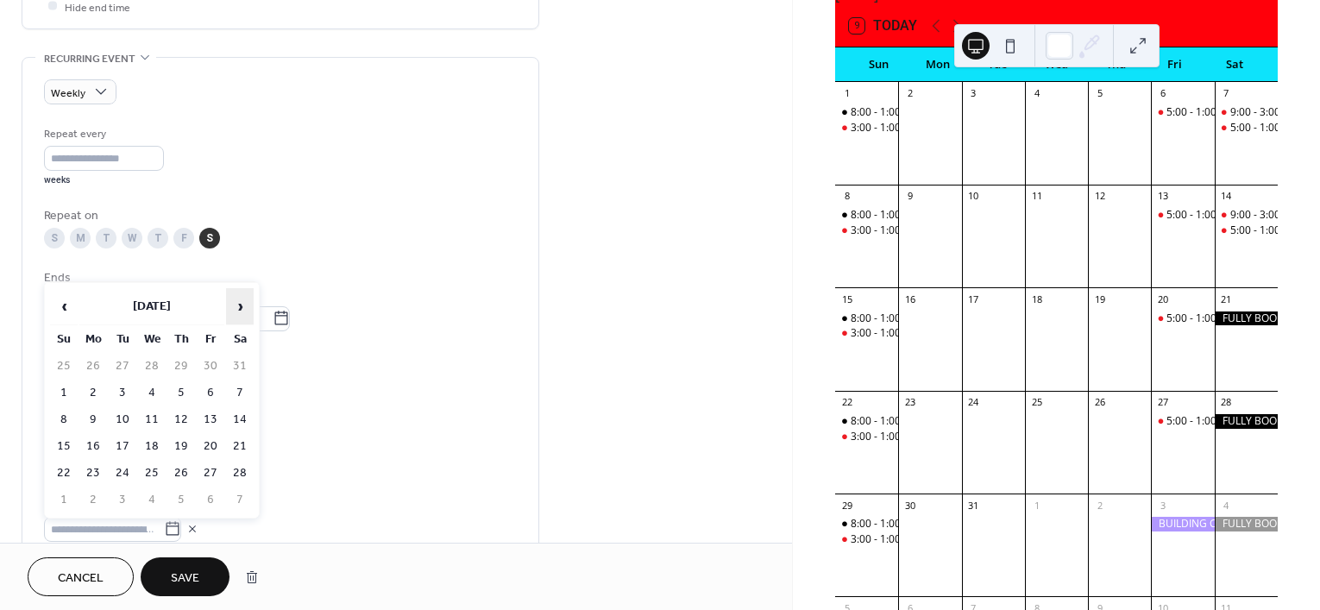
click at [244, 307] on span "›" at bounding box center [240, 306] width 26 height 35
click at [236, 446] on td "21" at bounding box center [240, 446] width 28 height 25
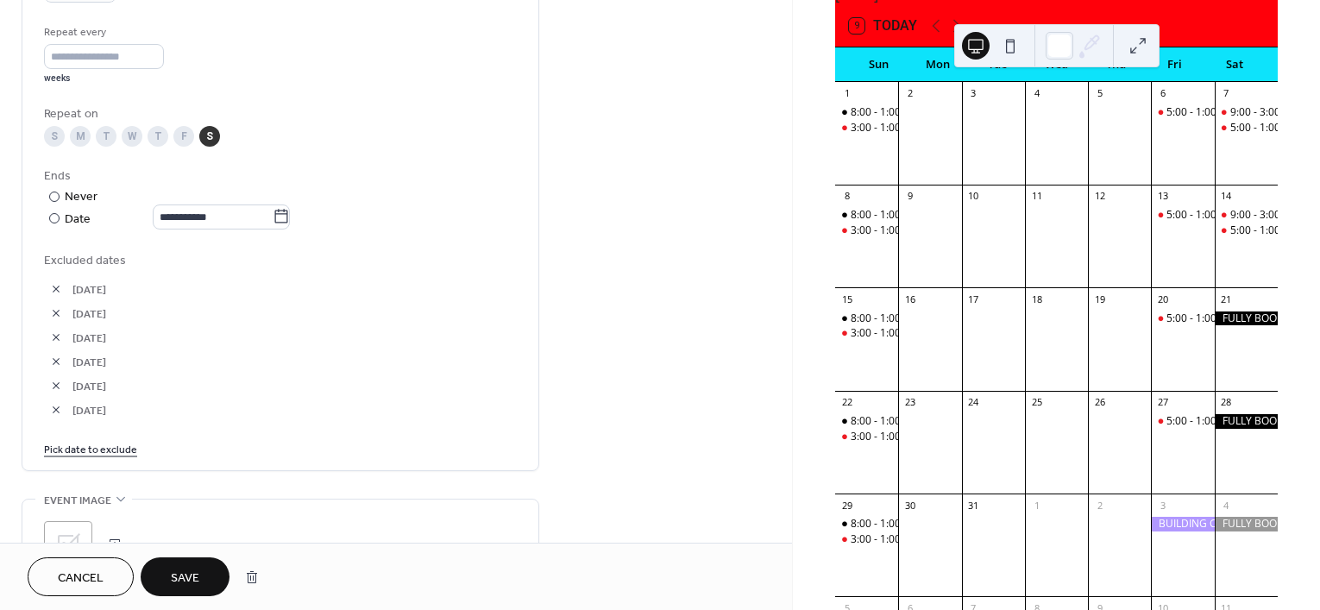
scroll to position [815, 0]
click at [125, 442] on link "Pick date to exclude" at bounding box center [90, 442] width 93 height 18
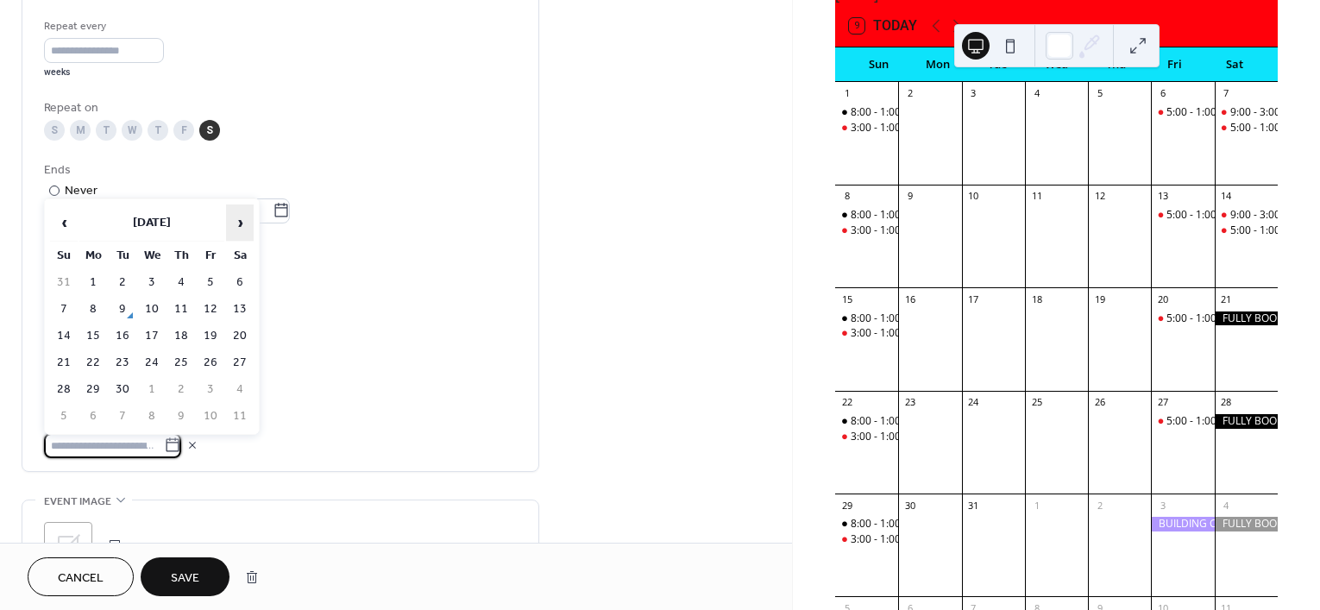
click at [242, 227] on span "›" at bounding box center [240, 222] width 26 height 35
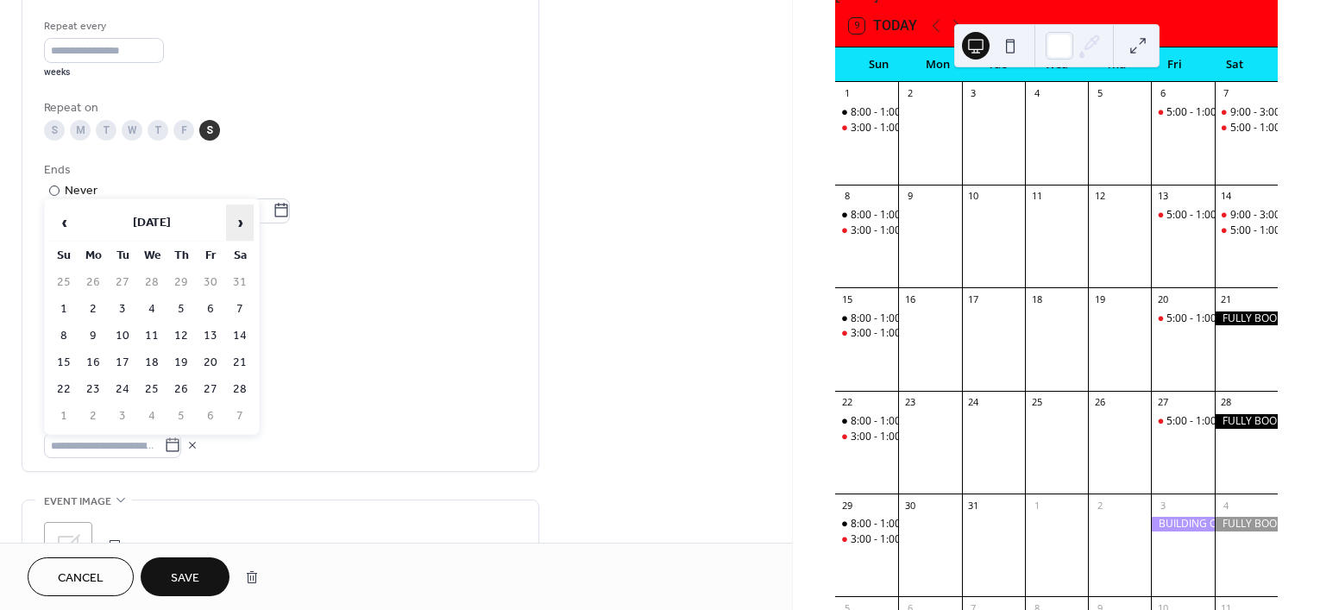
click at [242, 227] on span "›" at bounding box center [240, 222] width 26 height 35
click at [237, 381] on td "28" at bounding box center [240, 389] width 28 height 25
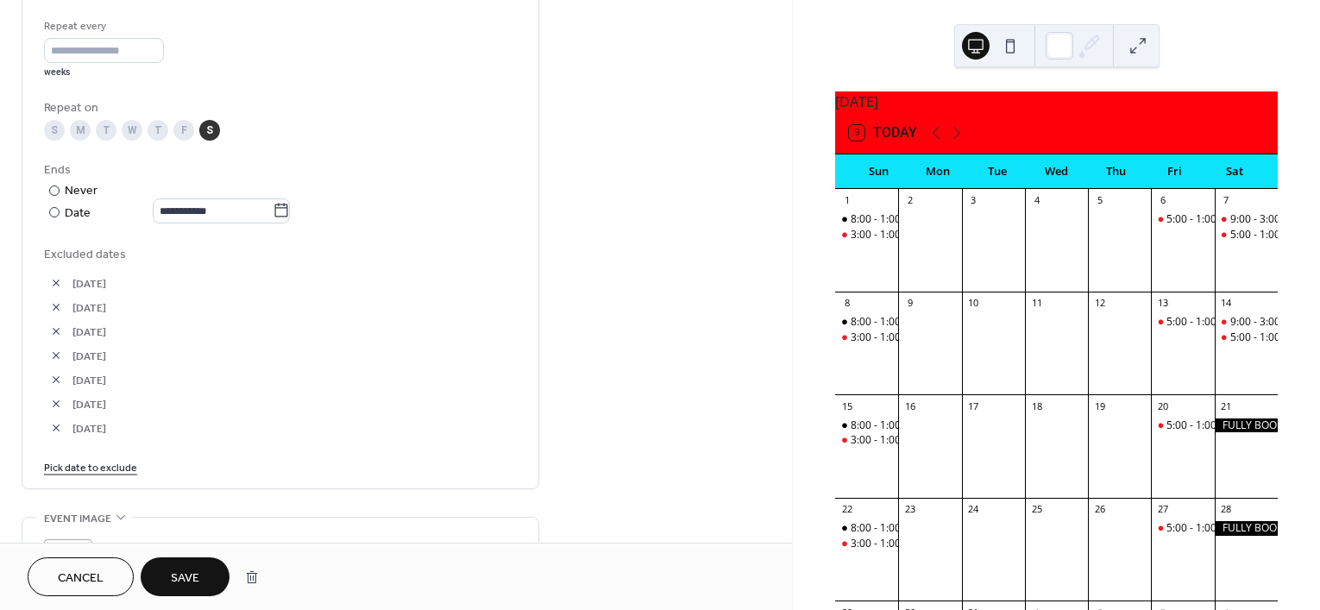
scroll to position [0, 0]
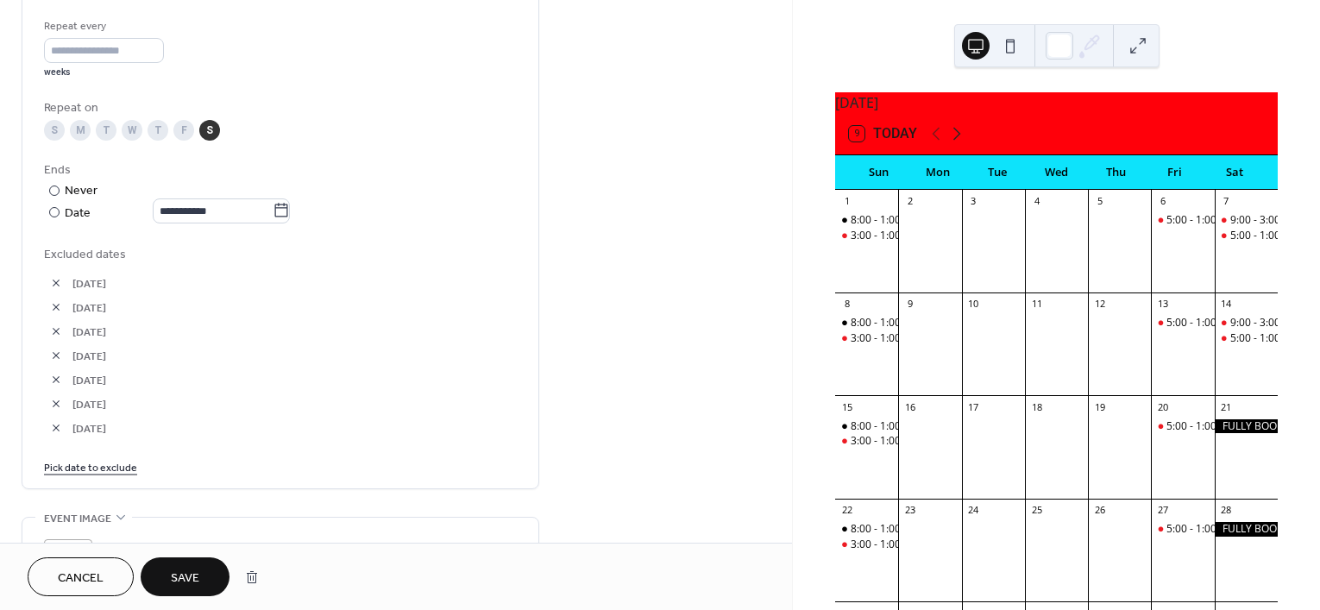
click at [956, 141] on icon at bounding box center [957, 134] width 8 height 13
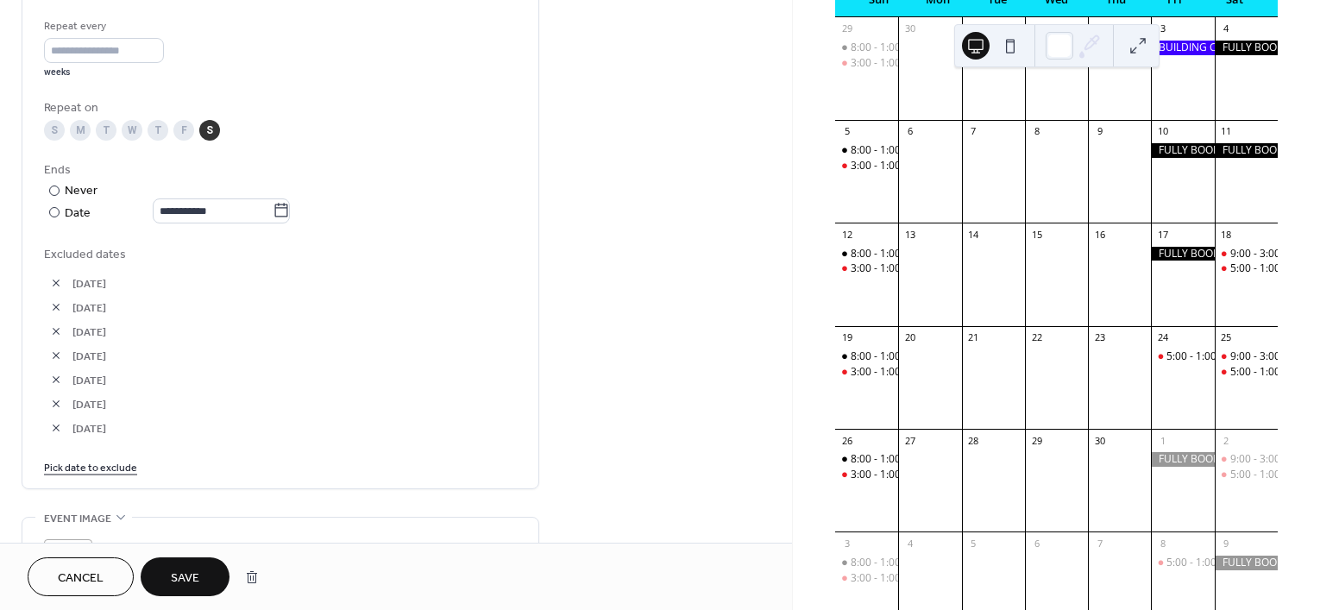
scroll to position [216, 0]
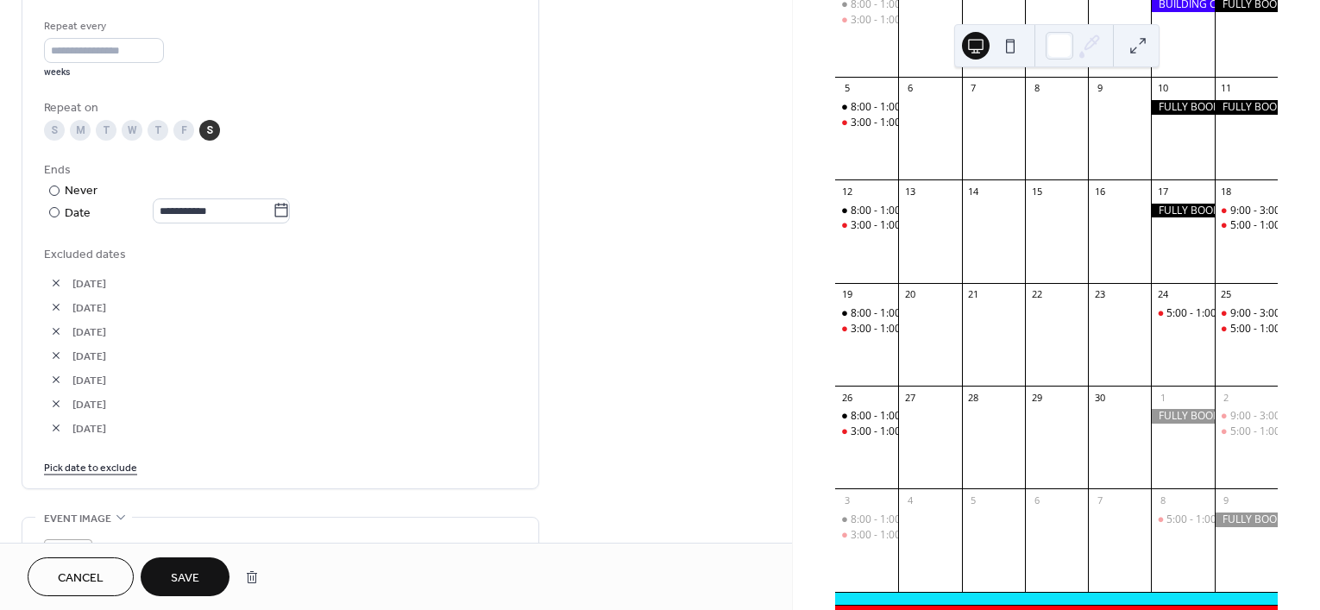
click at [118, 458] on link "Pick date to exclude" at bounding box center [90, 466] width 93 height 18
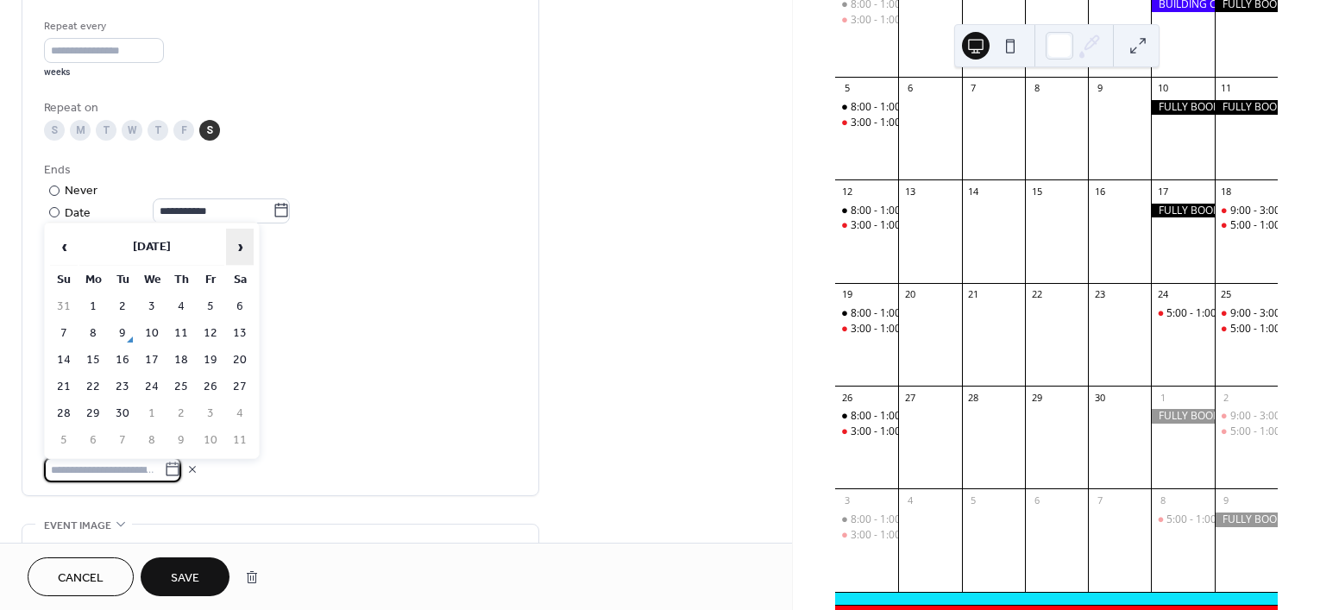
click at [239, 253] on span "›" at bounding box center [240, 247] width 26 height 35
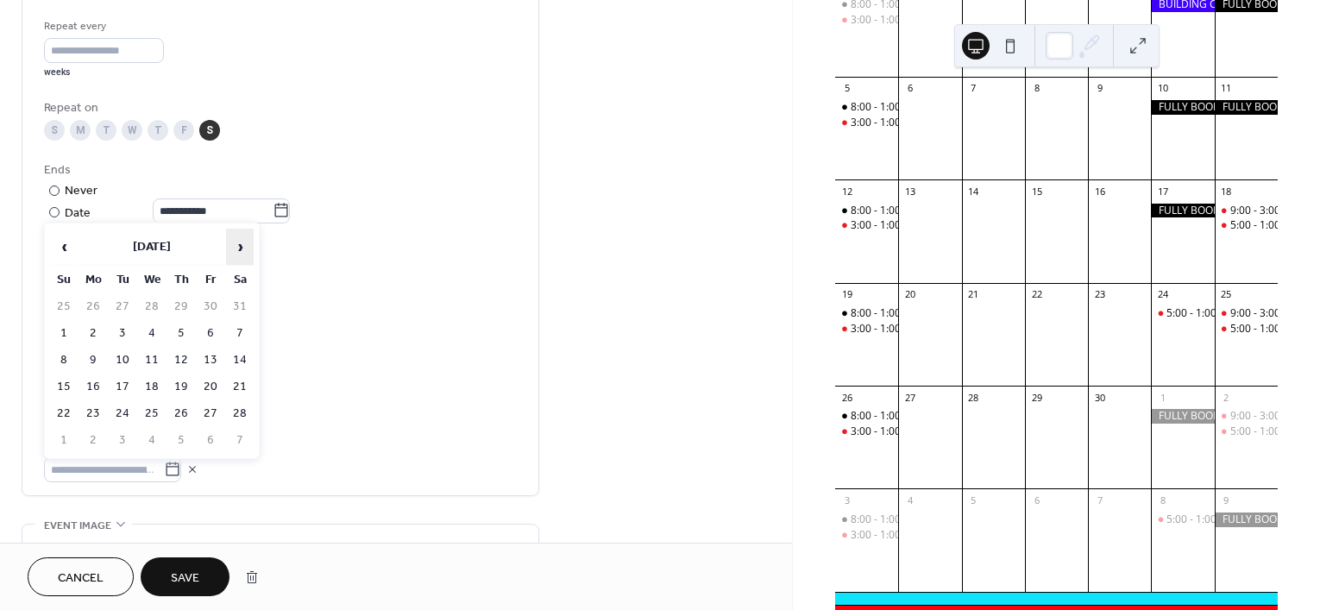
click at [239, 253] on span "›" at bounding box center [240, 247] width 26 height 35
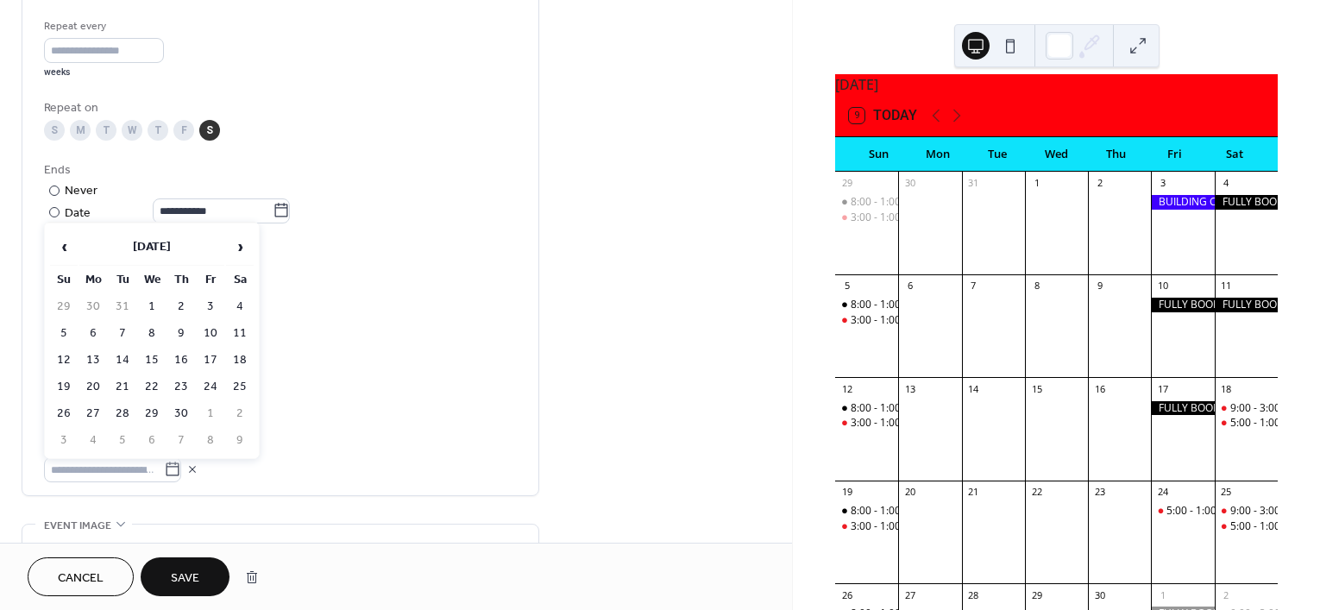
scroll to position [0, 0]
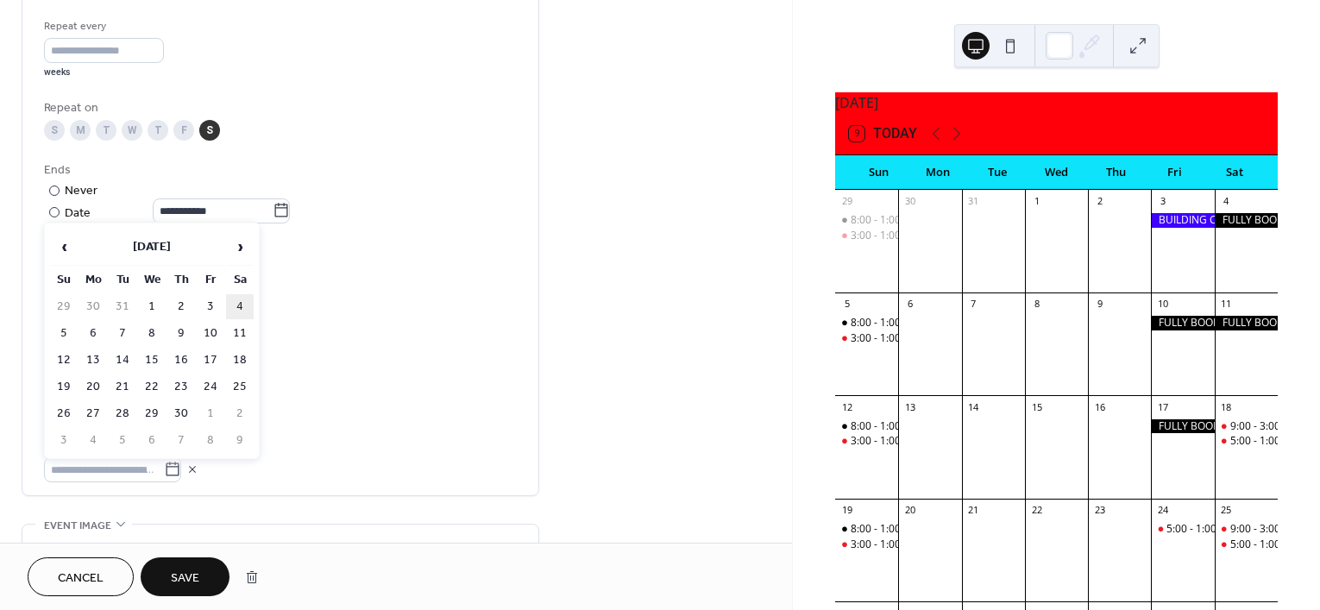
click at [243, 310] on td "4" at bounding box center [240, 306] width 28 height 25
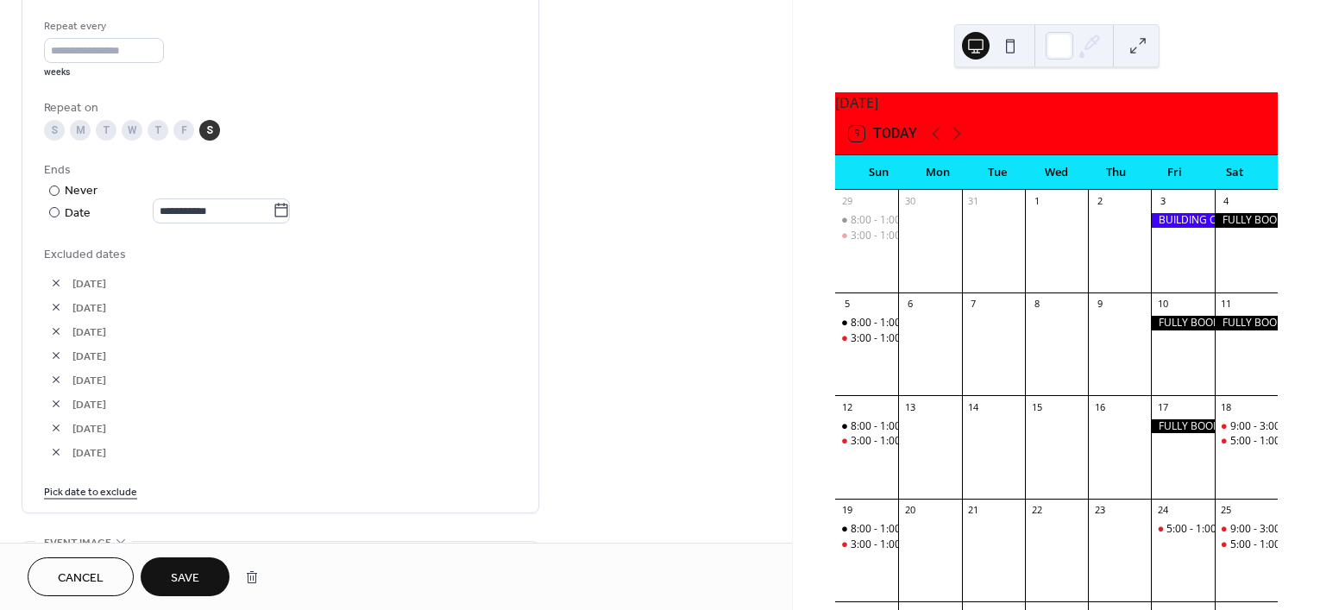
click at [125, 490] on link "Pick date to exclude" at bounding box center [90, 490] width 93 height 18
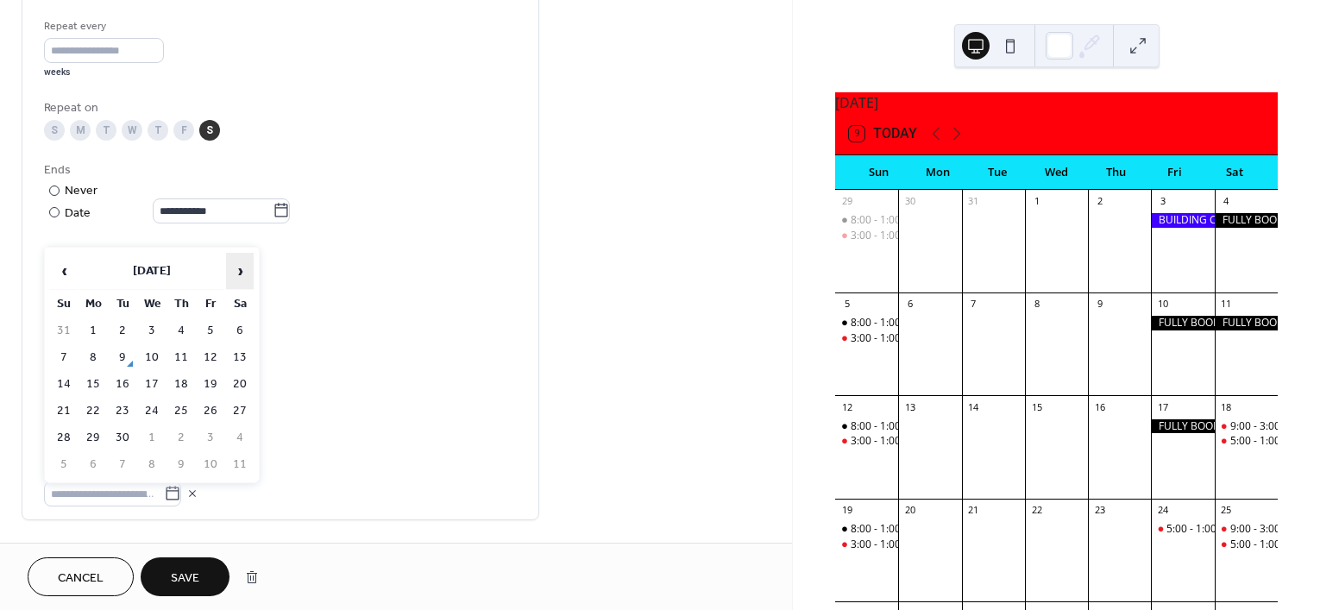
click at [238, 283] on span "›" at bounding box center [240, 271] width 26 height 35
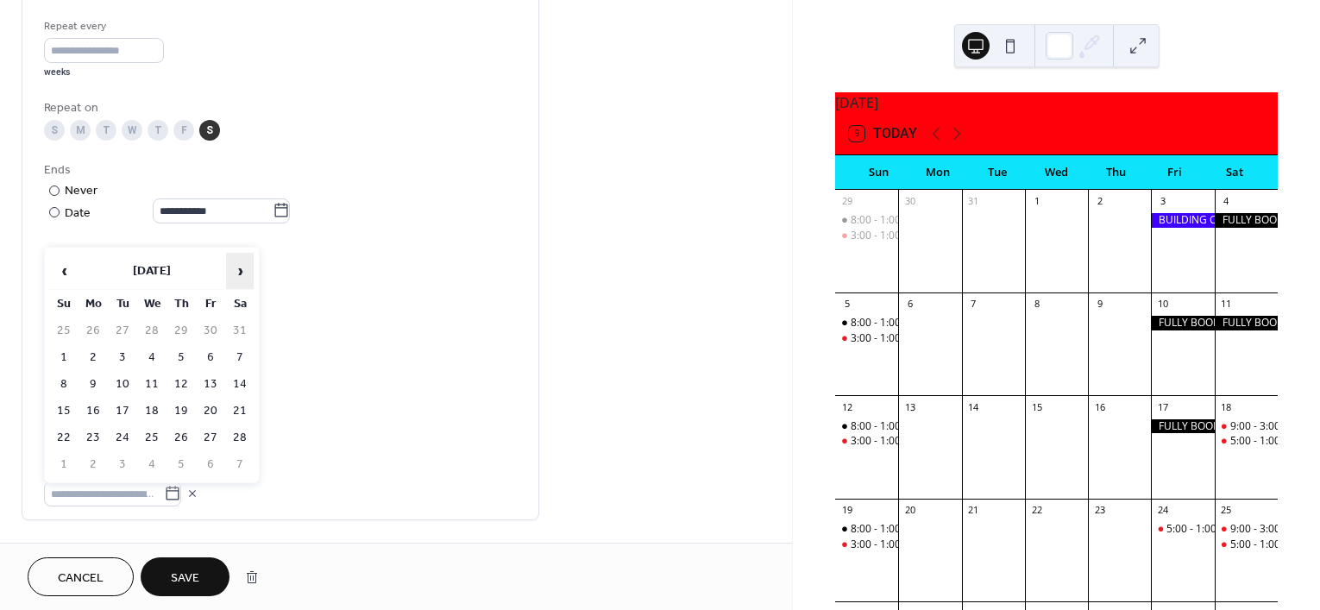
click at [238, 283] on span "›" at bounding box center [240, 271] width 26 height 35
click at [239, 353] on td "11" at bounding box center [240, 357] width 28 height 25
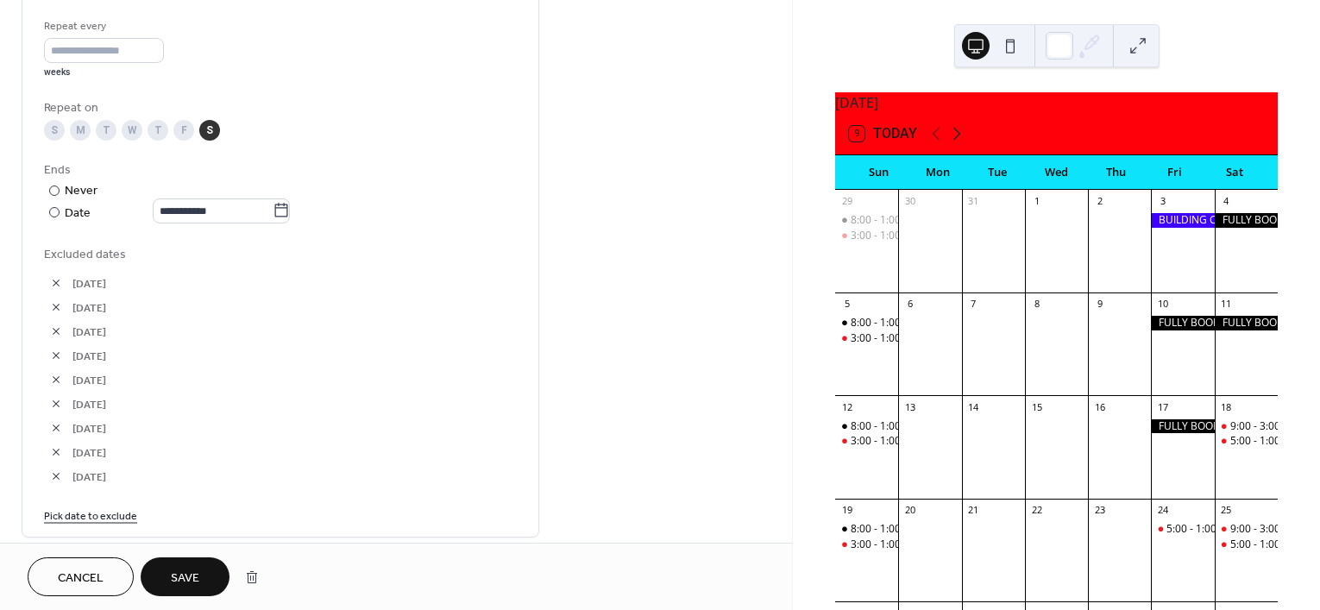
click at [958, 141] on icon at bounding box center [957, 134] width 8 height 13
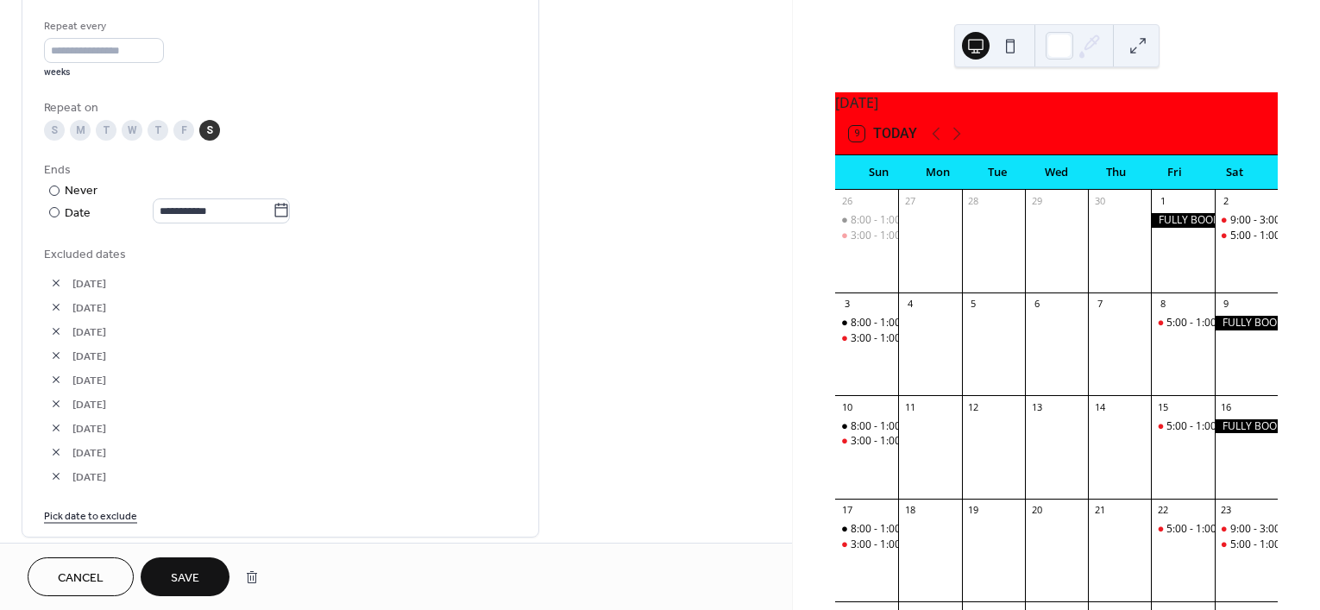
click at [108, 506] on link "Pick date to exclude" at bounding box center [90, 515] width 93 height 18
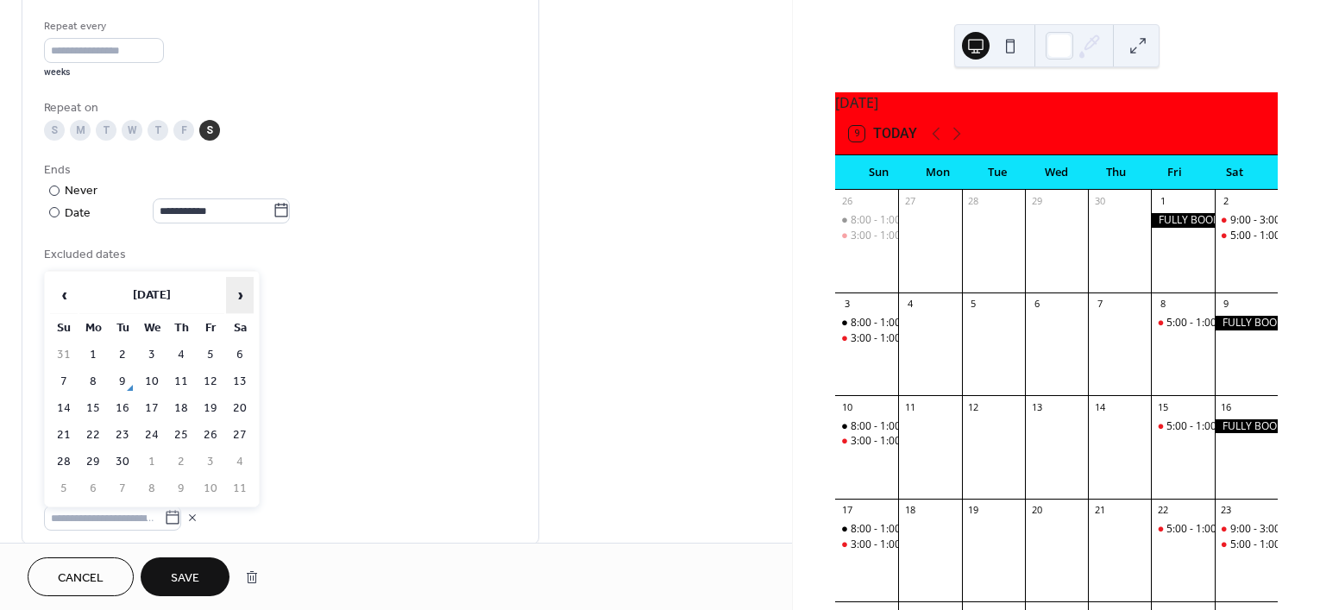
click at [246, 290] on span "›" at bounding box center [240, 295] width 26 height 35
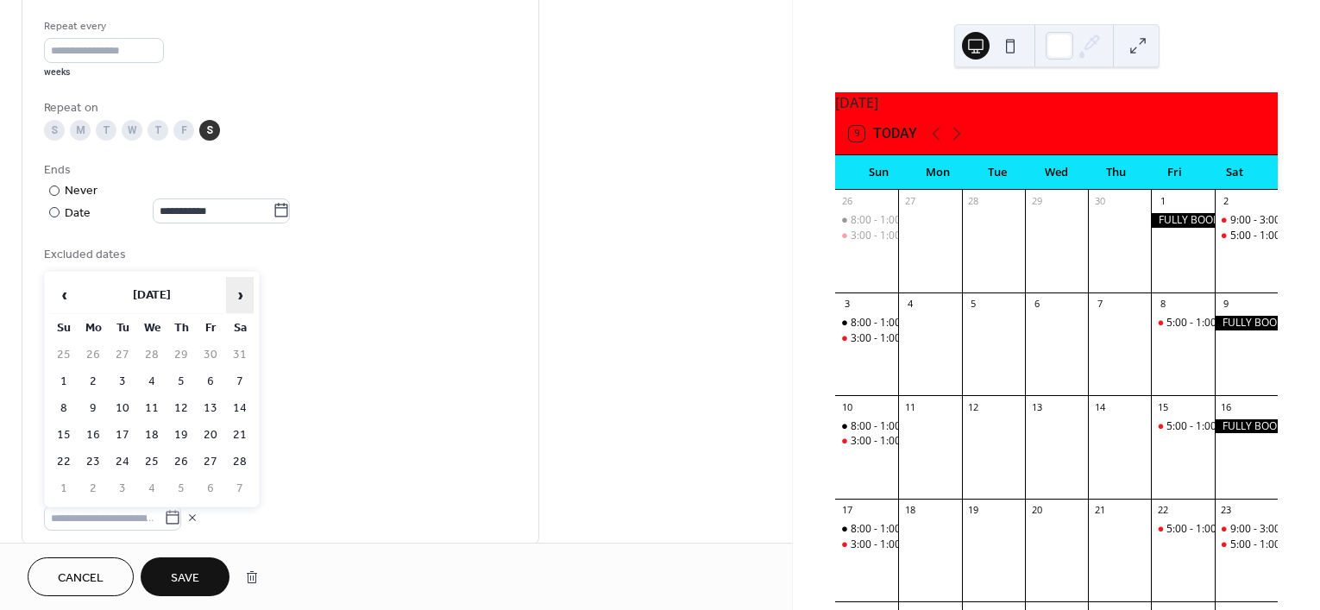
click at [246, 290] on span "›" at bounding box center [240, 295] width 26 height 35
click at [236, 382] on td "9" at bounding box center [240, 381] width 28 height 25
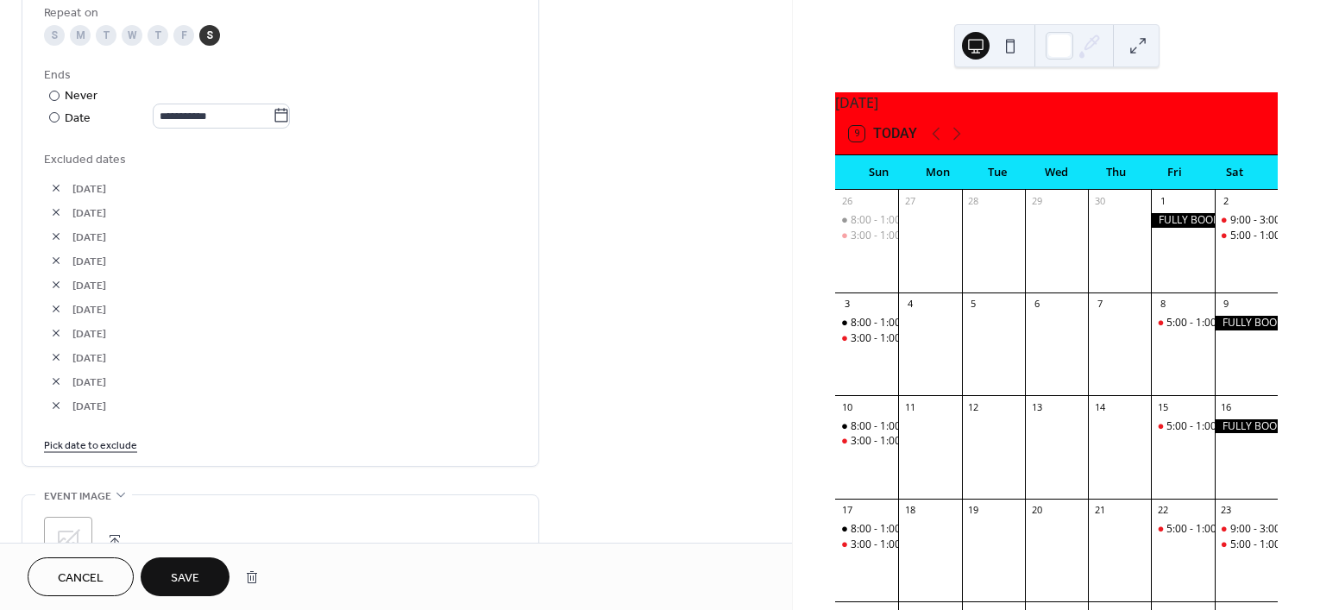
scroll to position [923, 0]
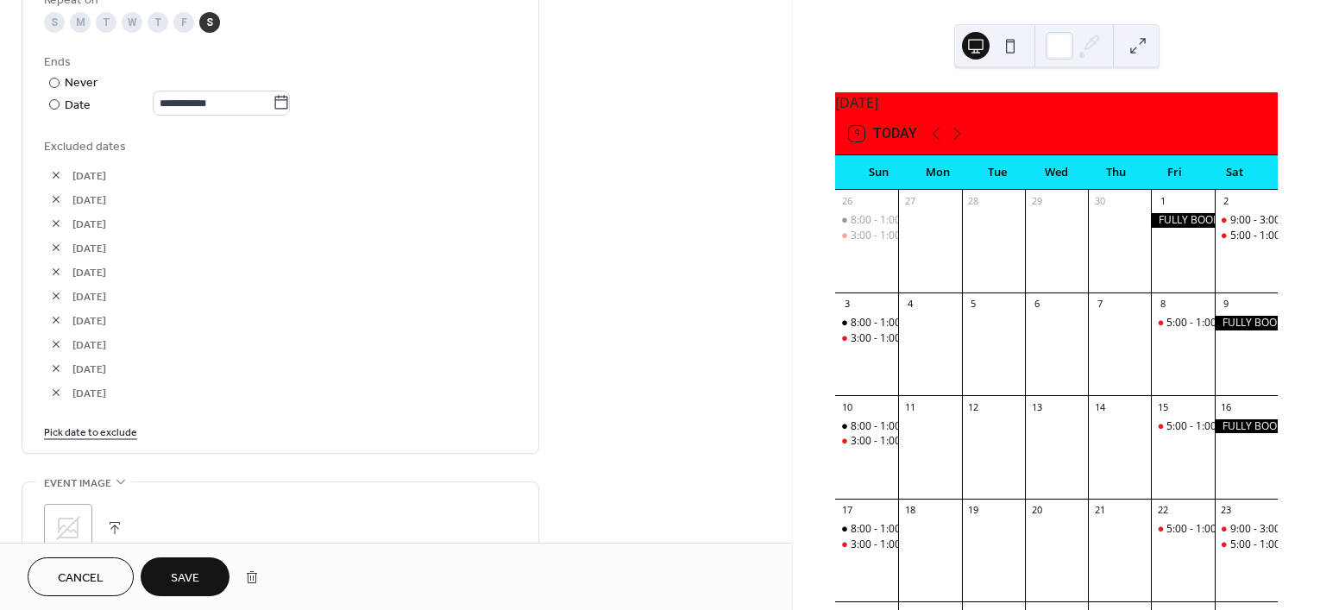
click at [110, 438] on link "Pick date to exclude" at bounding box center [90, 431] width 93 height 18
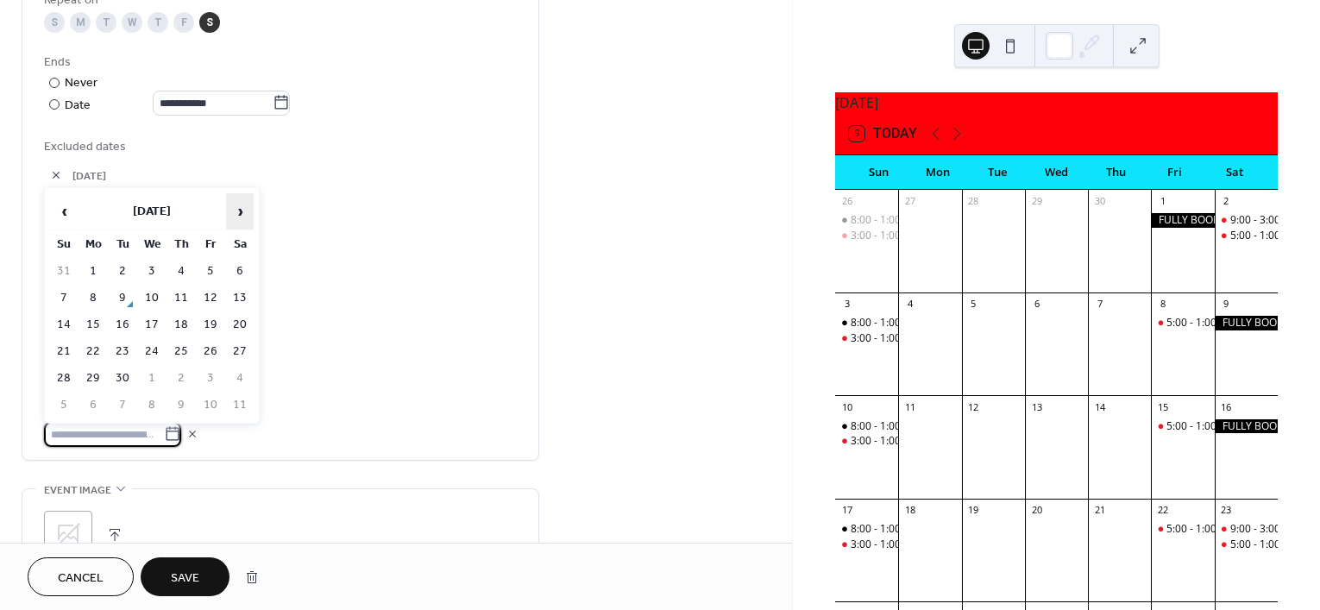
click at [235, 205] on span "›" at bounding box center [240, 211] width 26 height 35
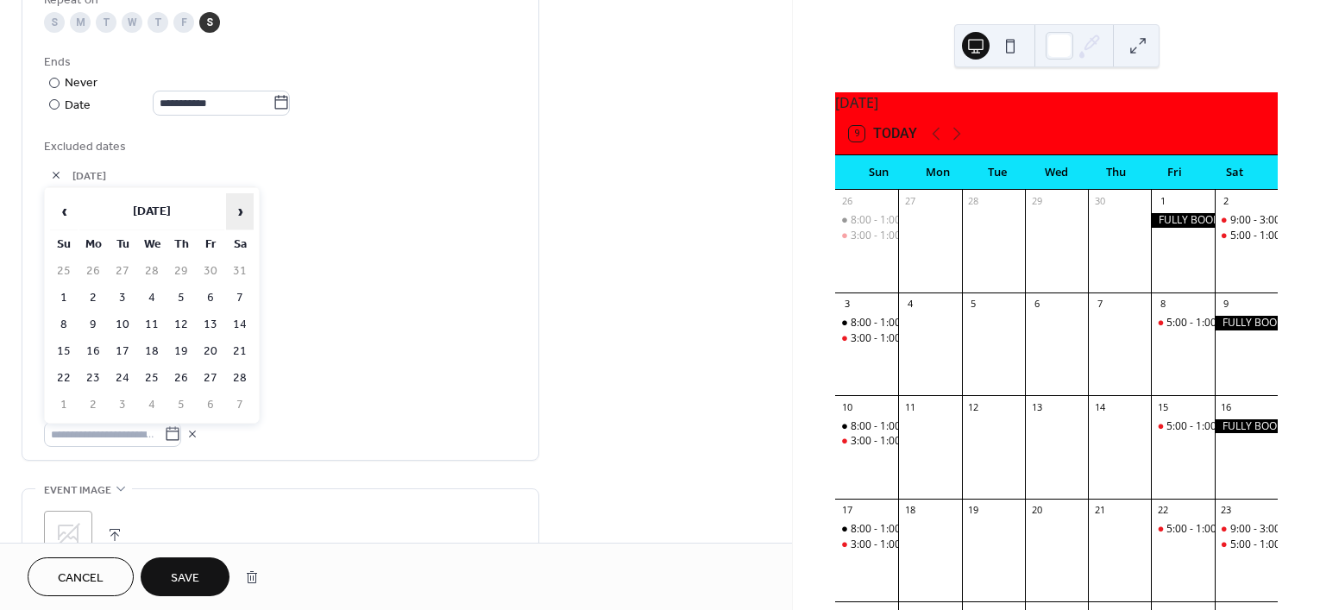
click at [235, 205] on span "›" at bounding box center [240, 211] width 26 height 35
click at [233, 326] on td "16" at bounding box center [240, 324] width 28 height 25
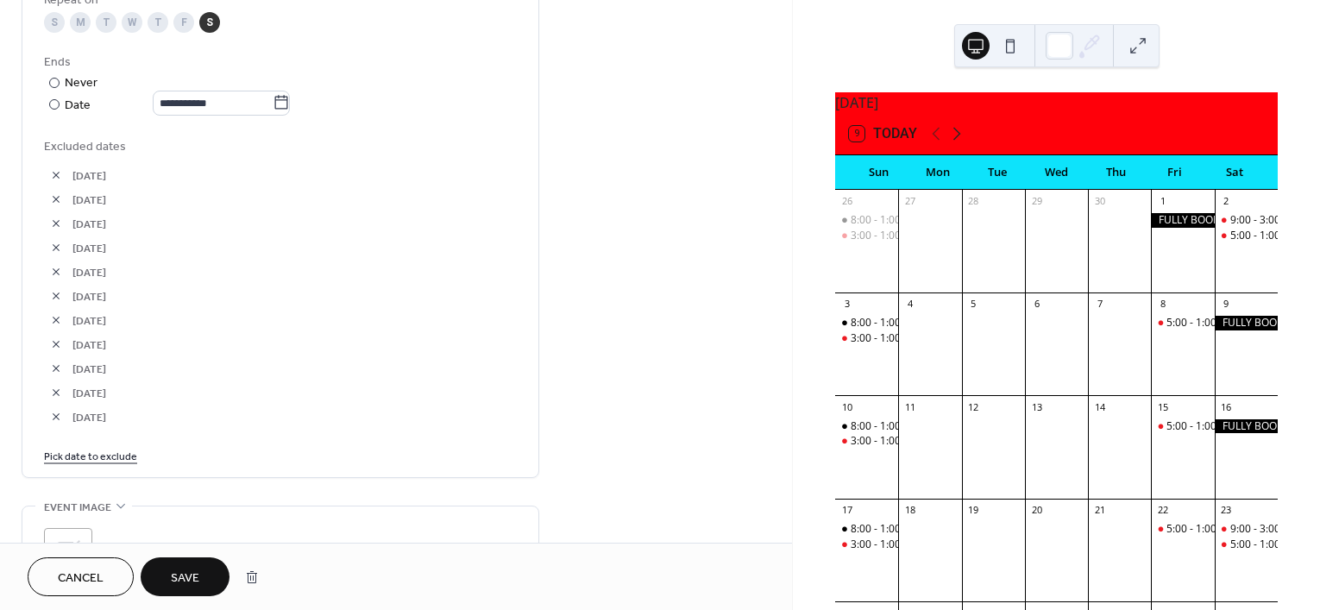
click at [953, 144] on icon at bounding box center [957, 133] width 21 height 21
click at [80, 458] on link "Pick date to exclude" at bounding box center [90, 455] width 93 height 18
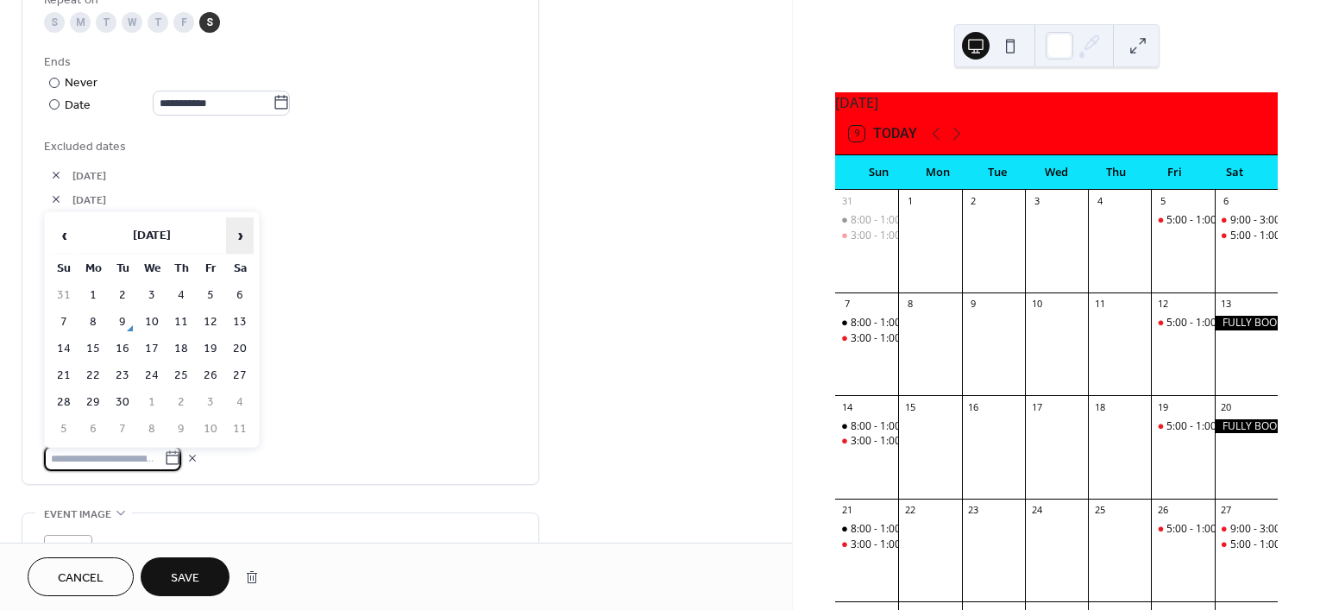
click at [233, 238] on span "›" at bounding box center [240, 235] width 26 height 35
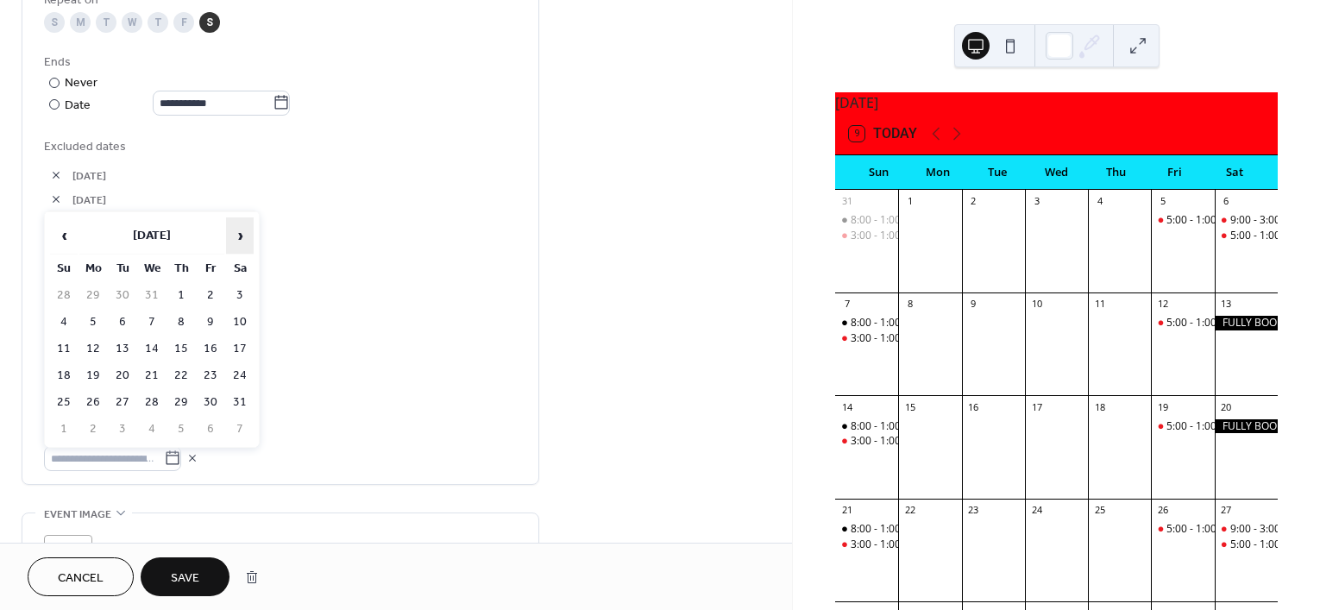
click at [233, 238] on span "›" at bounding box center [240, 235] width 26 height 35
click at [244, 325] on td "13" at bounding box center [240, 322] width 28 height 25
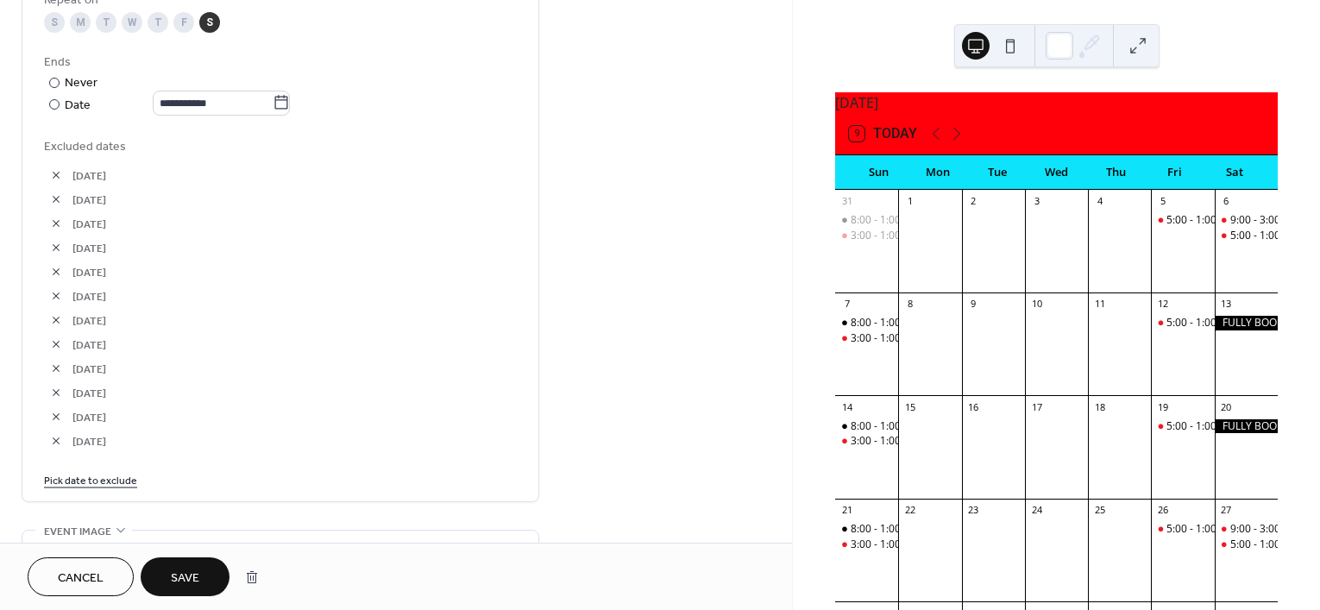
click at [116, 478] on link "Pick date to exclude" at bounding box center [90, 479] width 93 height 18
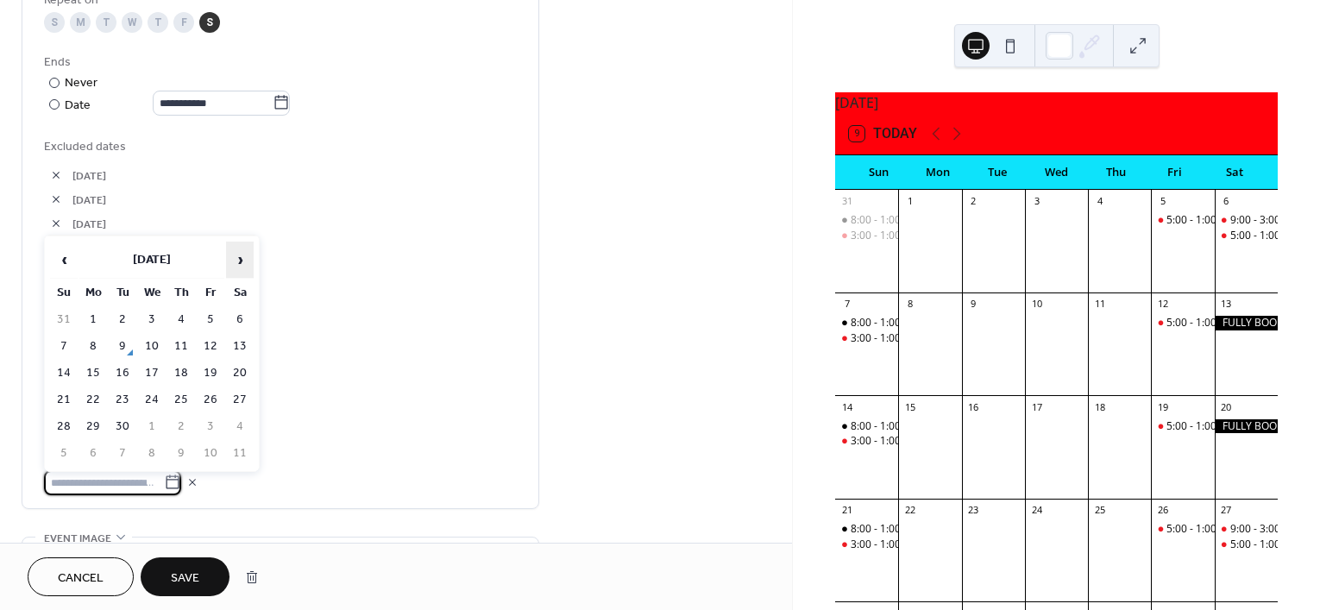
click at [242, 260] on span "›" at bounding box center [240, 259] width 26 height 35
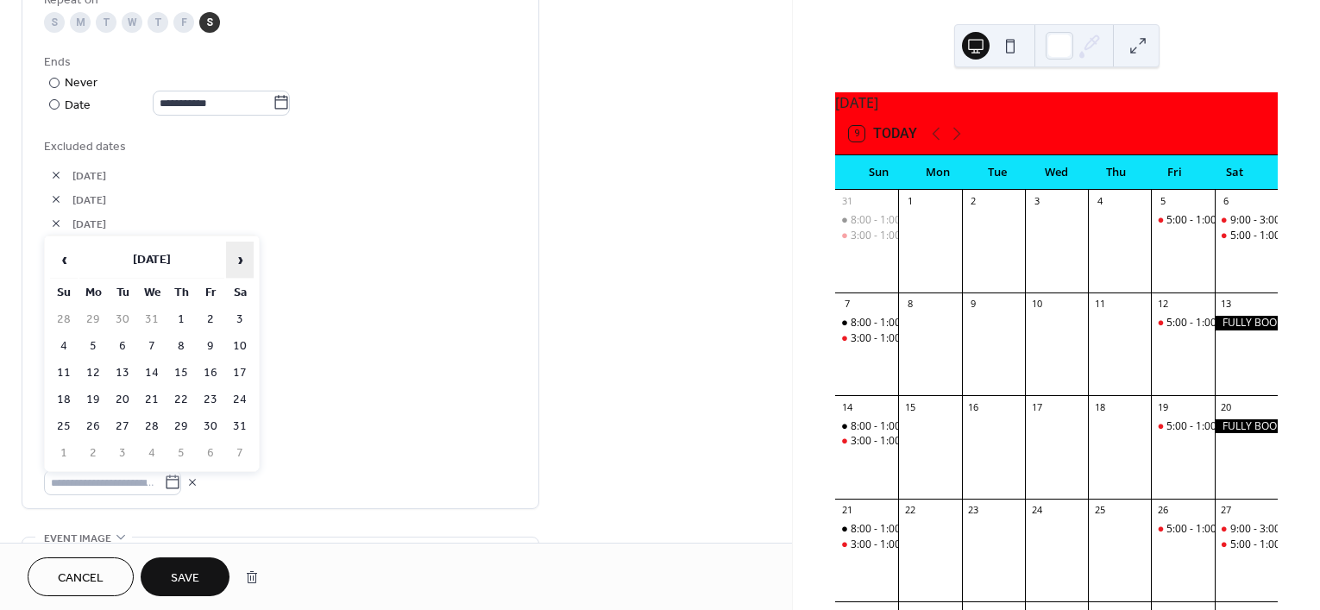
click at [242, 260] on span "›" at bounding box center [240, 259] width 26 height 35
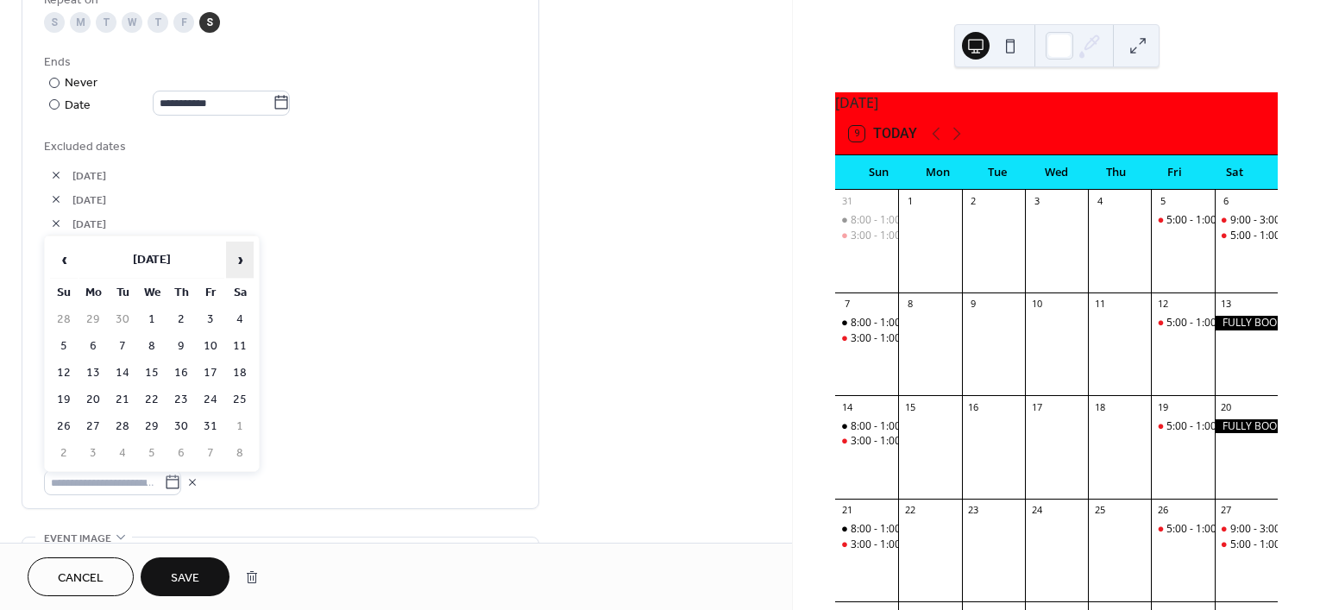
click at [242, 260] on span "›" at bounding box center [240, 259] width 26 height 35
click at [66, 261] on span "‹" at bounding box center [64, 259] width 26 height 35
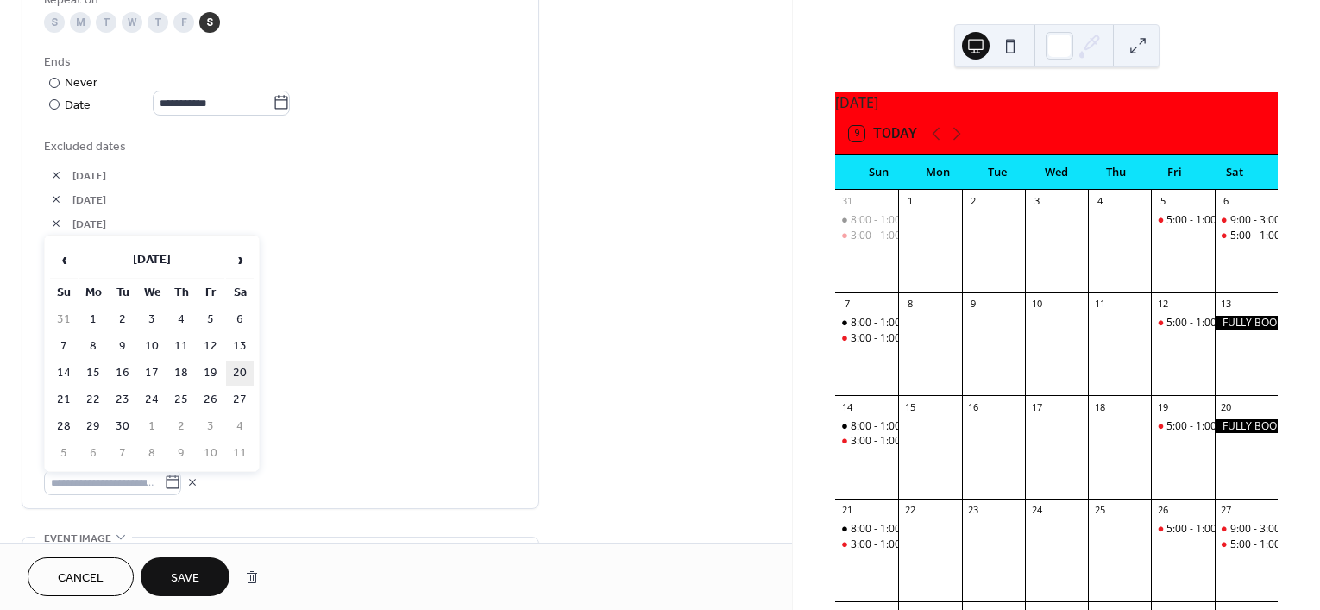
click at [234, 378] on td "20" at bounding box center [240, 373] width 28 height 25
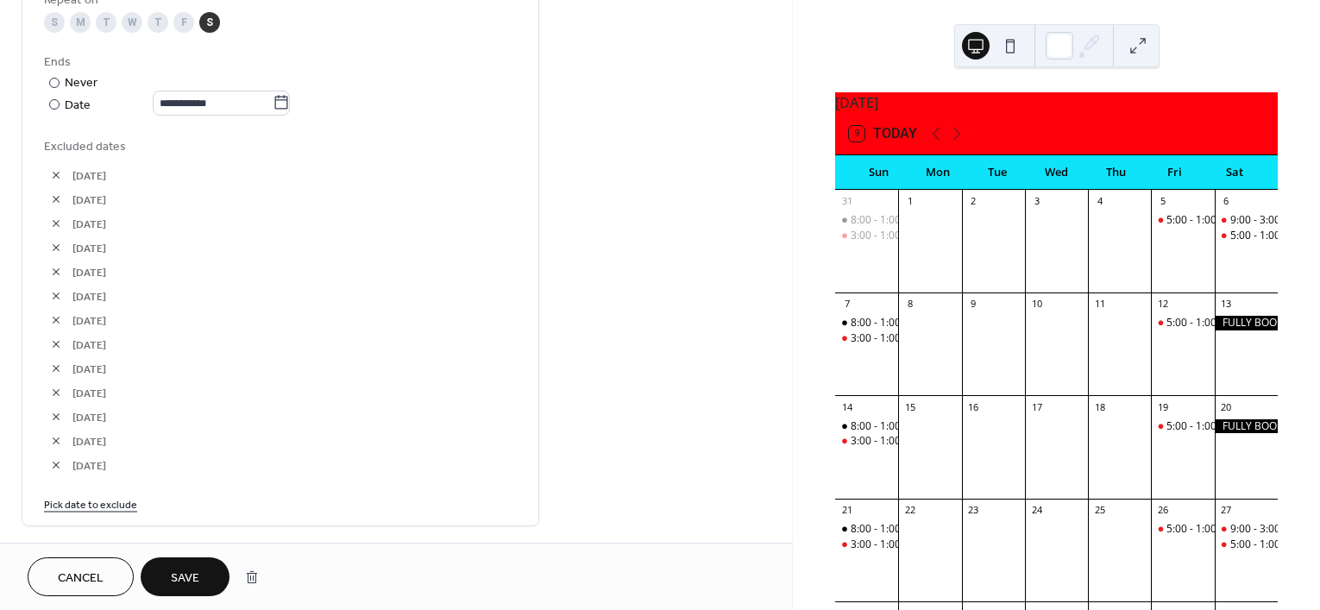
click at [183, 570] on span "Save" at bounding box center [185, 578] width 28 height 18
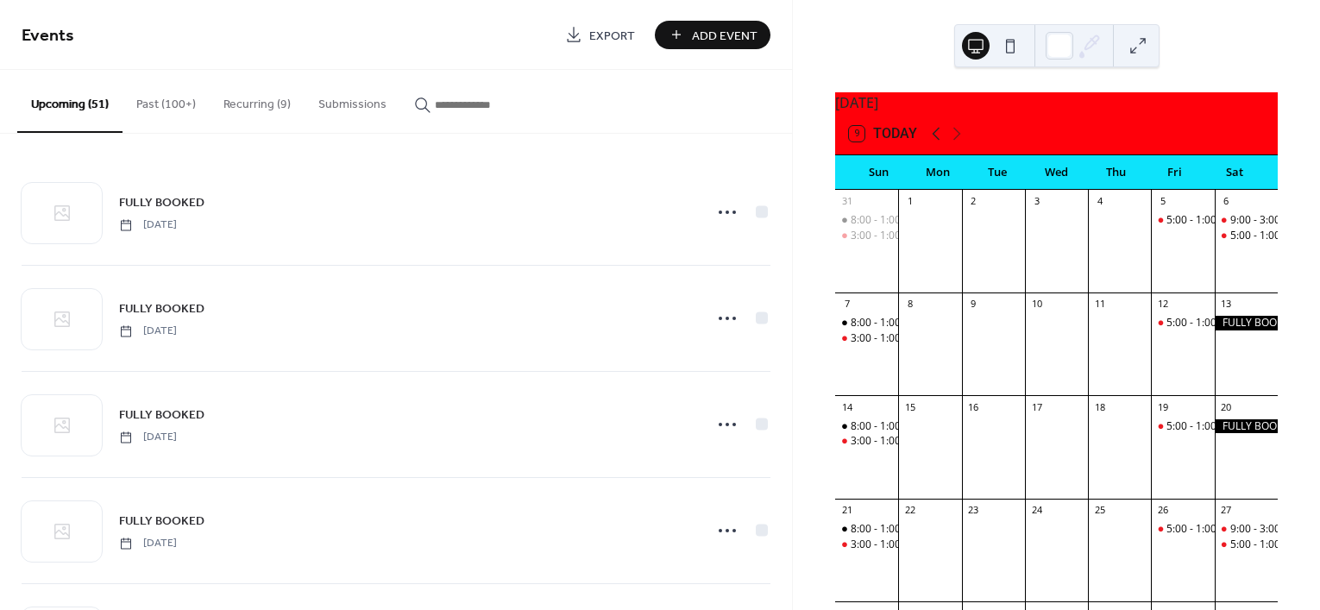
click at [937, 142] on icon at bounding box center [936, 133] width 21 height 21
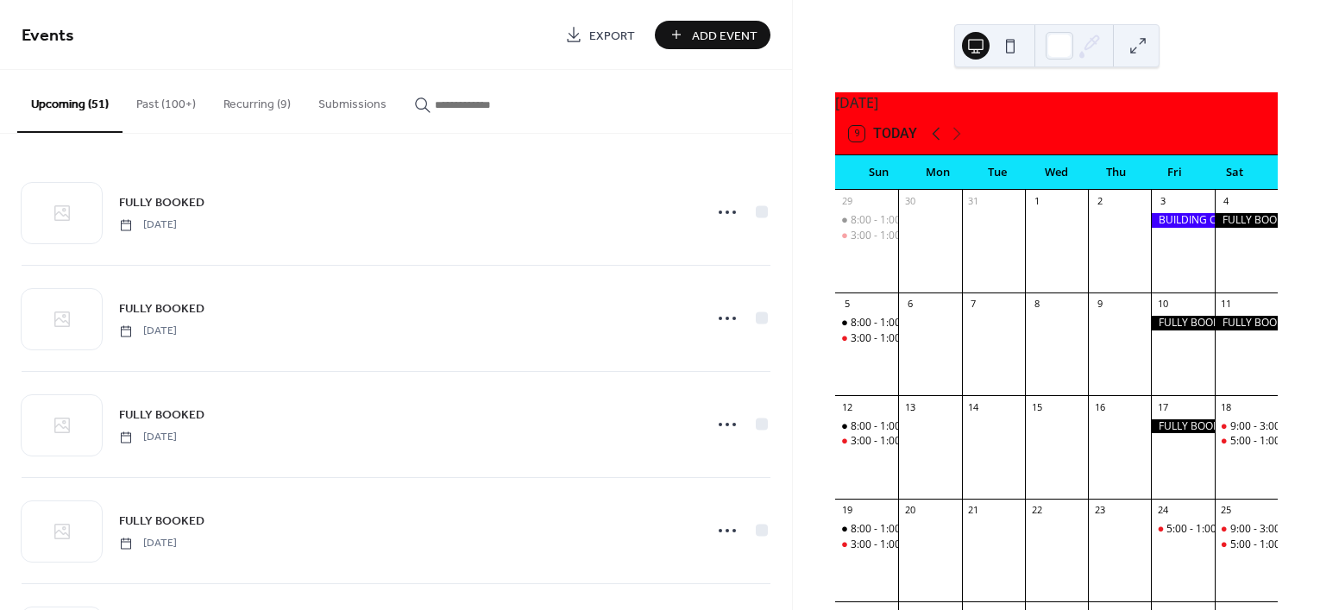
click at [937, 142] on icon at bounding box center [936, 133] width 21 height 21
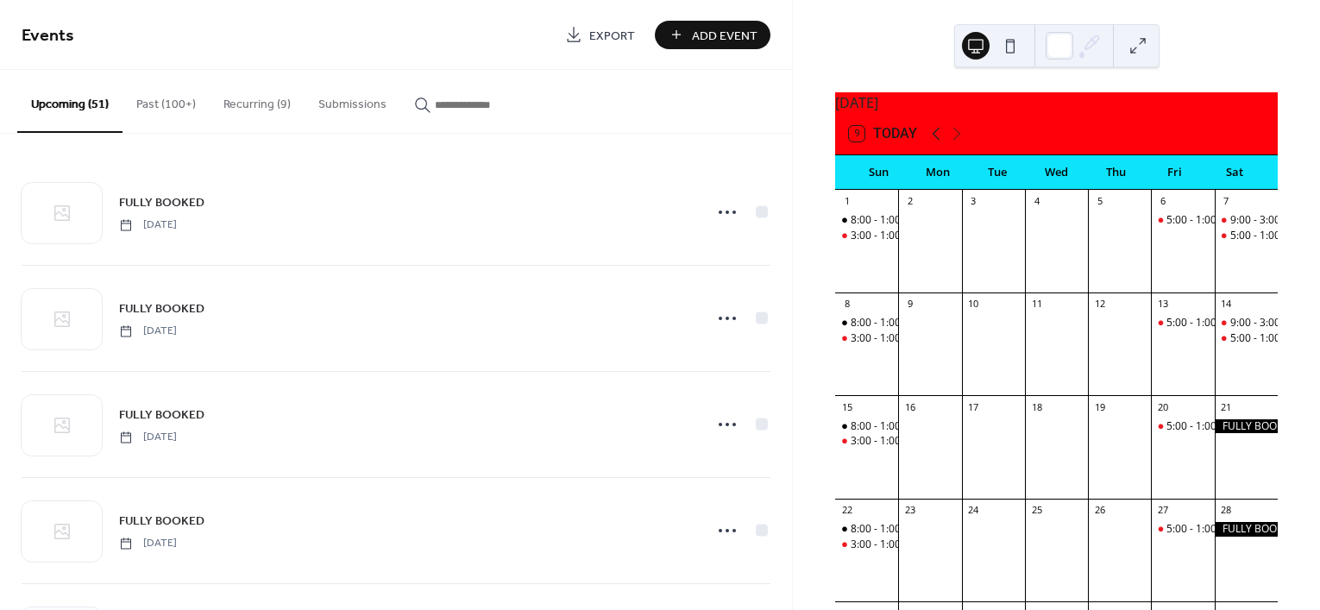
click at [937, 142] on icon at bounding box center [936, 133] width 21 height 21
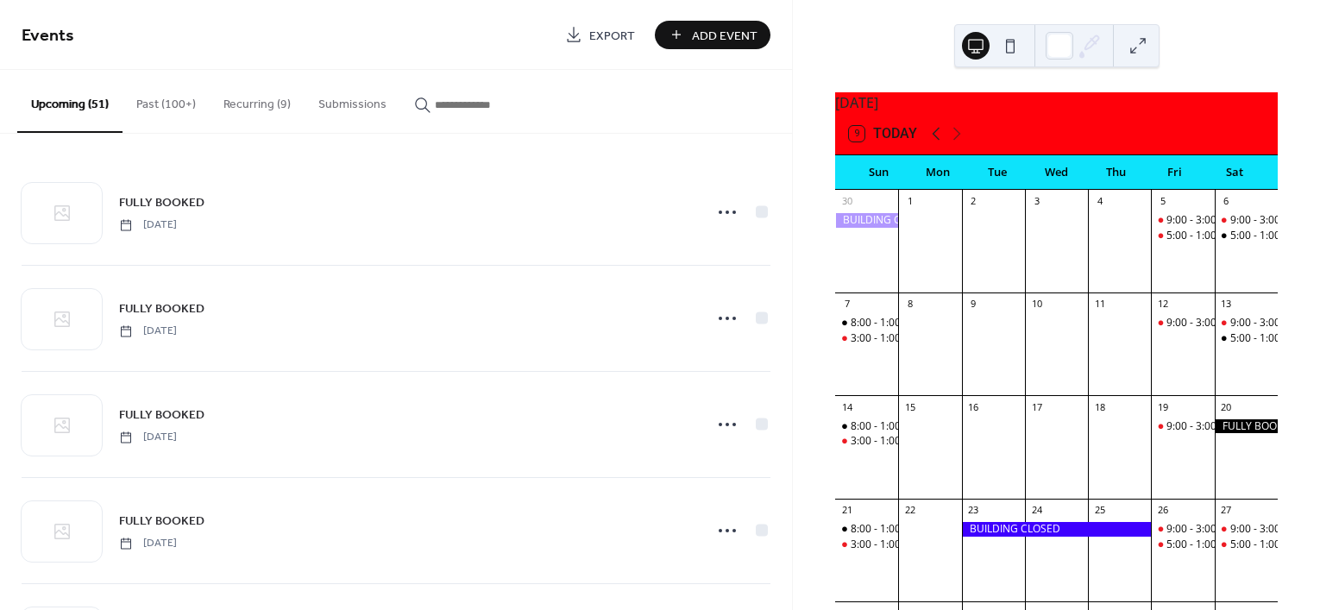
click at [937, 142] on icon at bounding box center [936, 133] width 21 height 21
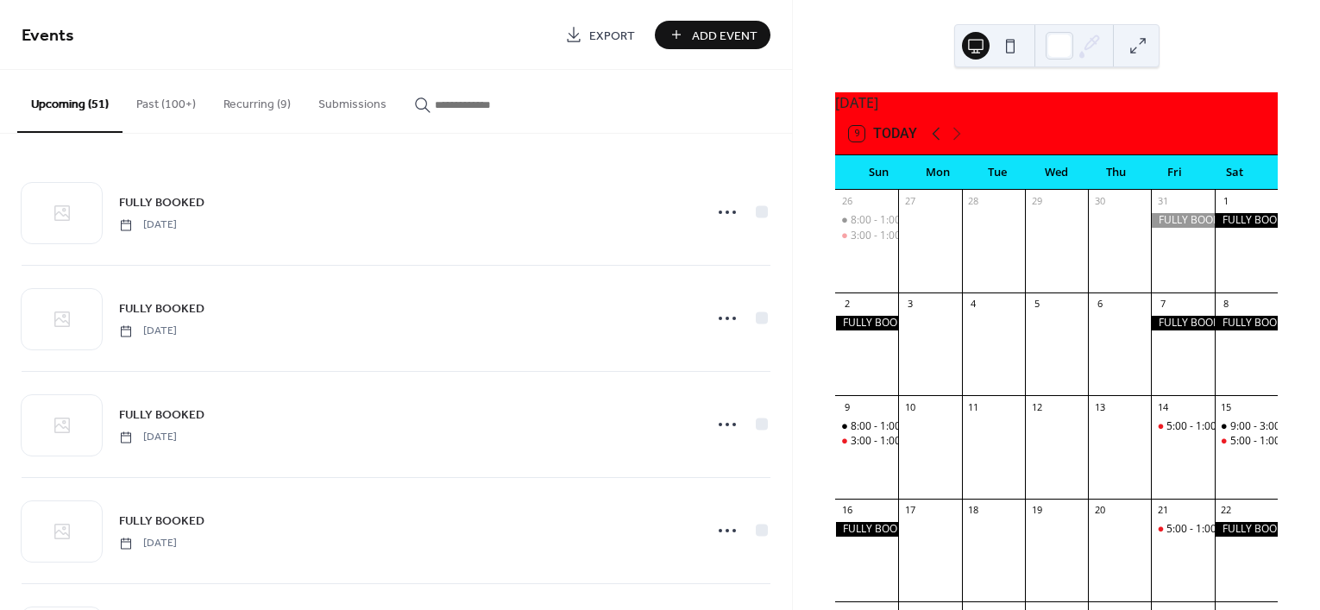
click at [937, 142] on icon at bounding box center [936, 133] width 21 height 21
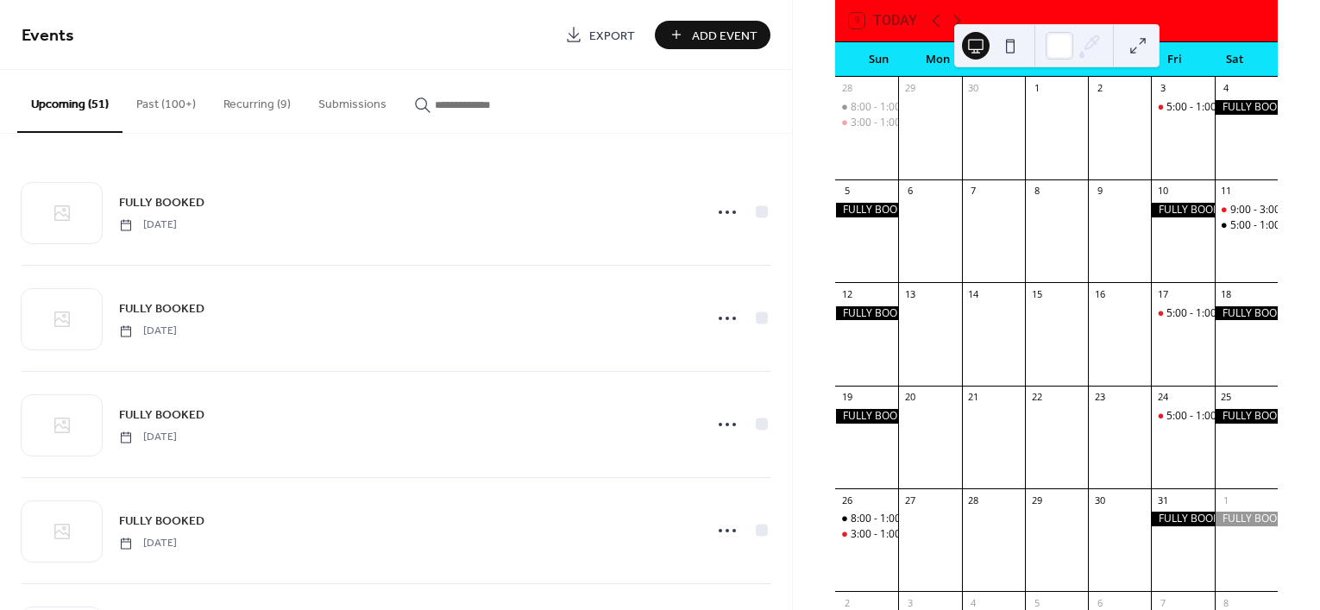
scroll to position [108, 0]
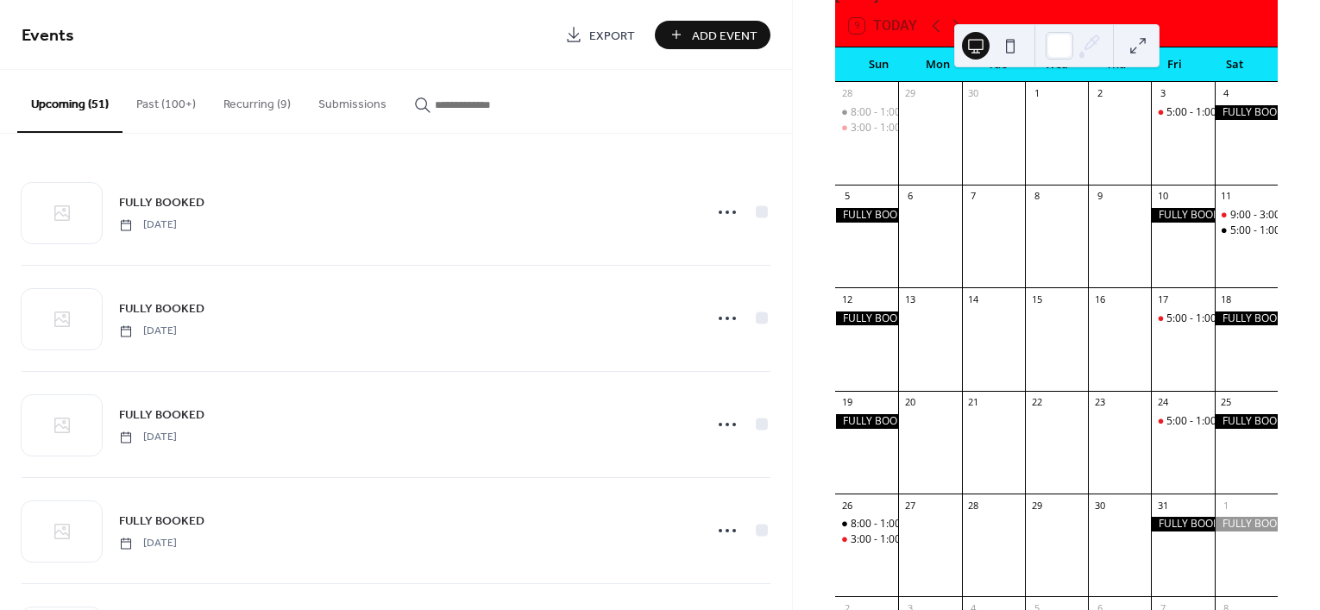
click at [242, 98] on button "Recurring (9)" at bounding box center [257, 100] width 95 height 61
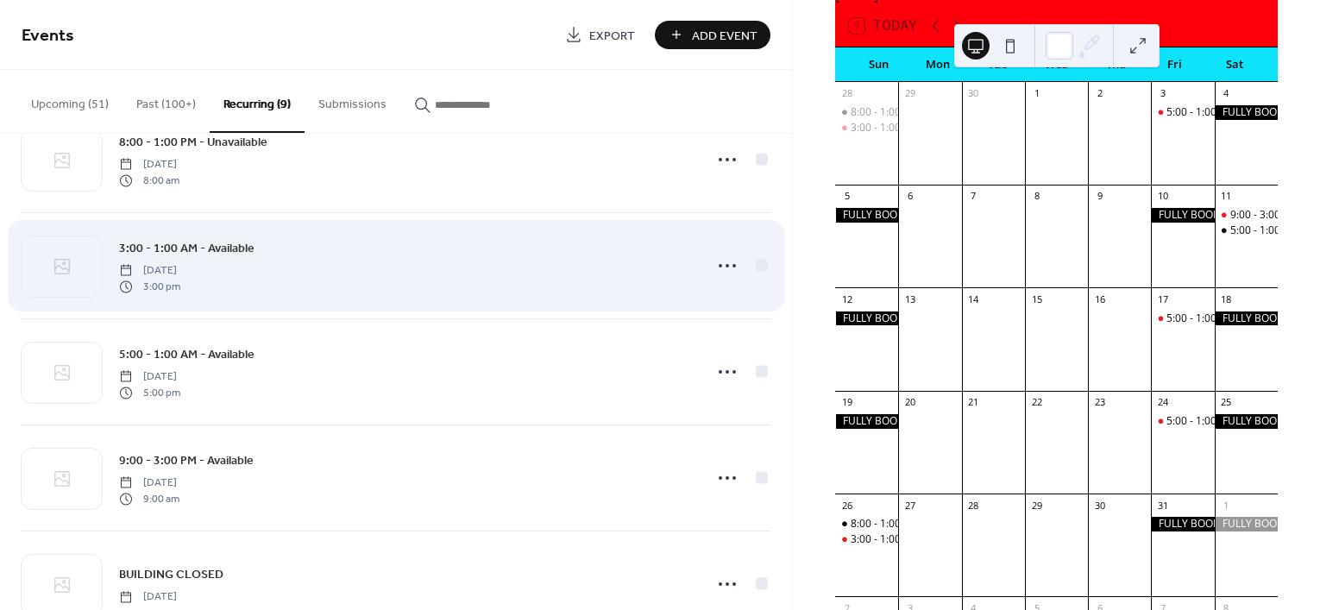
scroll to position [216, 0]
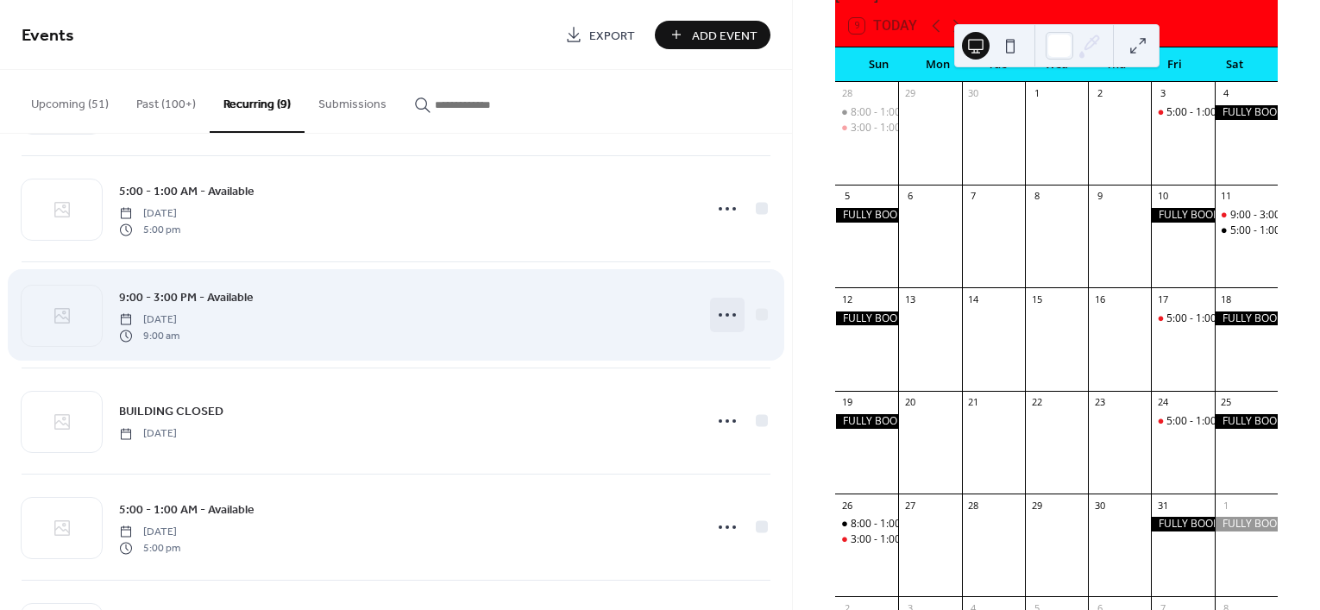
click at [726, 313] on icon at bounding box center [728, 315] width 28 height 28
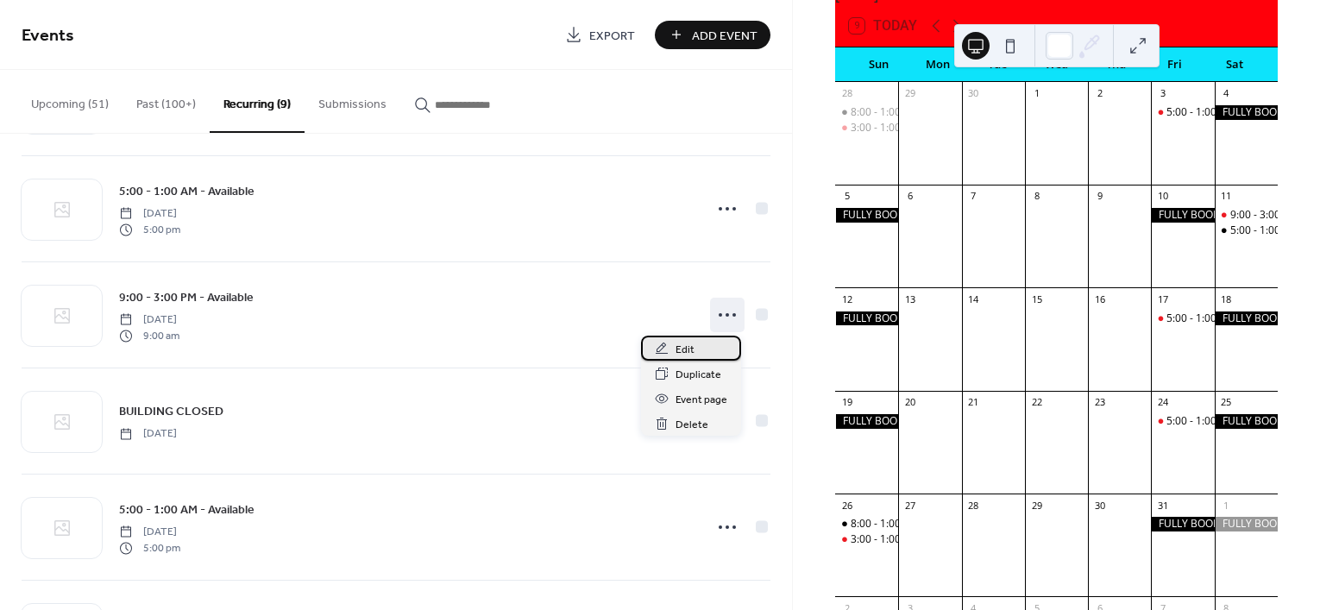
click at [701, 339] on div "Edit" at bounding box center [691, 348] width 100 height 25
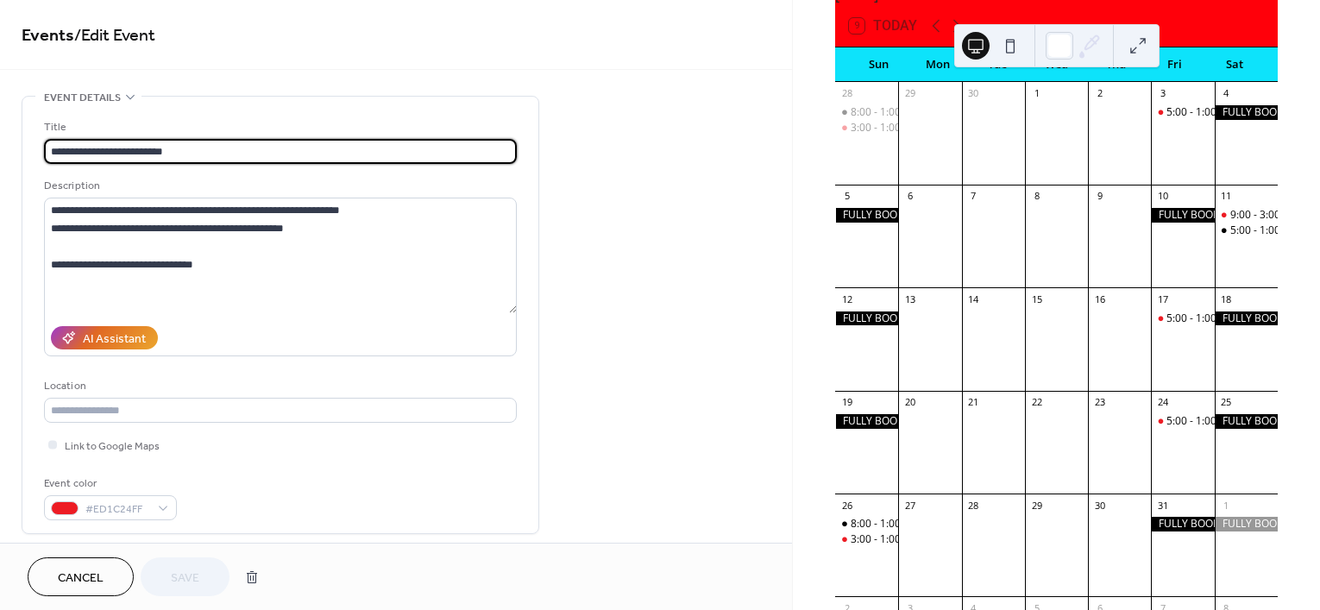
type input "**********"
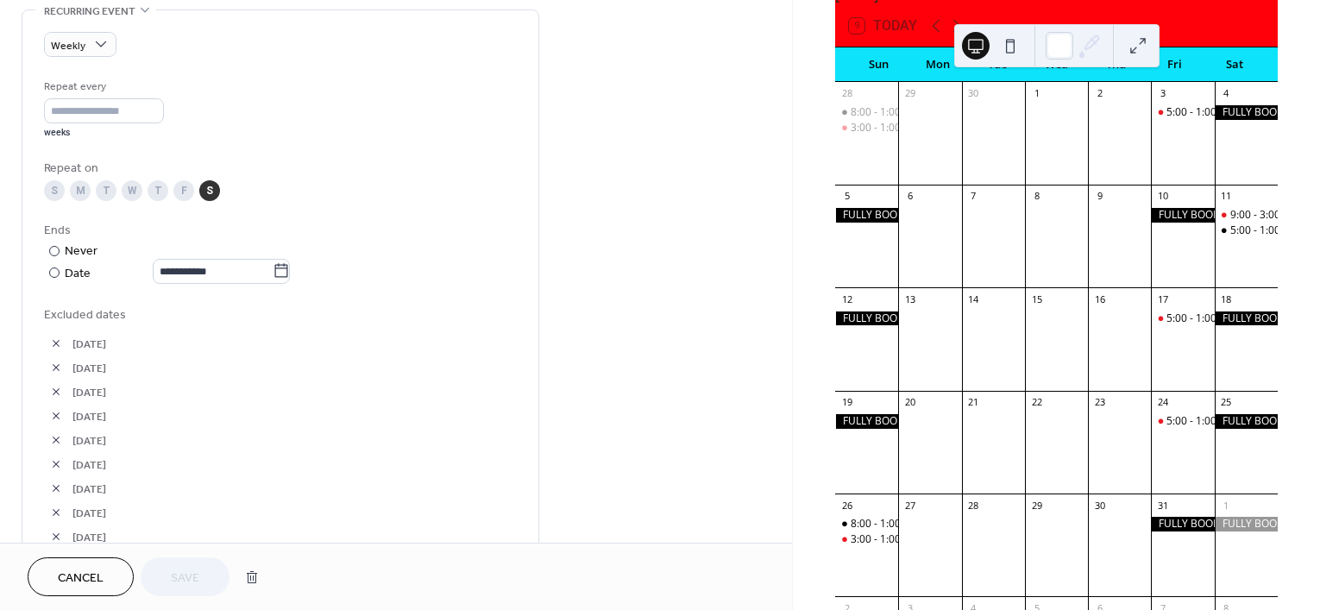
scroll to position [1510, 0]
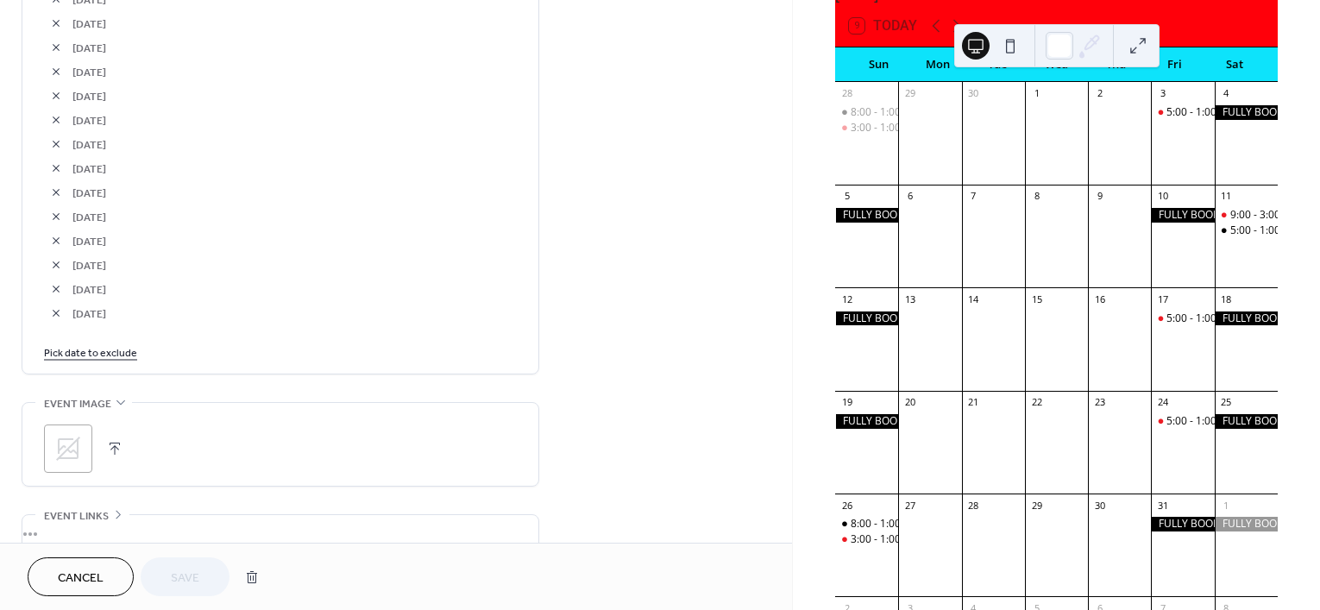
click at [101, 348] on link "Pick date to exclude" at bounding box center [90, 352] width 93 height 18
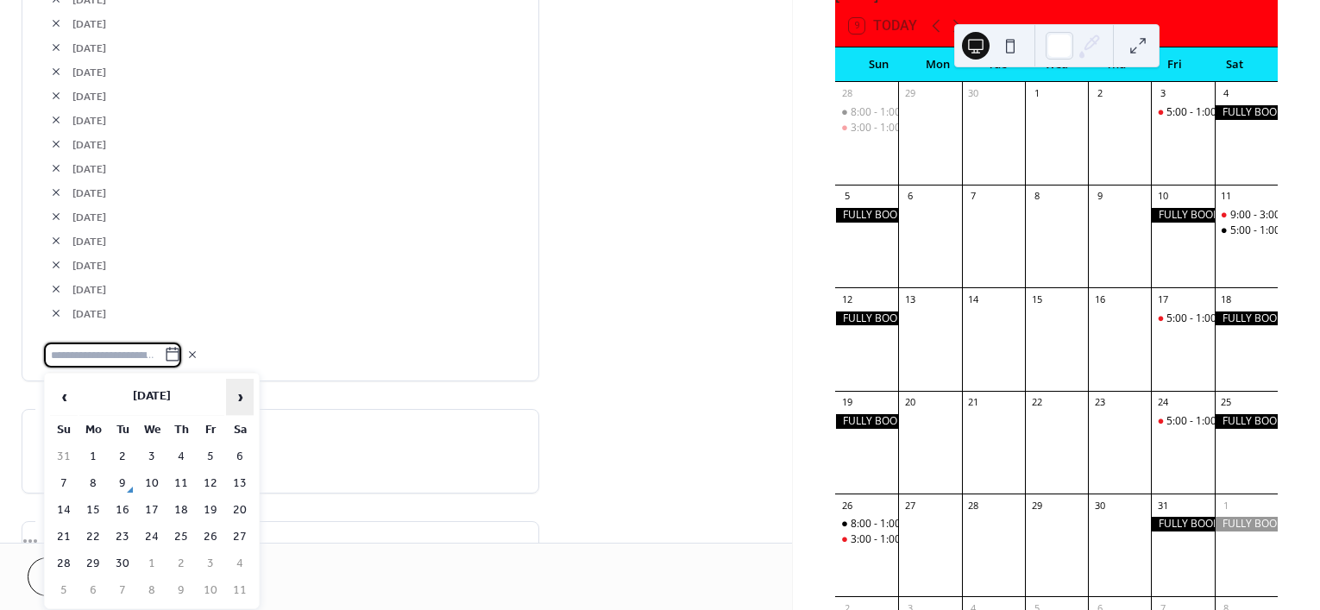
click at [240, 379] on th "›" at bounding box center [240, 397] width 28 height 37
click at [242, 474] on td "11" at bounding box center [240, 483] width 28 height 25
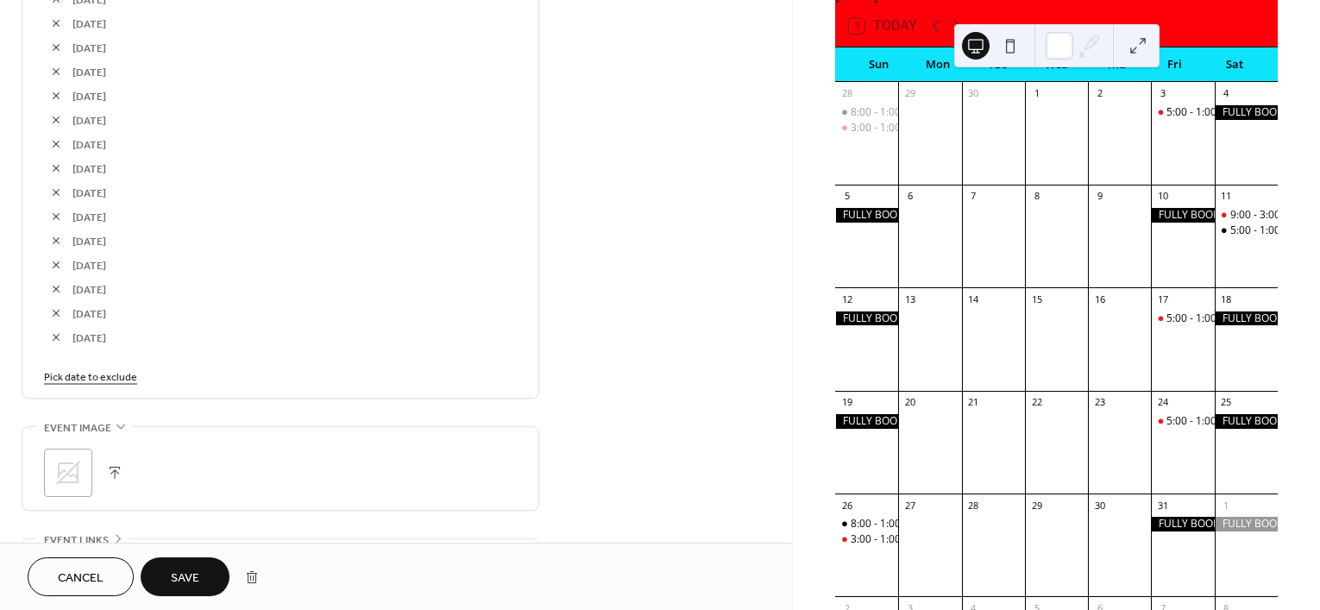
click at [191, 575] on span "Save" at bounding box center [185, 578] width 28 height 18
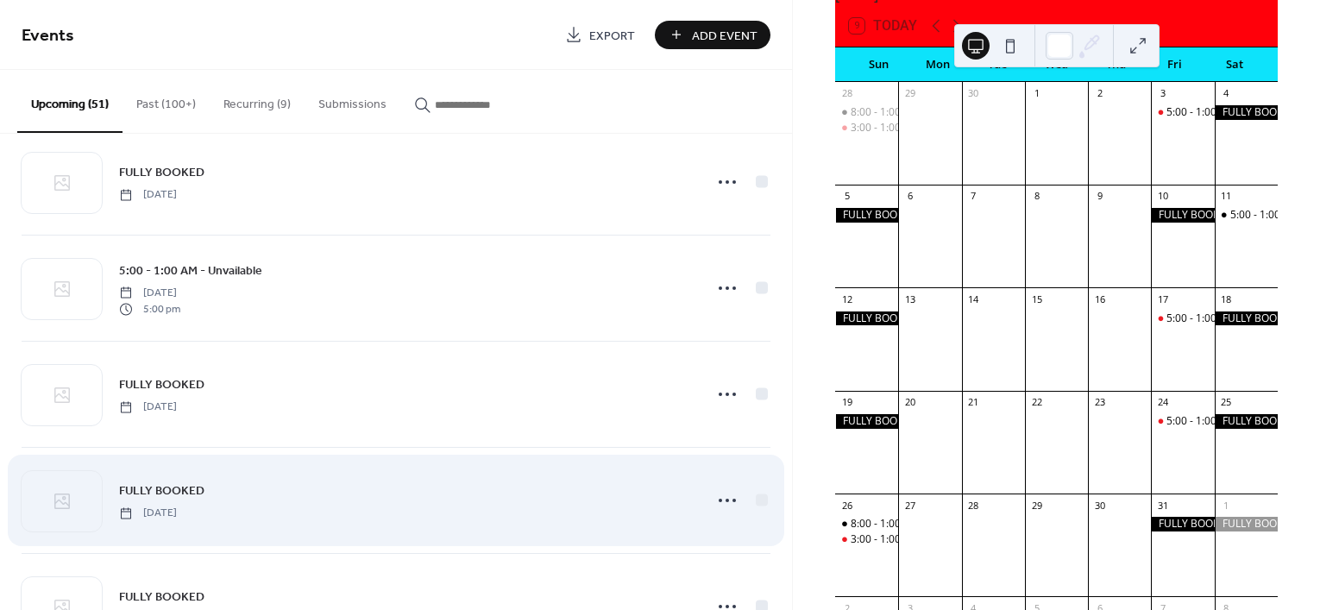
scroll to position [755, 0]
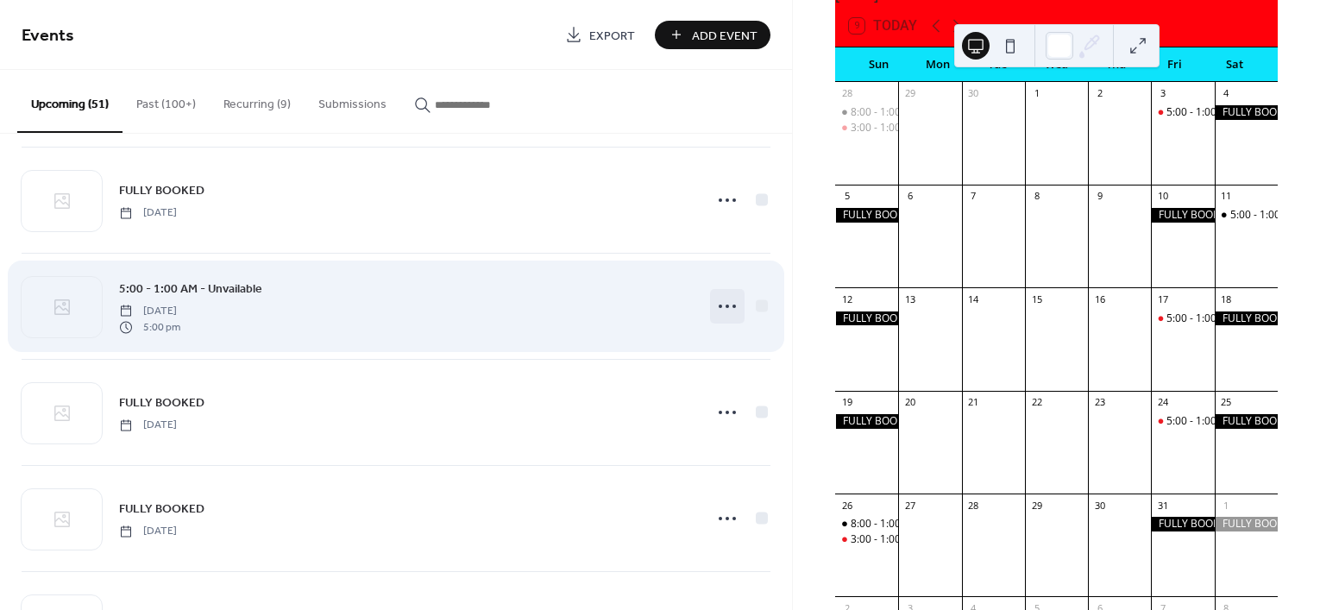
click at [723, 310] on icon at bounding box center [728, 306] width 28 height 28
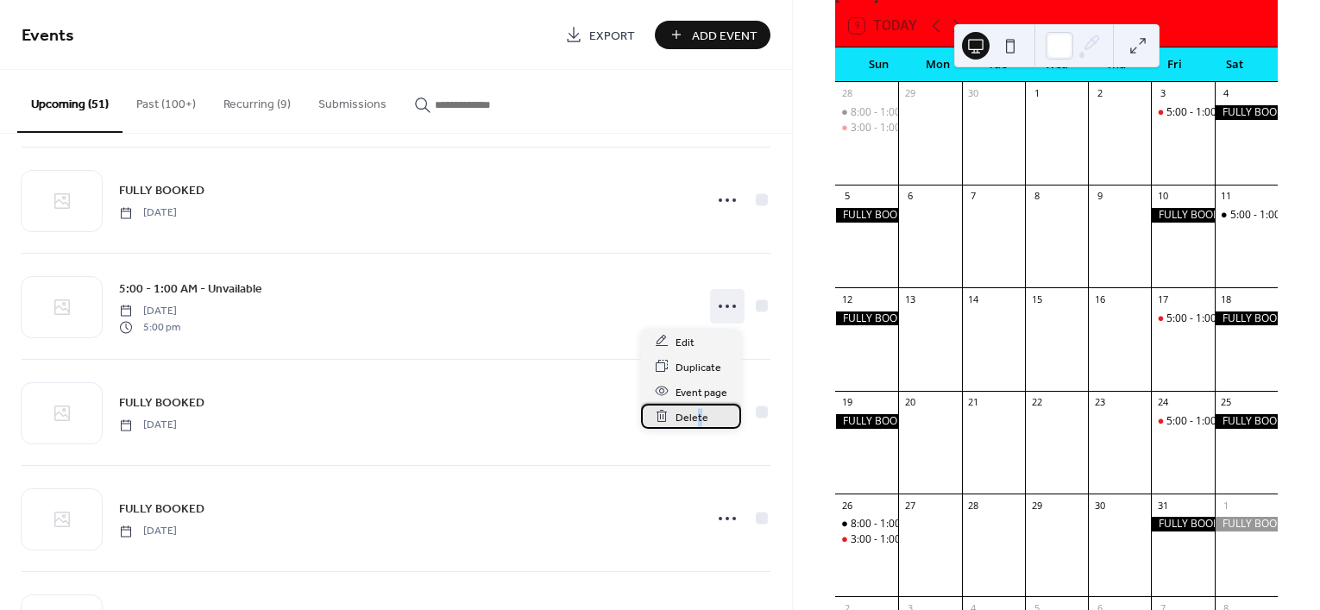
click at [700, 406] on div "Delete" at bounding box center [691, 416] width 100 height 25
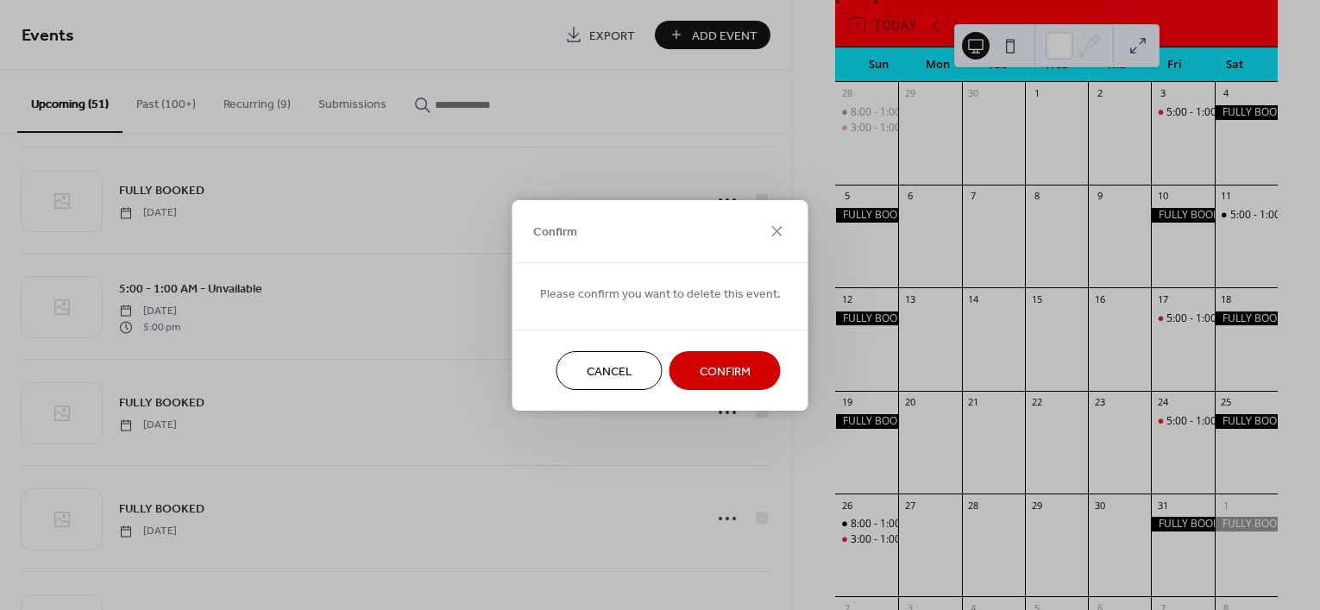
drag, startPoint x: 619, startPoint y: 368, endPoint x: 718, endPoint y: 370, distance: 99.2
click at [718, 371] on div "Cancel Confirm" at bounding box center [661, 370] width 296 height 81
click at [718, 370] on span "Confirm" at bounding box center [725, 371] width 51 height 18
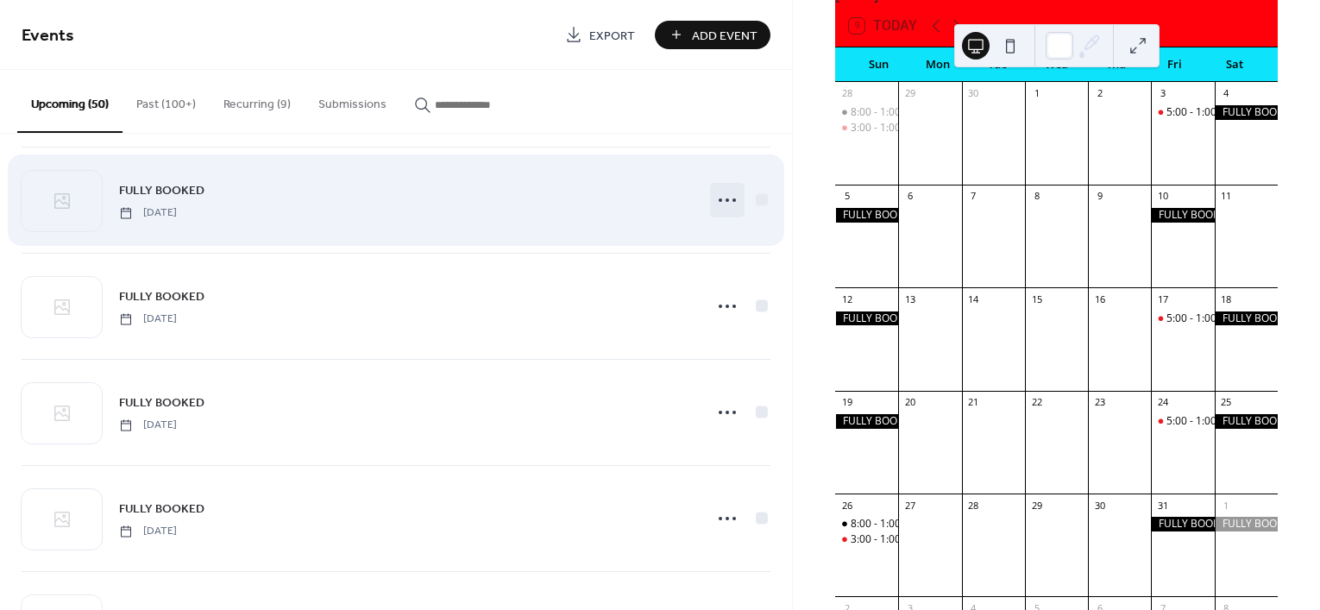
click at [717, 198] on icon at bounding box center [728, 200] width 28 height 28
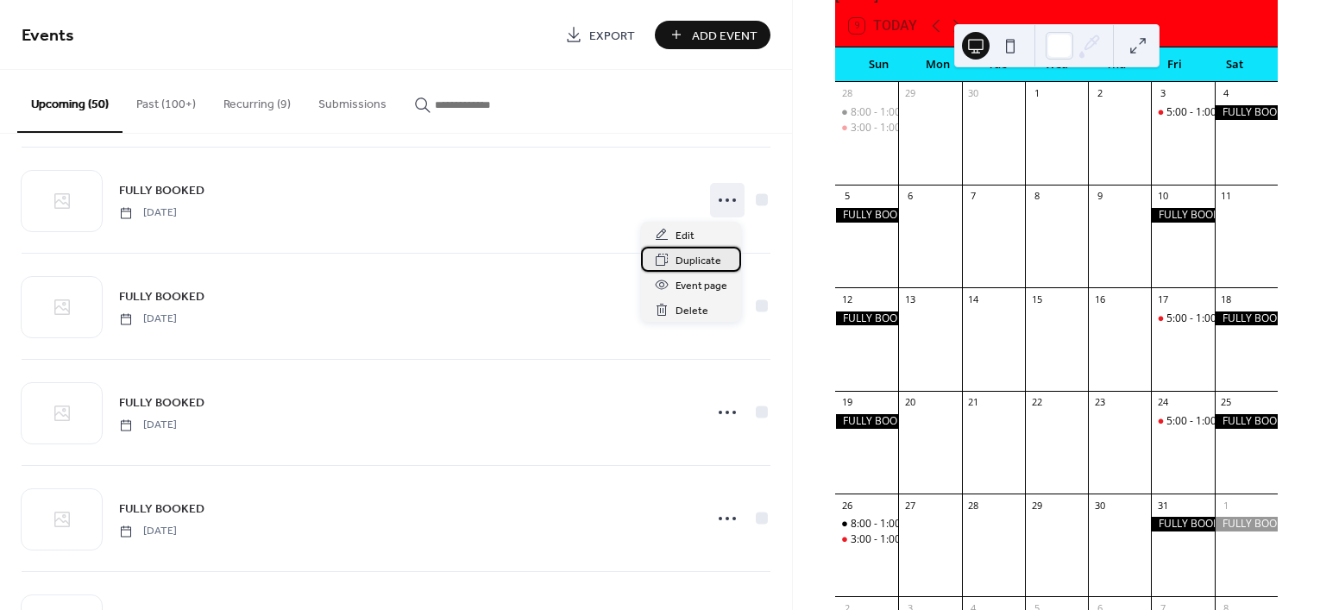
click at [709, 252] on span "Duplicate" at bounding box center [699, 261] width 46 height 18
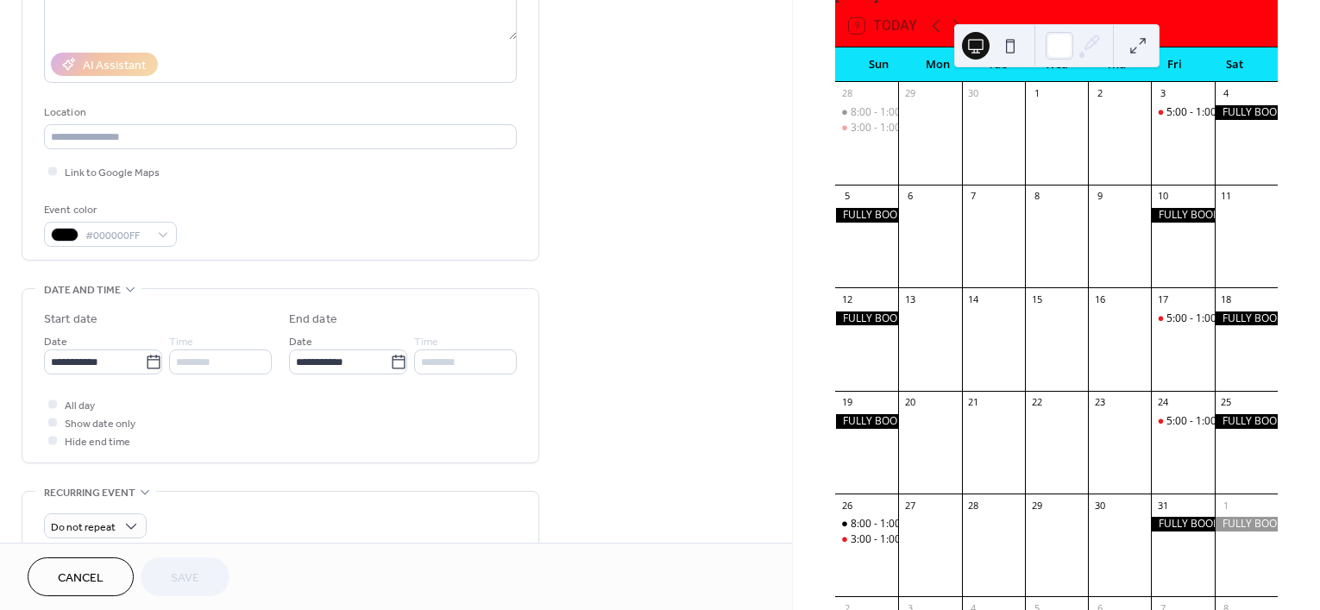
scroll to position [324, 0]
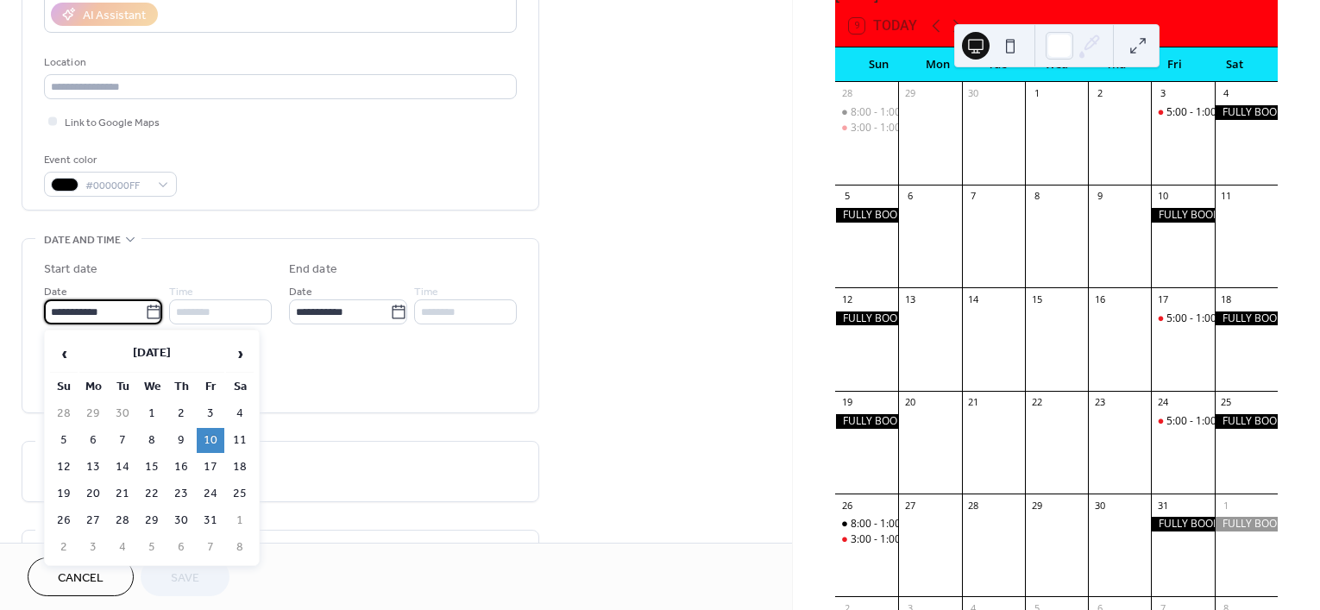
click at [87, 317] on input "**********" at bounding box center [94, 311] width 101 height 25
click at [243, 434] on td "11" at bounding box center [240, 440] width 28 height 25
type input "**********"
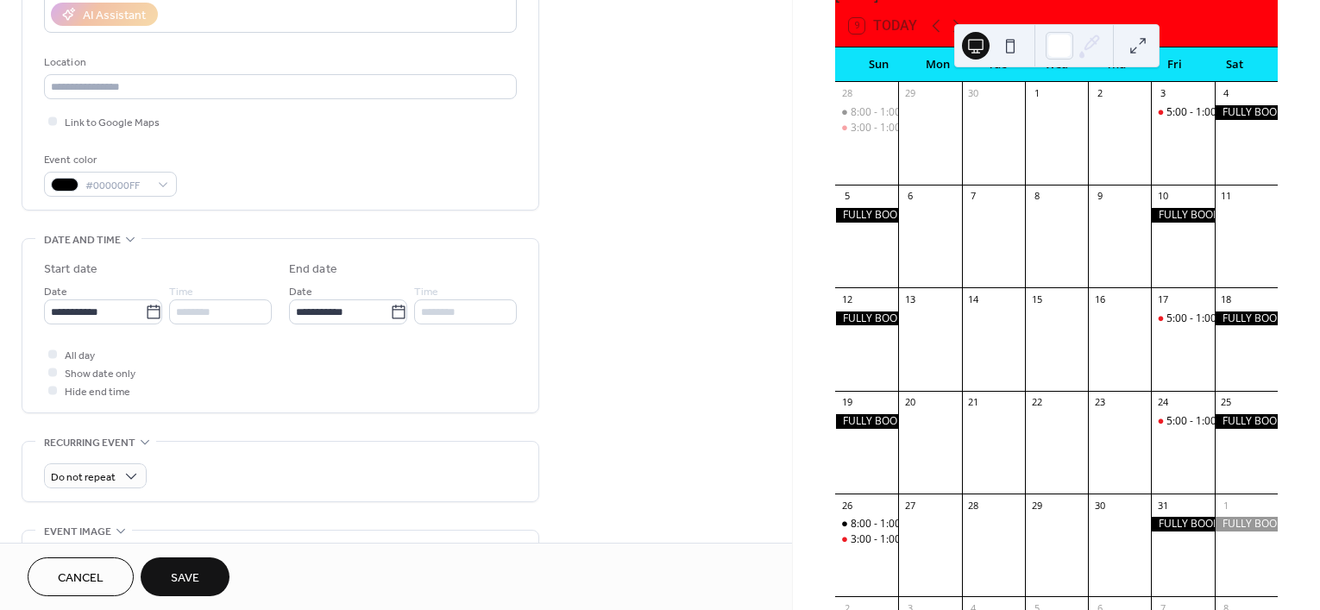
click at [179, 569] on span "Save" at bounding box center [185, 578] width 28 height 18
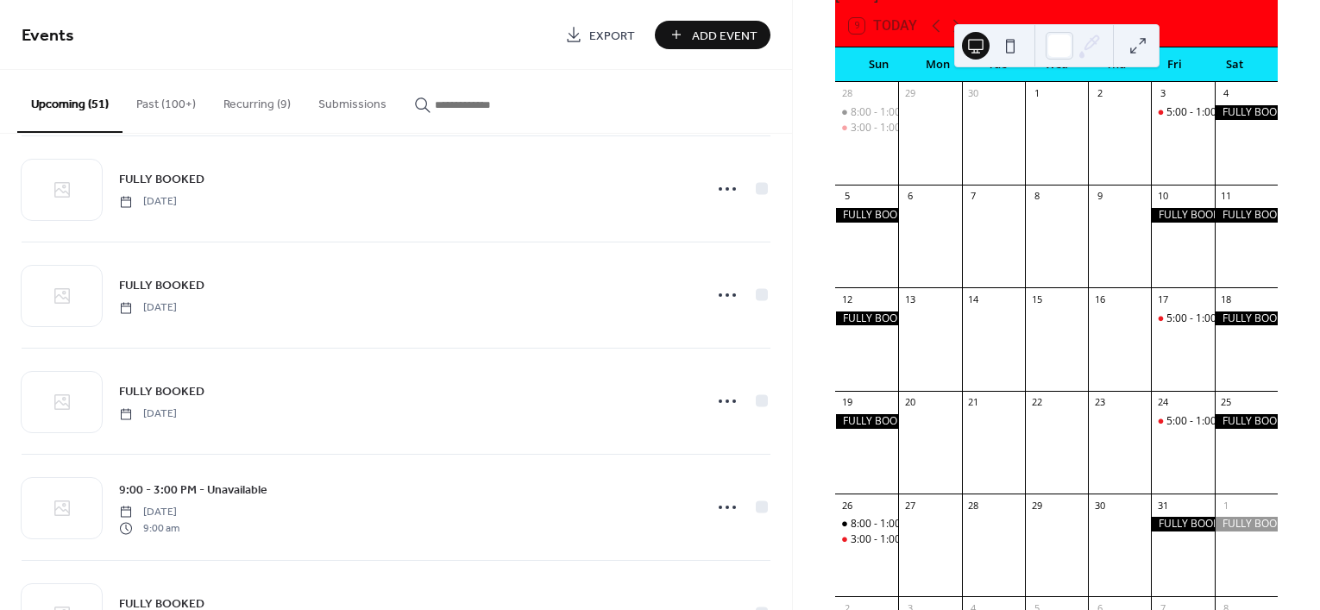
scroll to position [1833, 0]
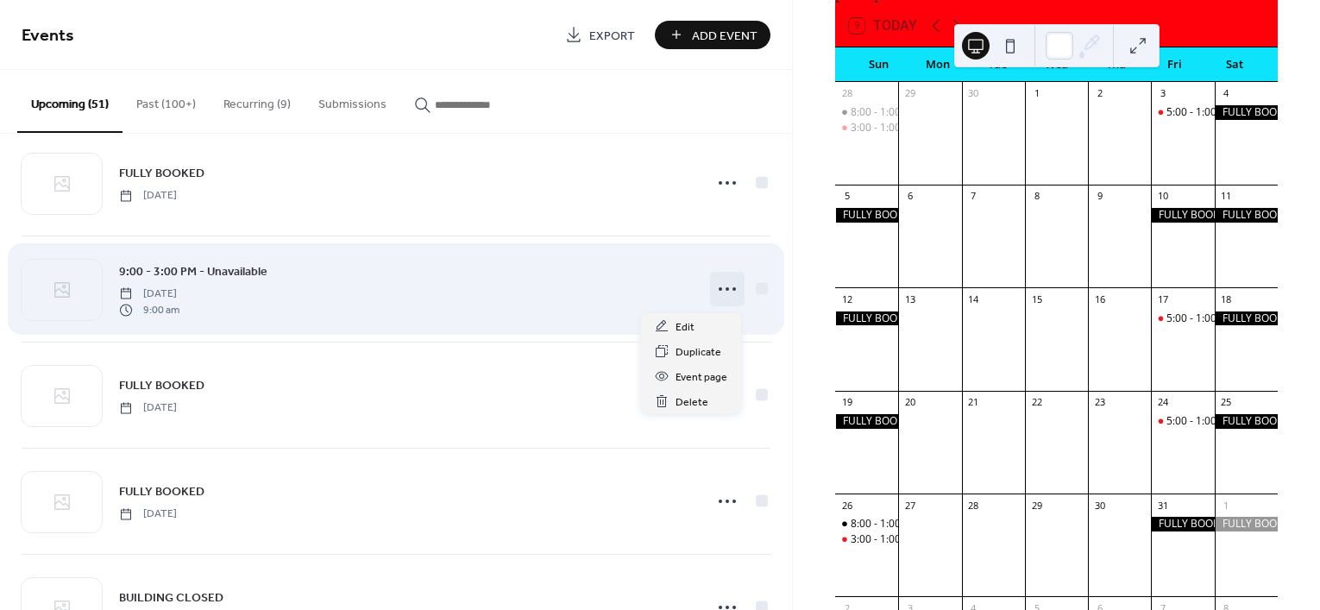
click at [720, 295] on icon at bounding box center [728, 289] width 28 height 28
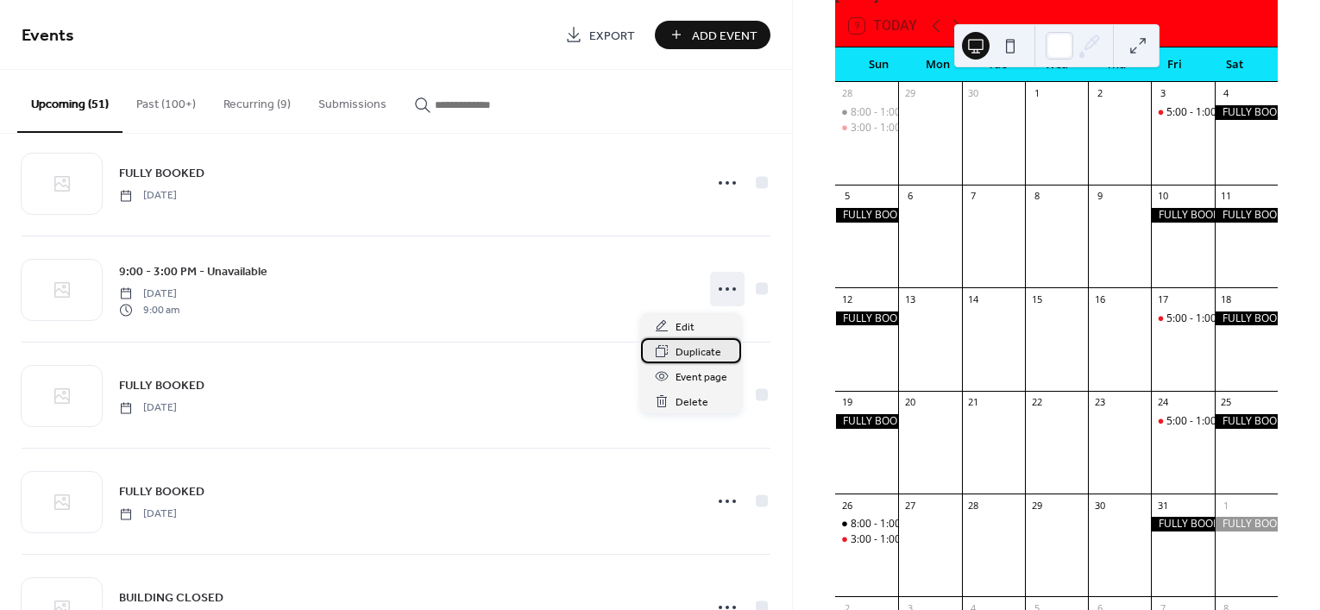
click at [689, 353] on span "Duplicate" at bounding box center [699, 352] width 46 height 18
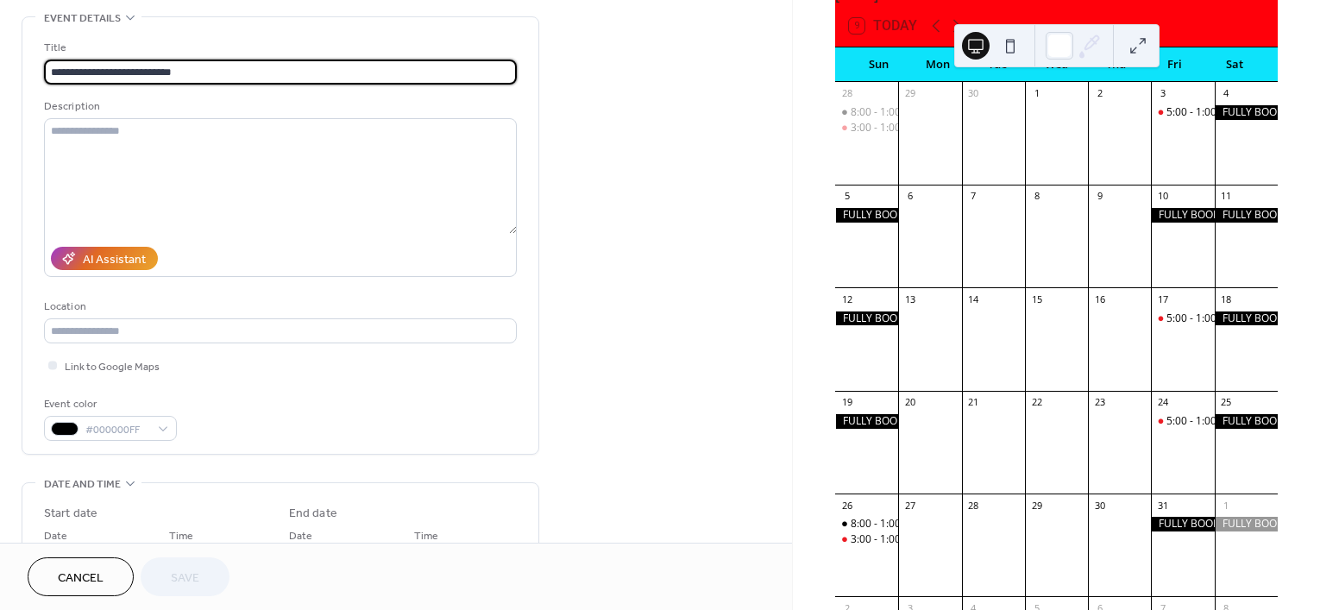
scroll to position [216, 0]
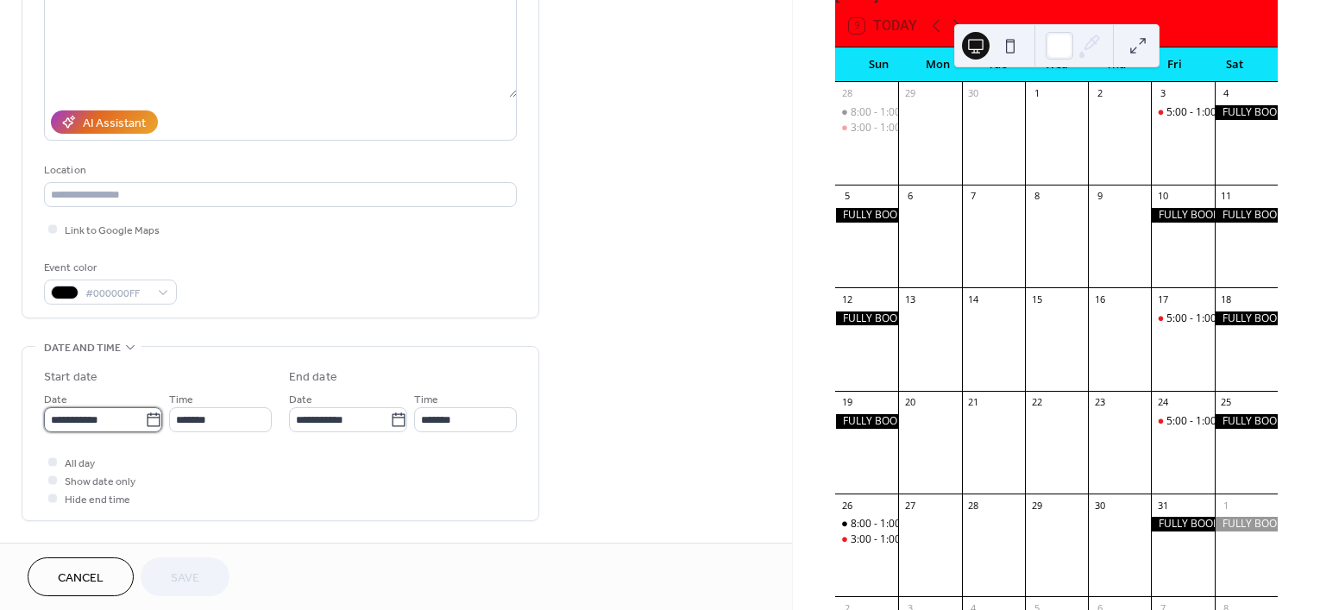
click at [106, 421] on input "**********" at bounding box center [94, 419] width 101 height 25
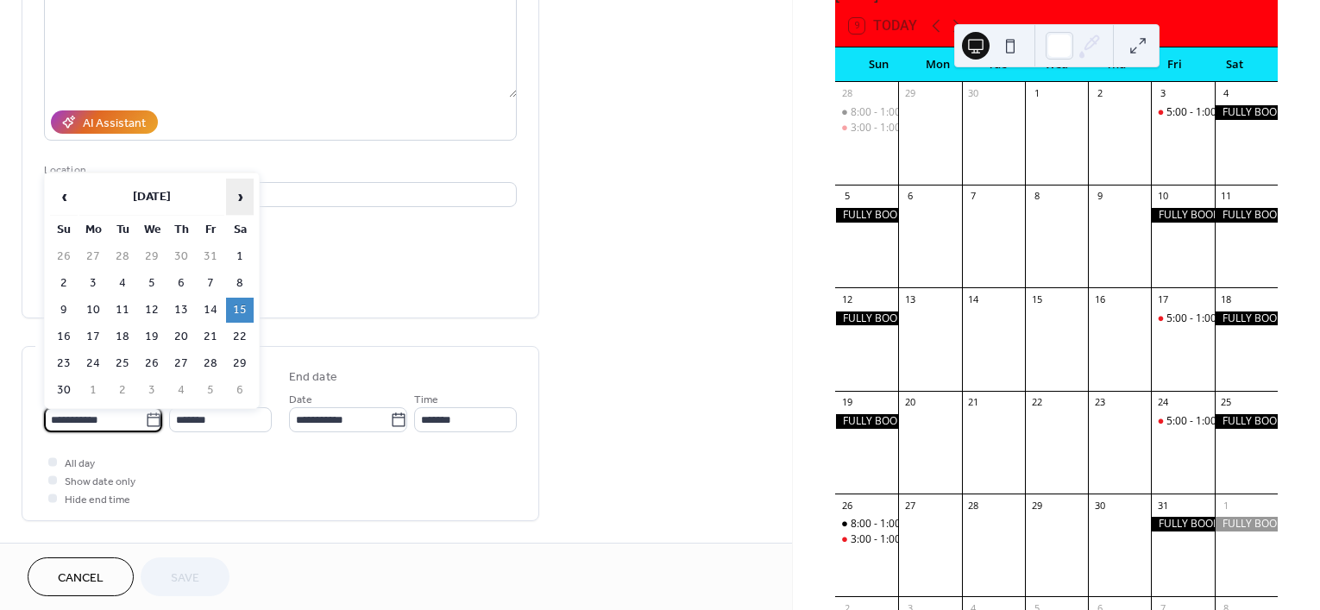
click at [248, 200] on span "›" at bounding box center [240, 196] width 26 height 35
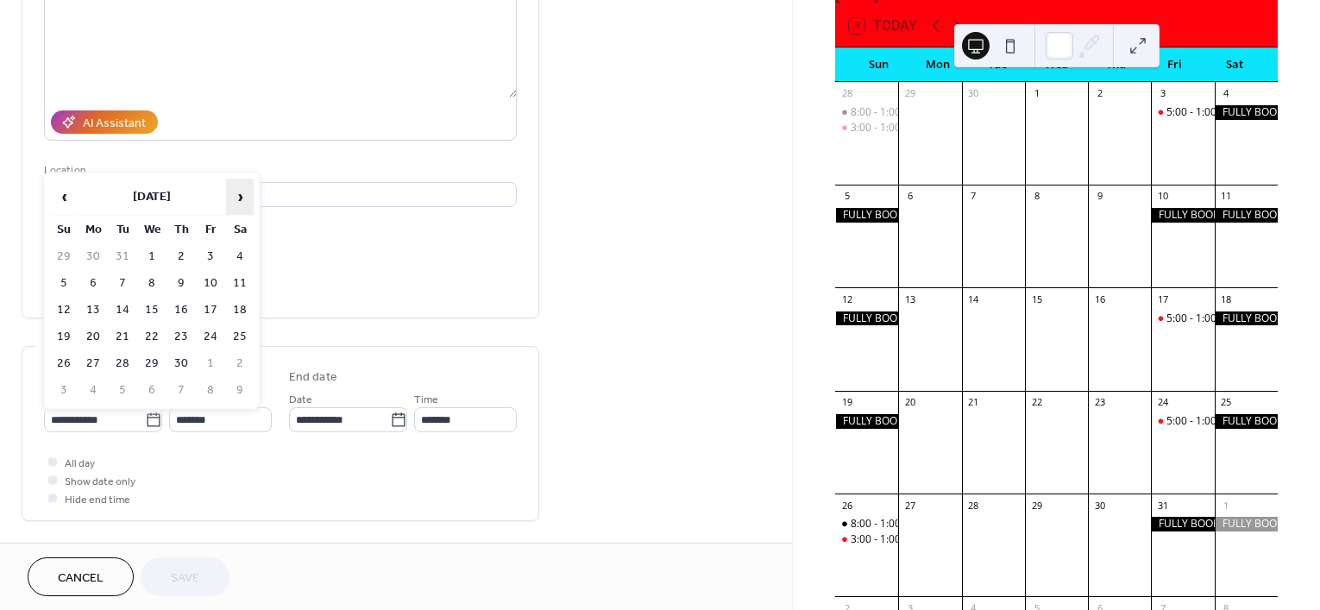
click at [248, 200] on span "›" at bounding box center [240, 196] width 26 height 35
click at [243, 339] on td "23" at bounding box center [240, 336] width 28 height 25
type input "**********"
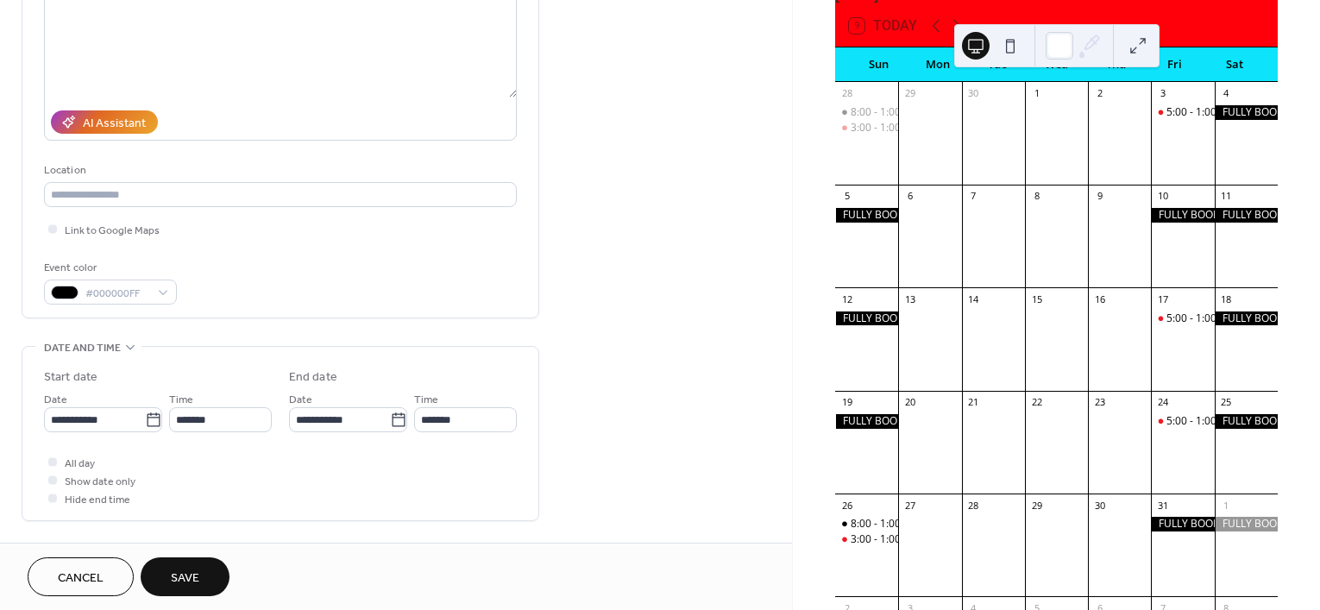
click at [173, 571] on span "Save" at bounding box center [185, 578] width 28 height 18
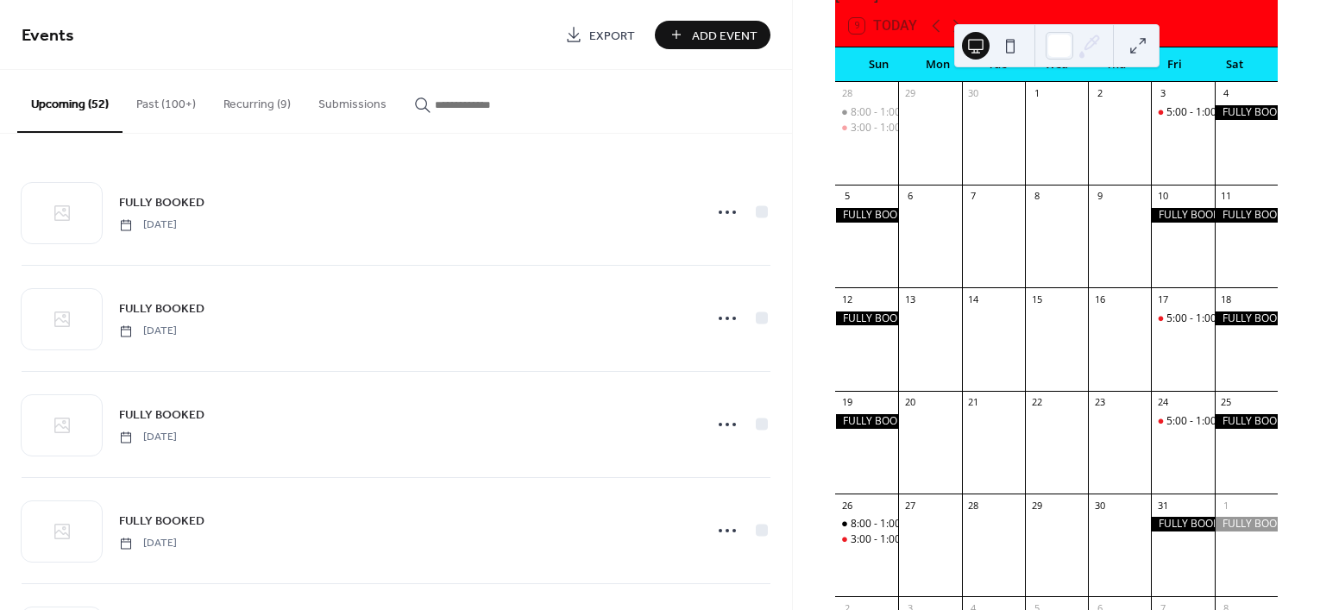
click at [251, 106] on button "Recurring (9)" at bounding box center [257, 100] width 95 height 61
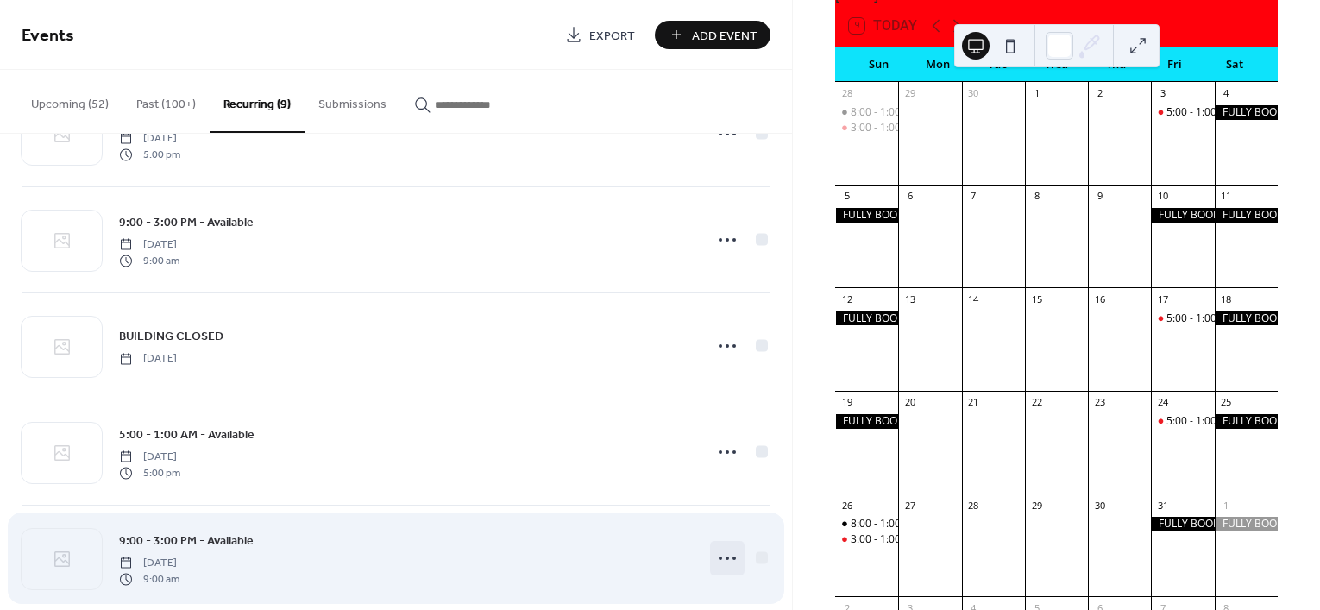
scroll to position [216, 0]
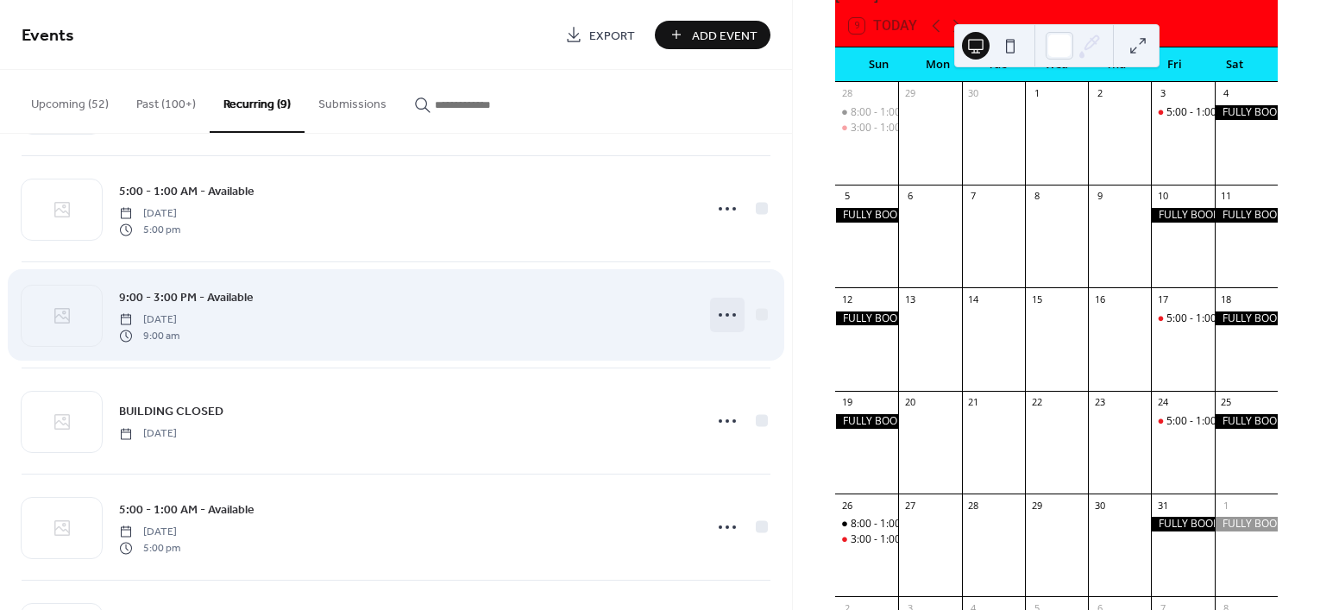
click at [719, 310] on icon at bounding box center [728, 315] width 28 height 28
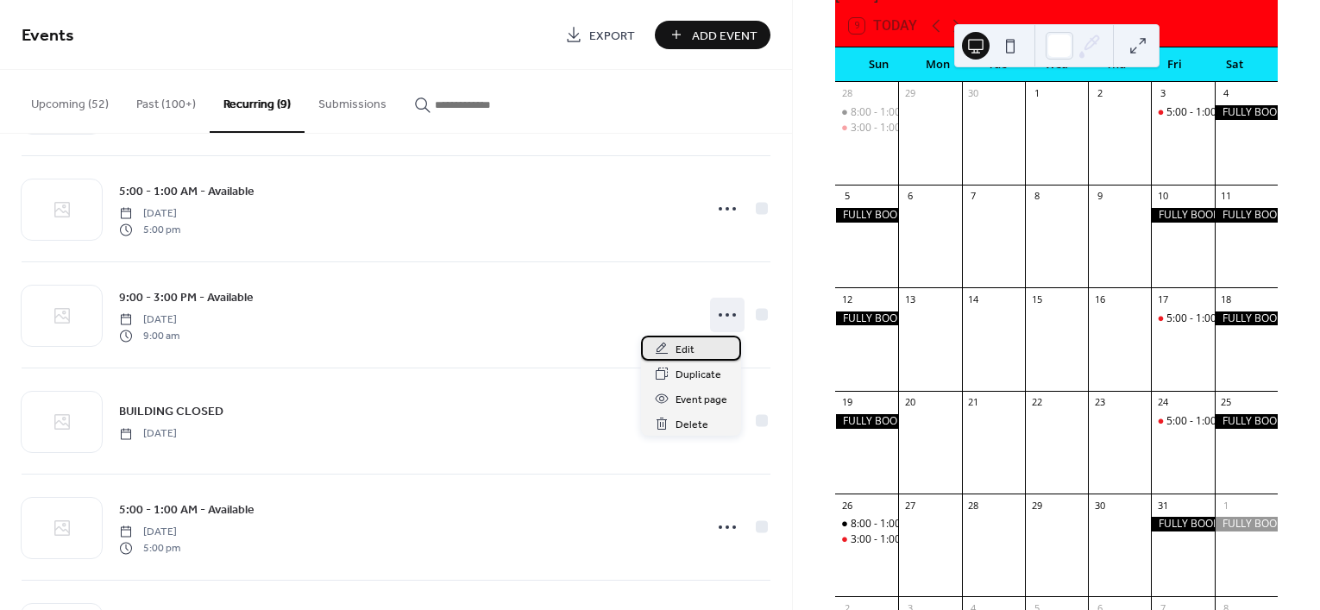
click at [699, 342] on div "Edit" at bounding box center [691, 348] width 100 height 25
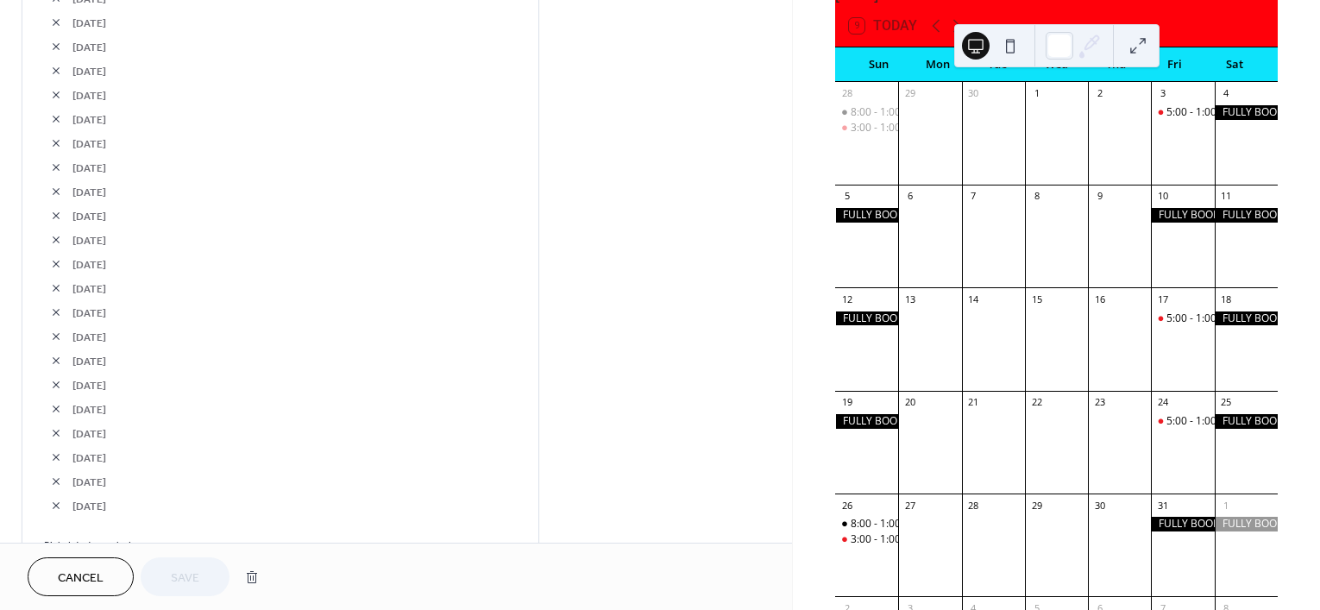
scroll to position [1618, 0]
click at [118, 277] on link "Pick date to exclude" at bounding box center [90, 268] width 93 height 18
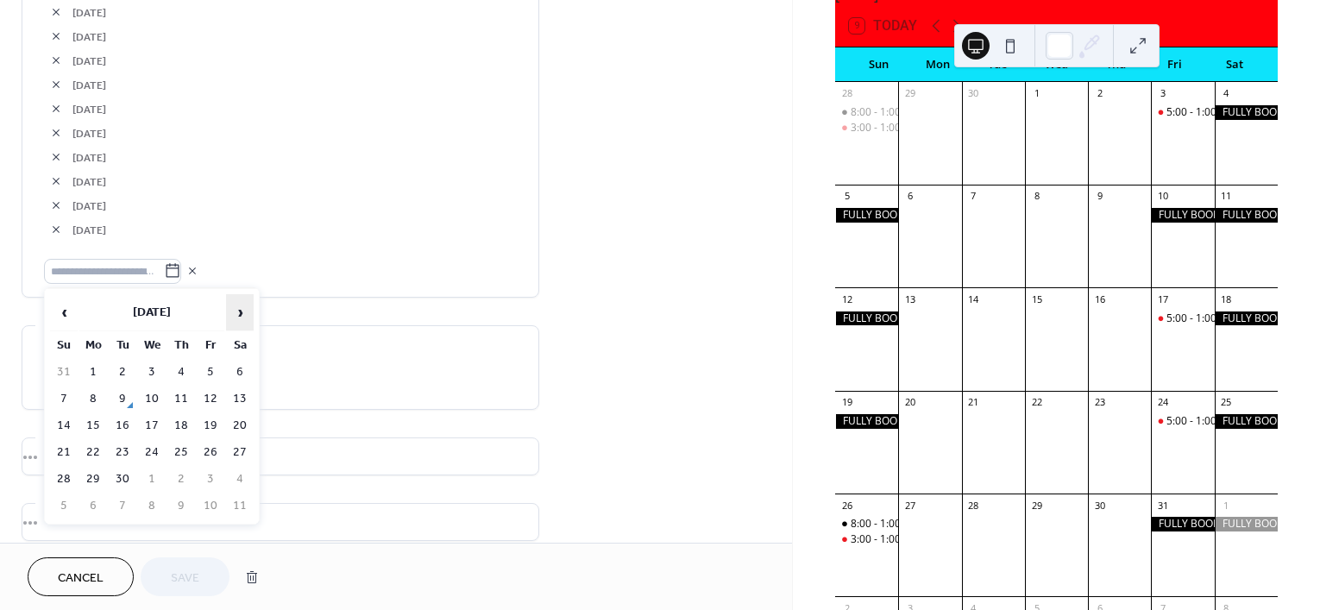
click at [244, 303] on span "›" at bounding box center [240, 312] width 26 height 35
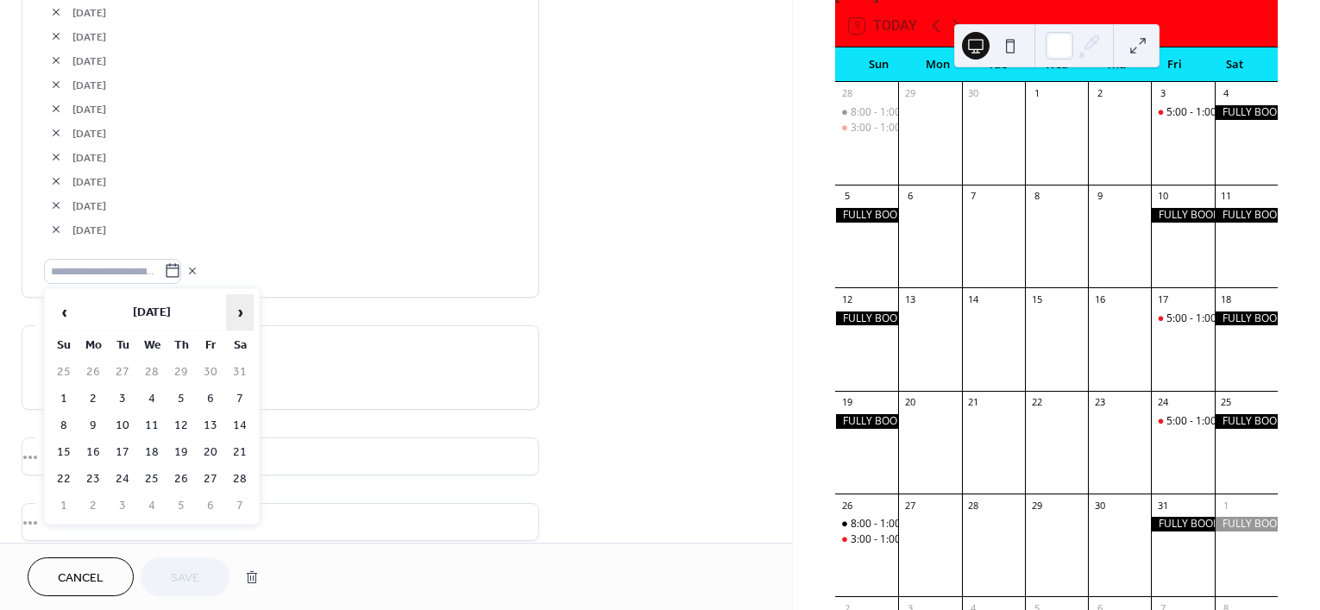
click at [244, 303] on span "›" at bounding box center [240, 312] width 26 height 35
click at [240, 450] on td "23" at bounding box center [240, 452] width 28 height 25
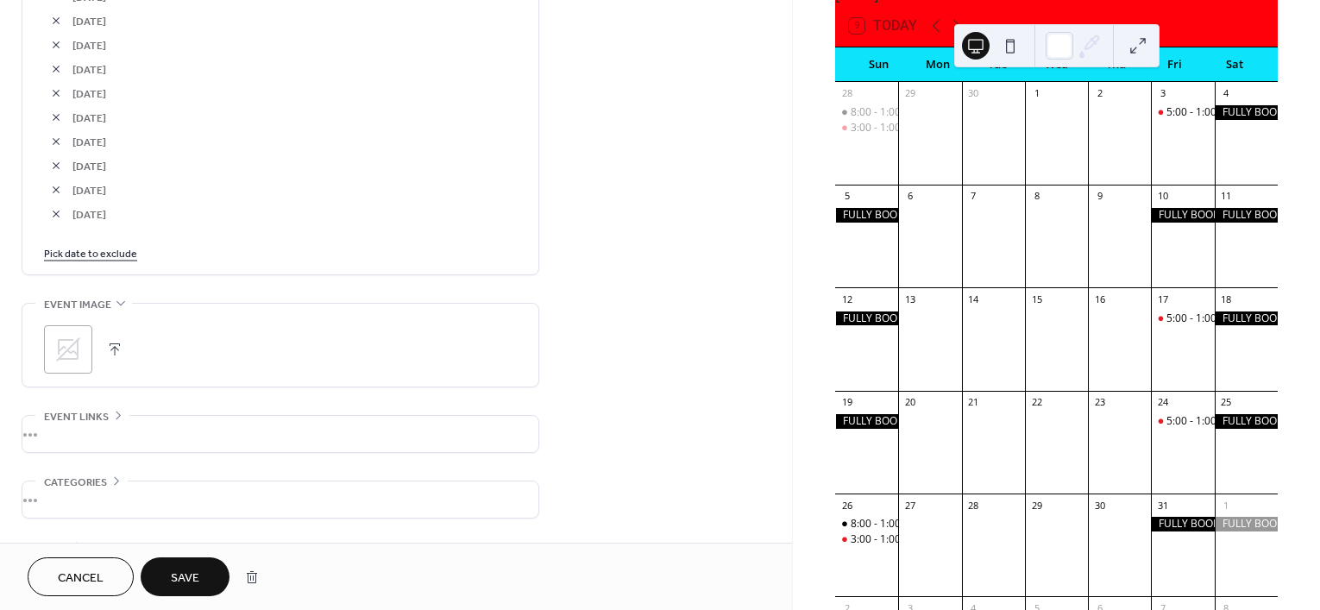
scroll to position [1722, 0]
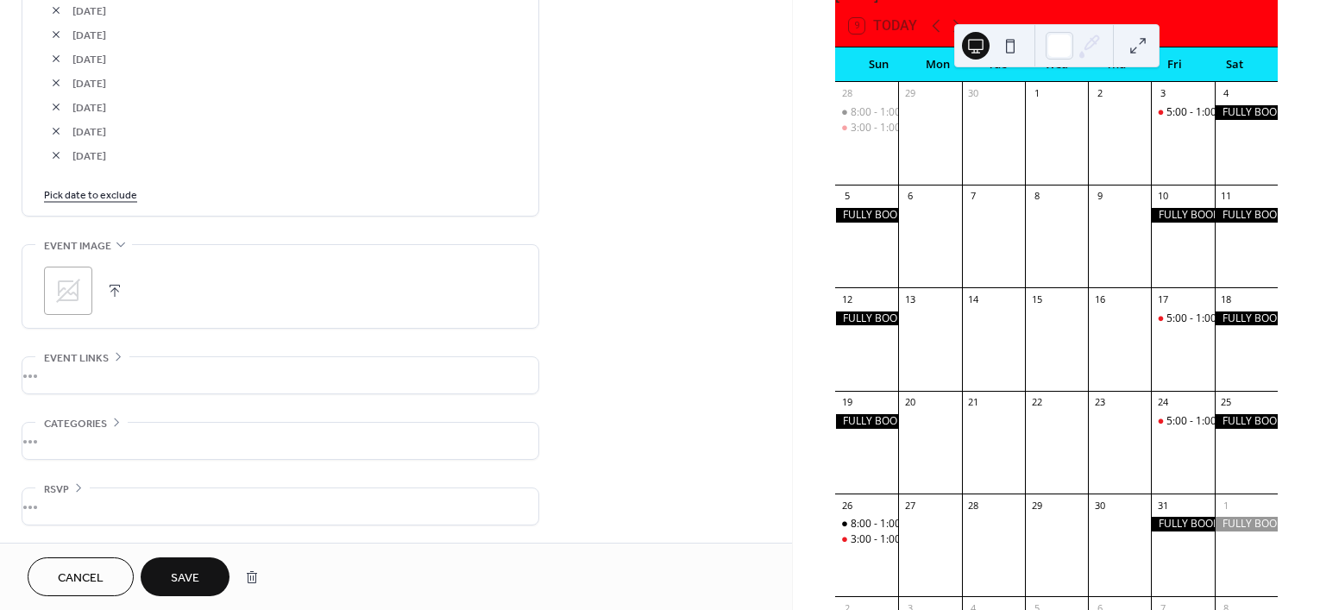
click at [201, 589] on button "Save" at bounding box center [185, 576] width 89 height 39
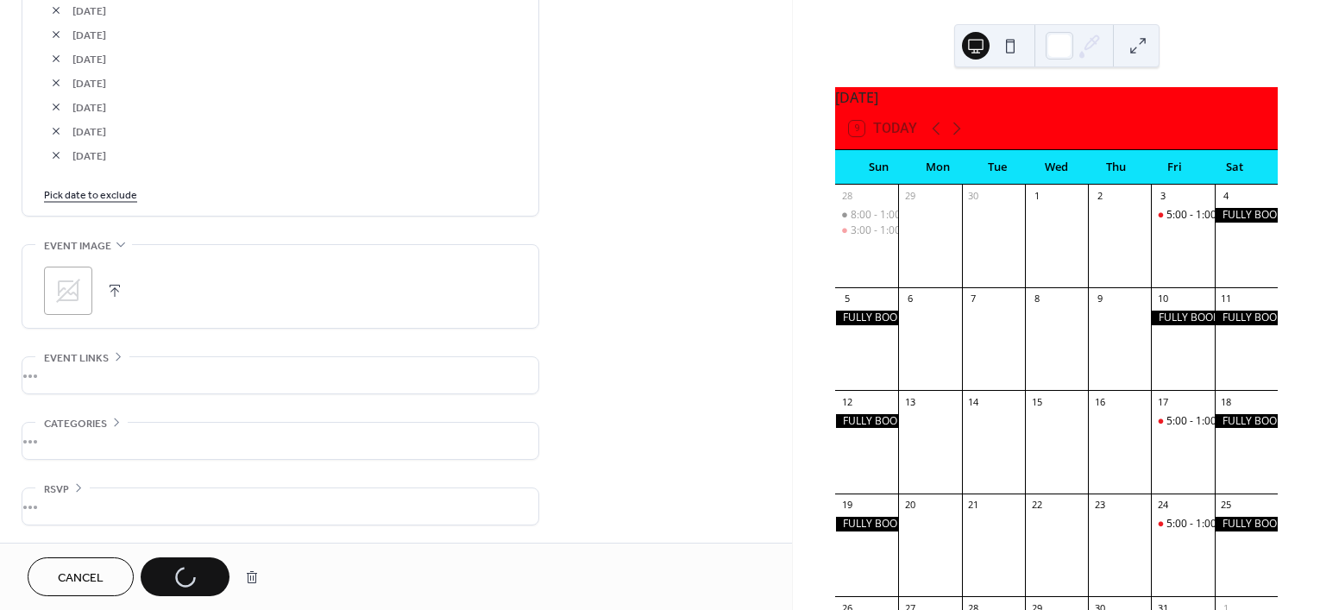
scroll to position [0, 0]
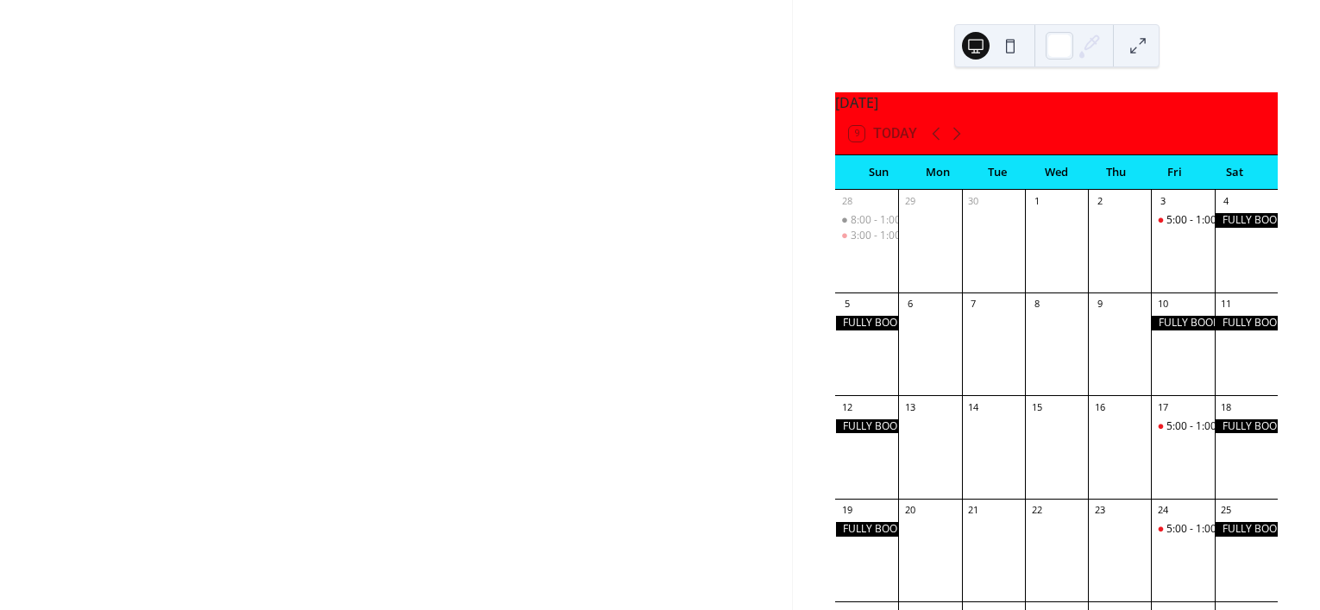
click at [955, 144] on icon at bounding box center [957, 133] width 21 height 21
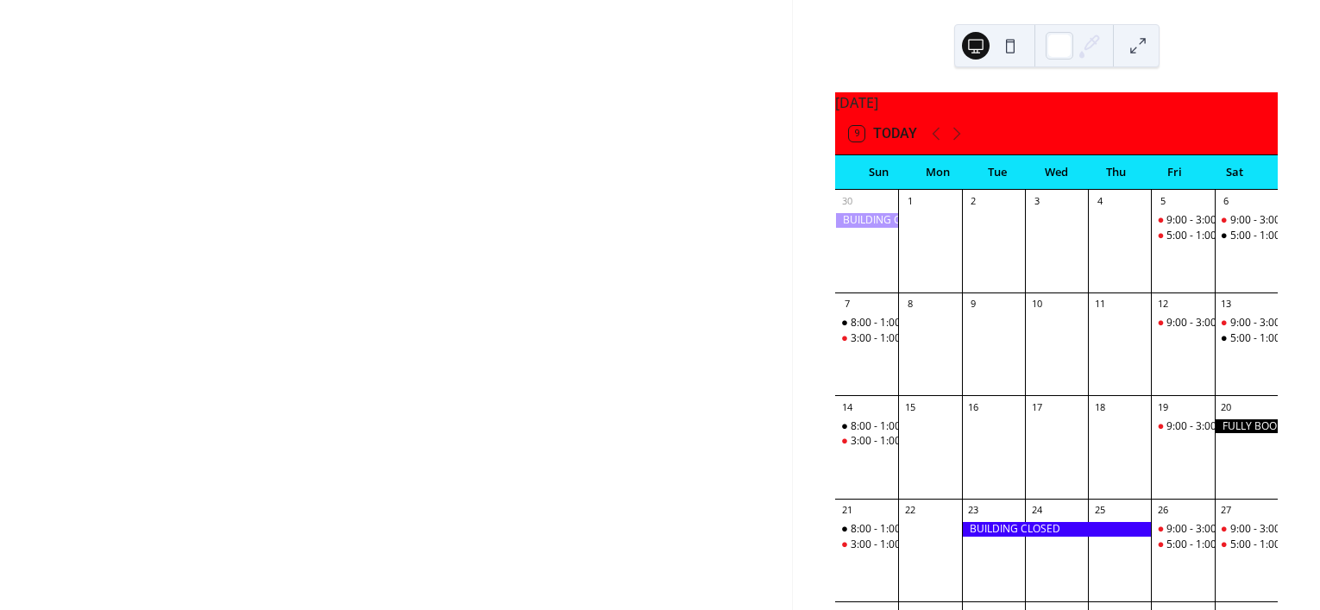
click at [955, 144] on icon at bounding box center [957, 133] width 21 height 21
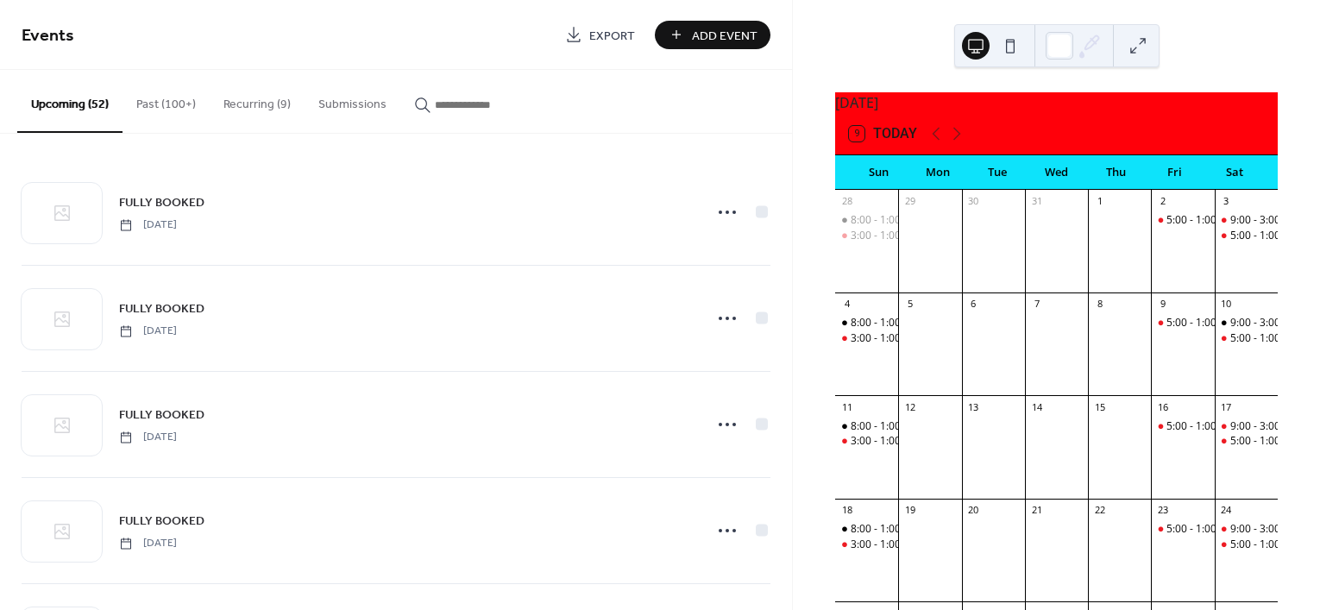
click at [955, 144] on icon at bounding box center [957, 133] width 21 height 21
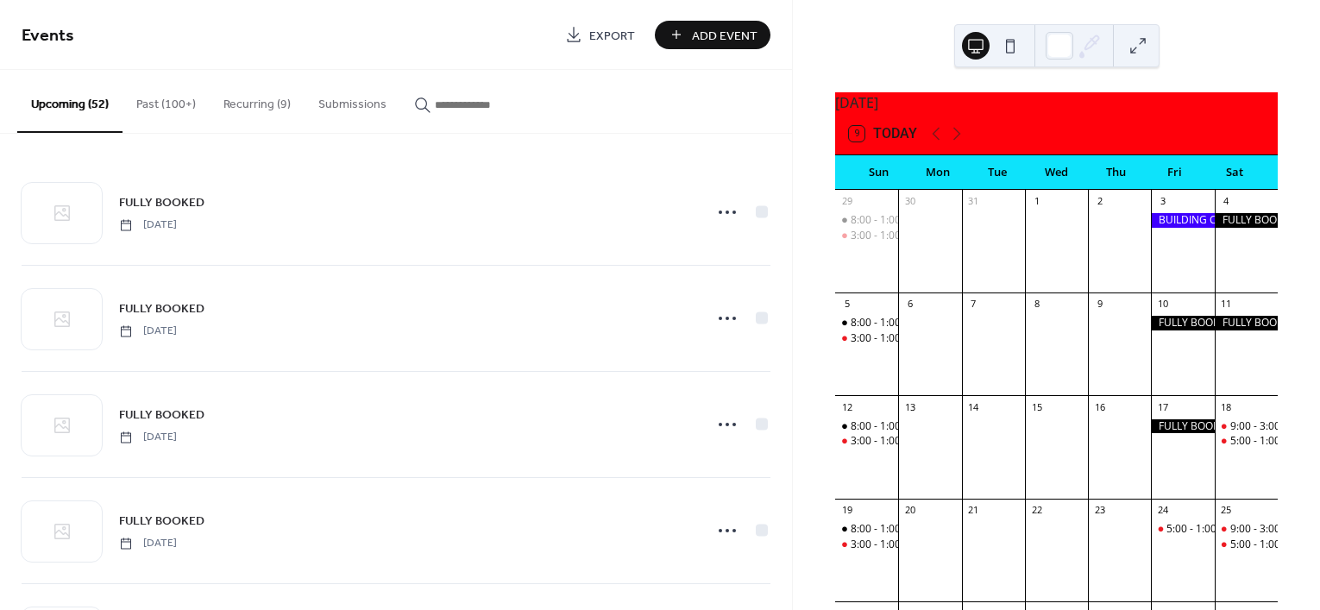
click at [955, 144] on icon at bounding box center [957, 133] width 21 height 21
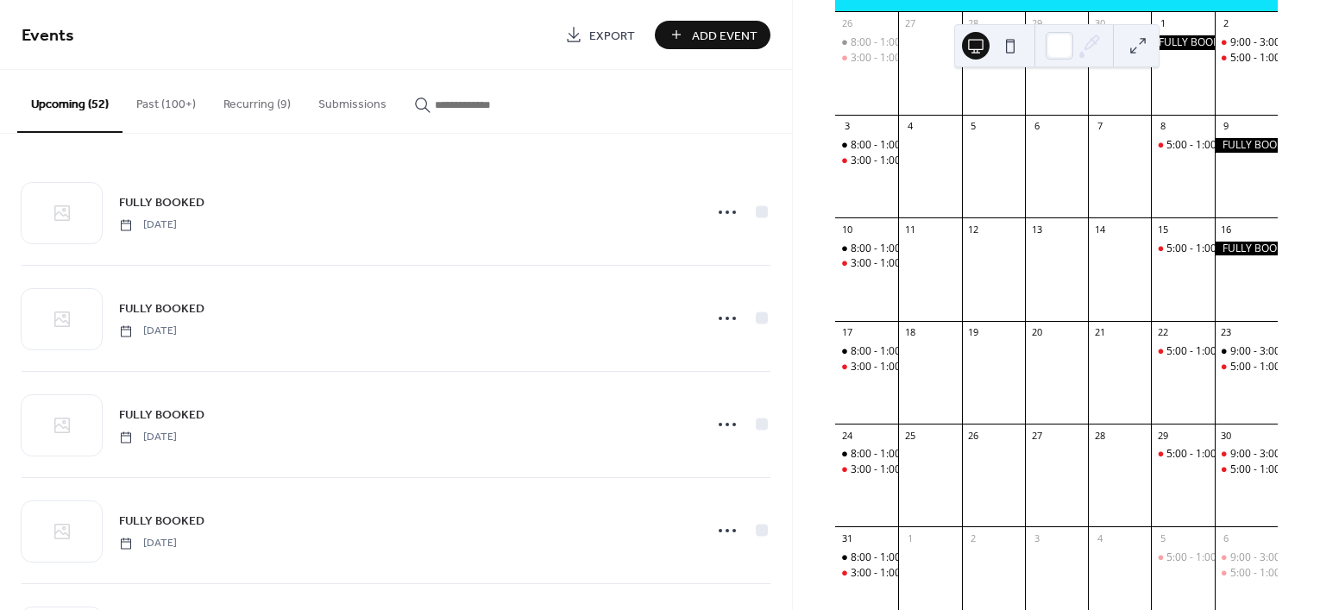
scroll to position [216, 0]
